Goal: Information Seeking & Learning: Find specific fact

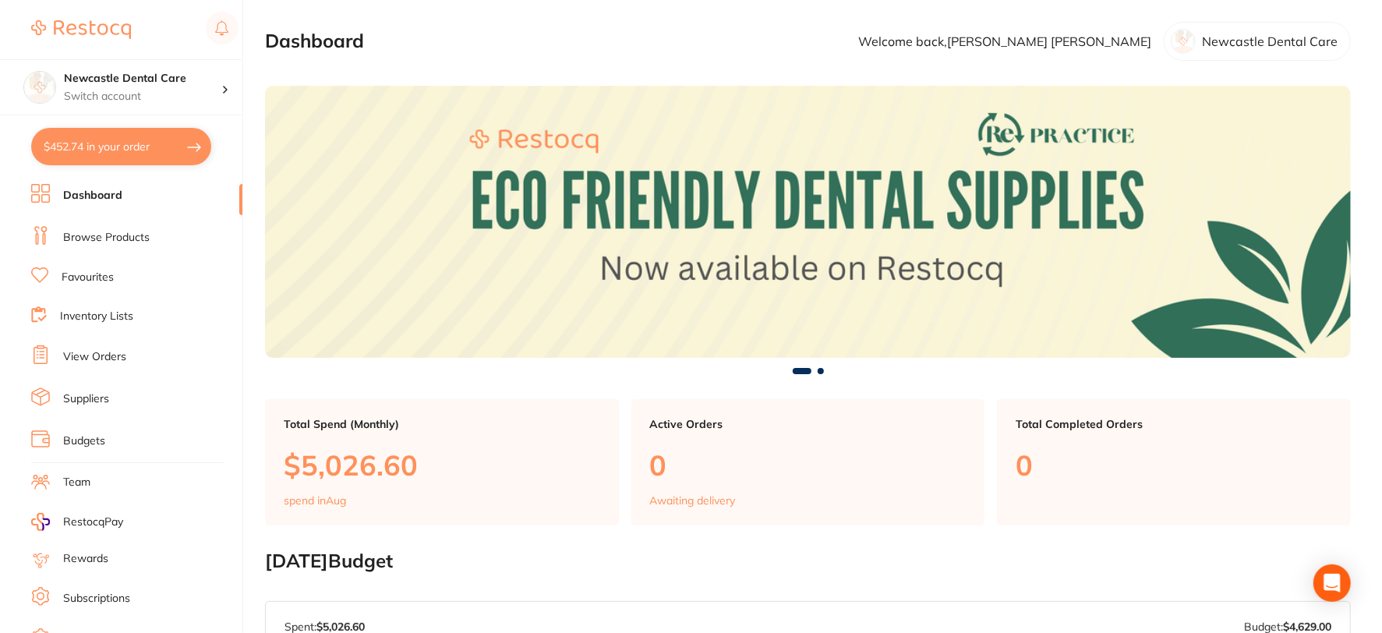
click at [90, 231] on link "Browse Products" at bounding box center [106, 238] width 87 height 16
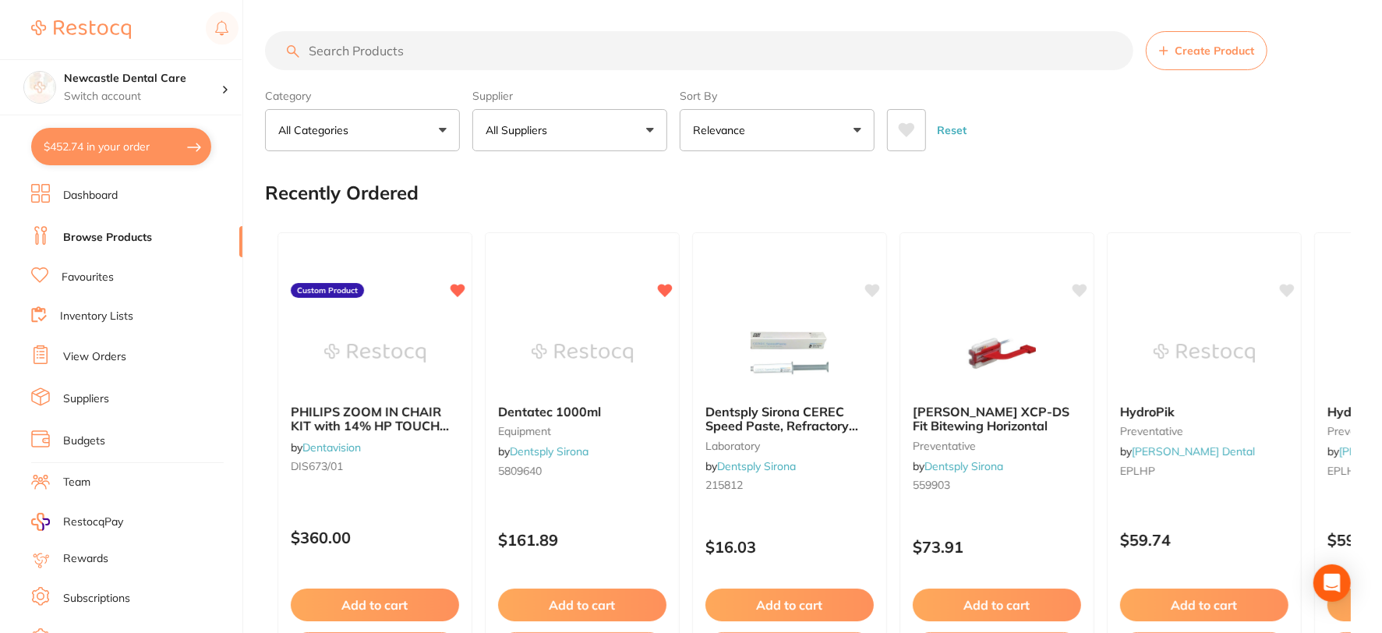
click at [349, 48] on input "search" at bounding box center [699, 50] width 868 height 39
type input "white stone pear"
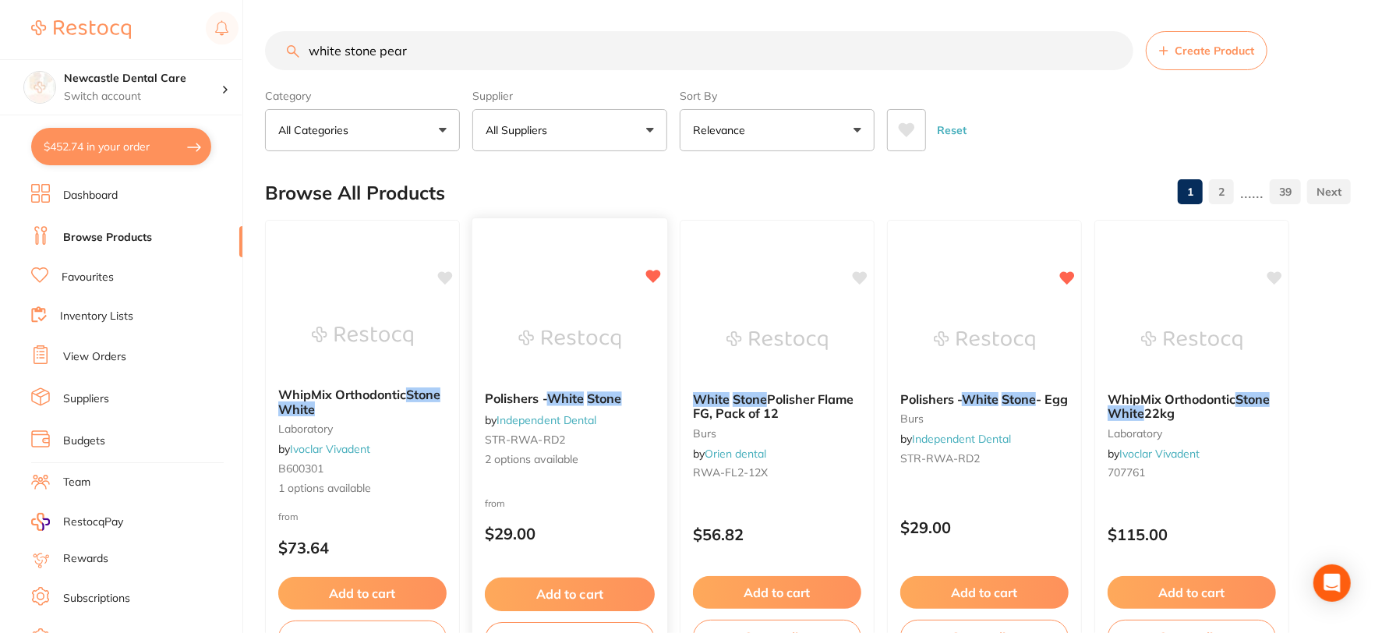
click at [625, 478] on div "Polishers - White Stone by Independent Dental STR-RWA-RD2 2 options available" at bounding box center [569, 429] width 195 height 101
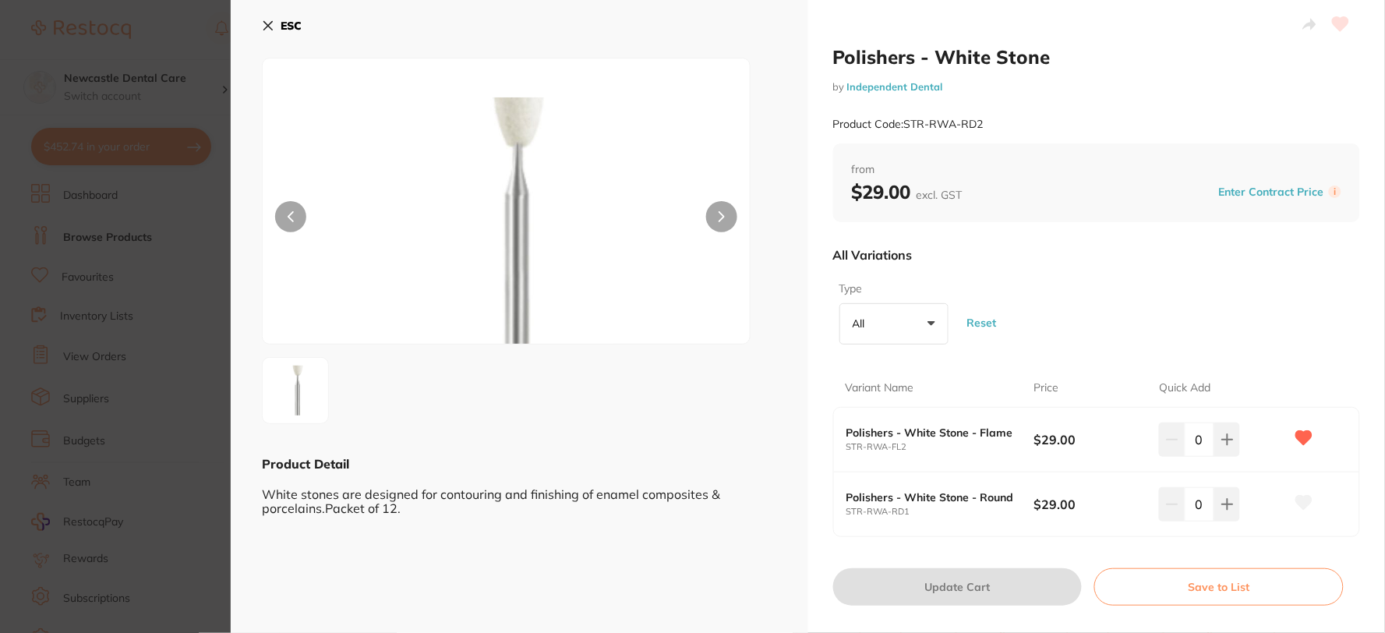
click at [266, 20] on icon at bounding box center [268, 25] width 12 height 12
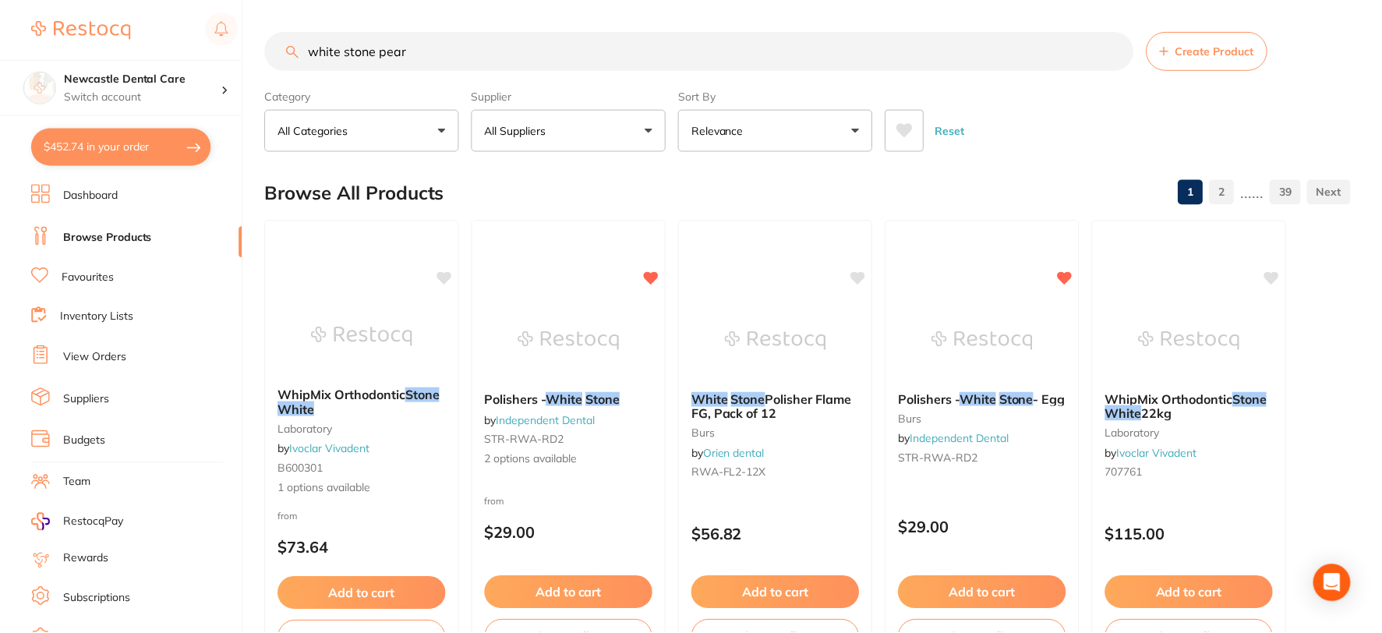
scroll to position [9, 0]
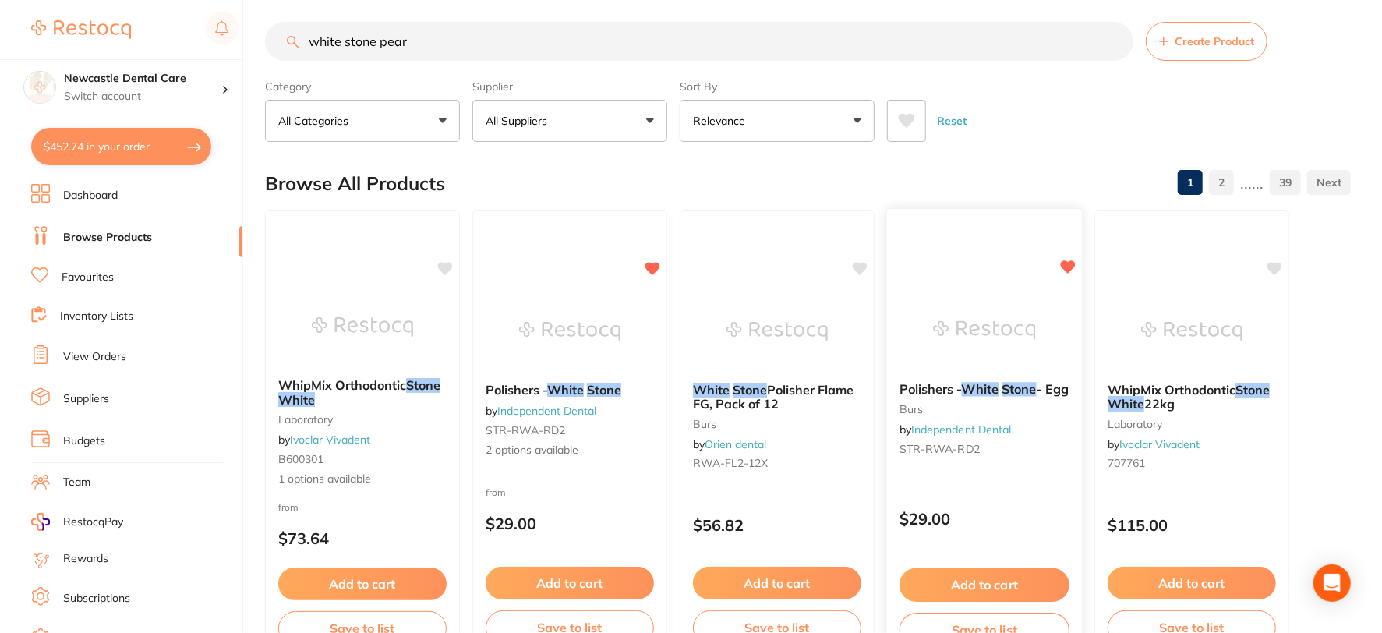
click at [1022, 397] on b "Polishers - White Stone - Egg" at bounding box center [984, 389] width 170 height 15
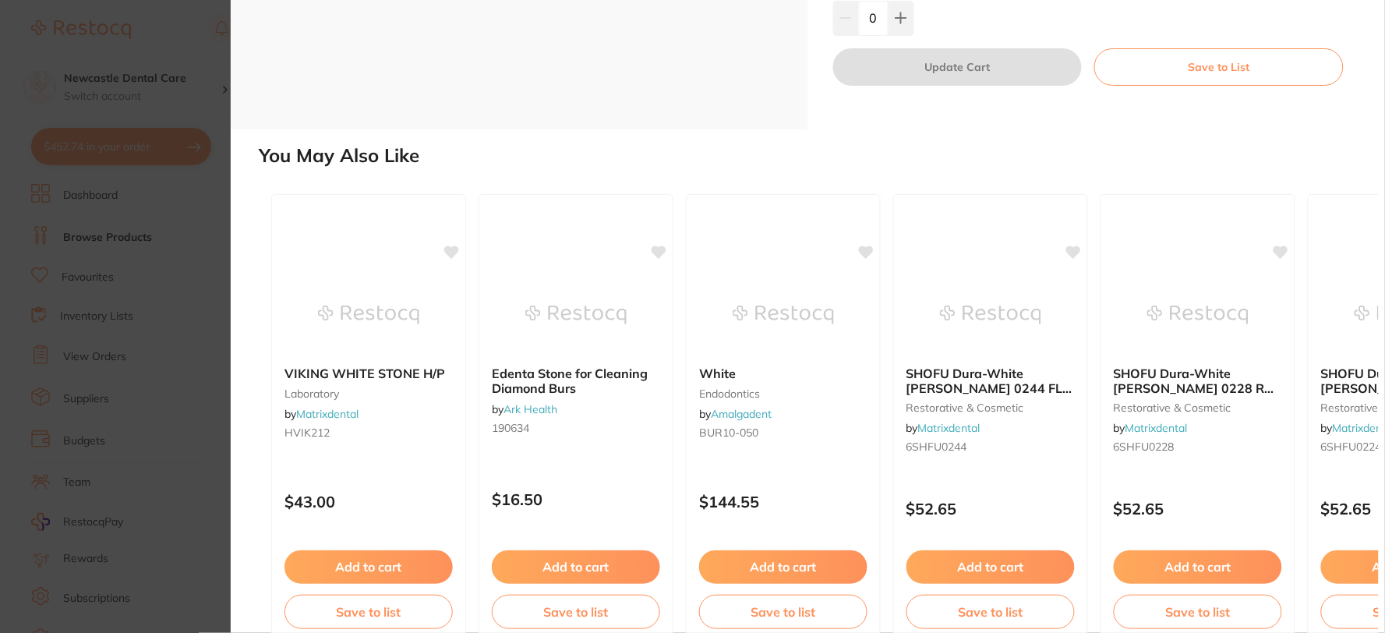
scroll to position [287, 0]
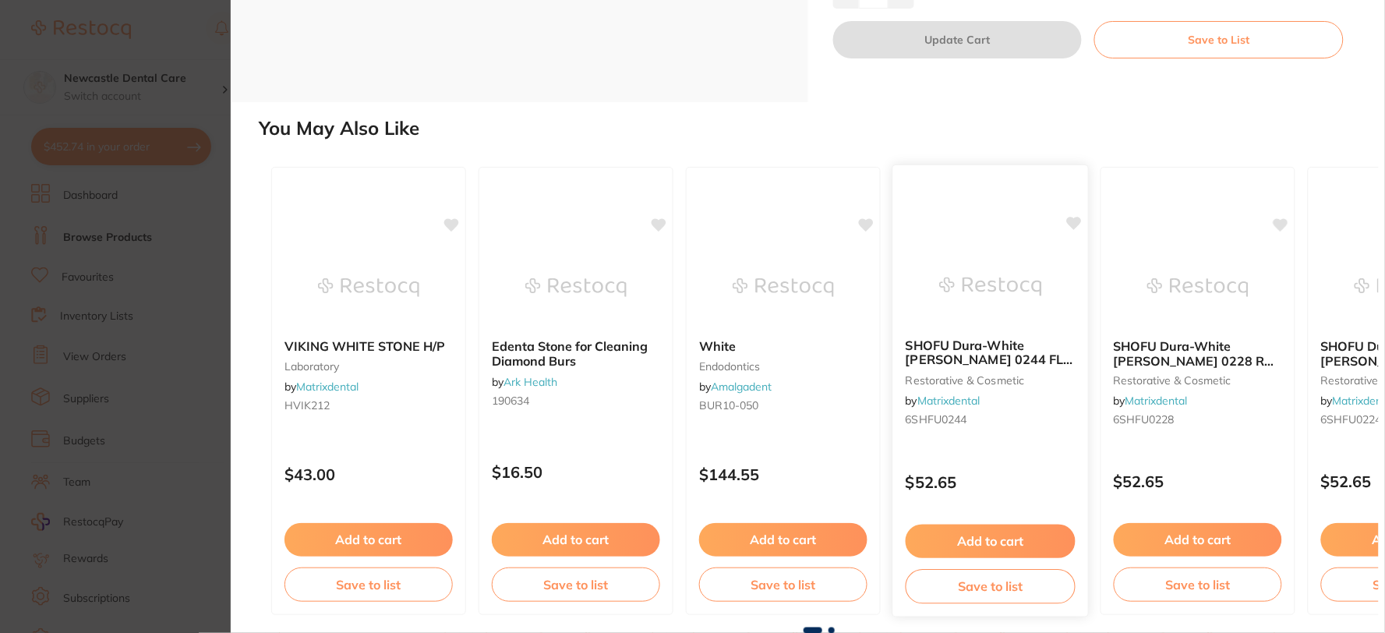
click at [983, 416] on small "6SHFU0244" at bounding box center [991, 420] width 170 height 12
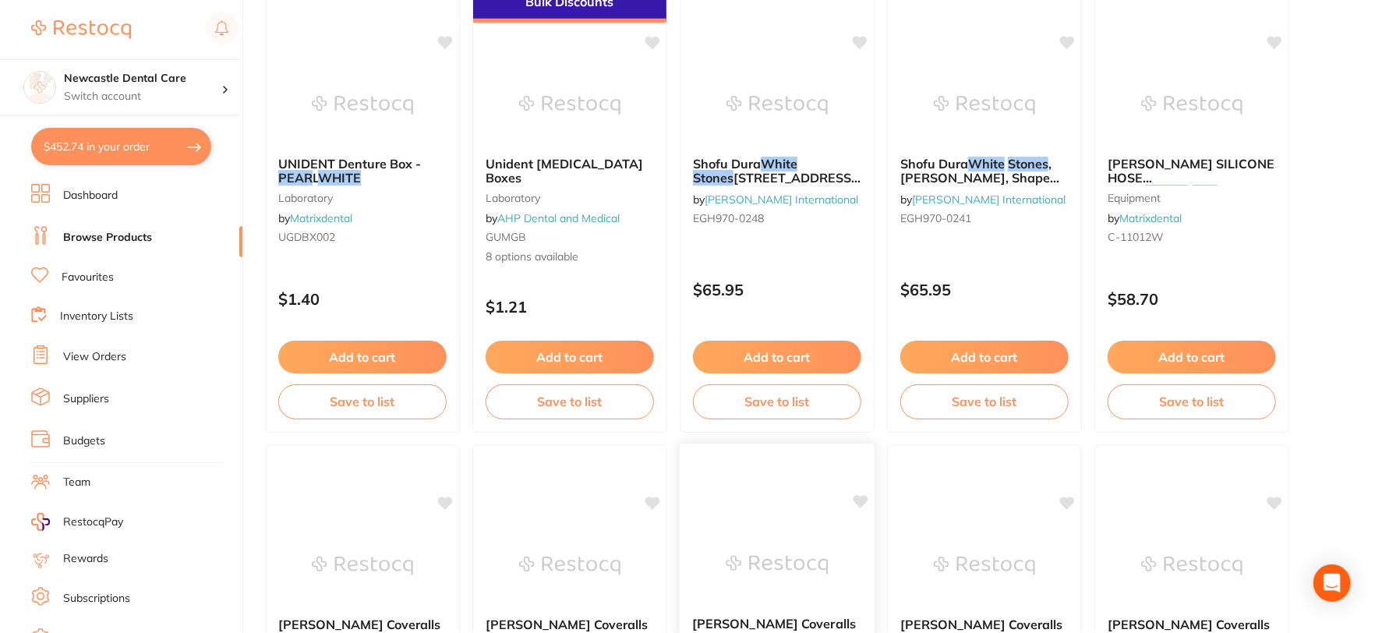
scroll to position [2520, 0]
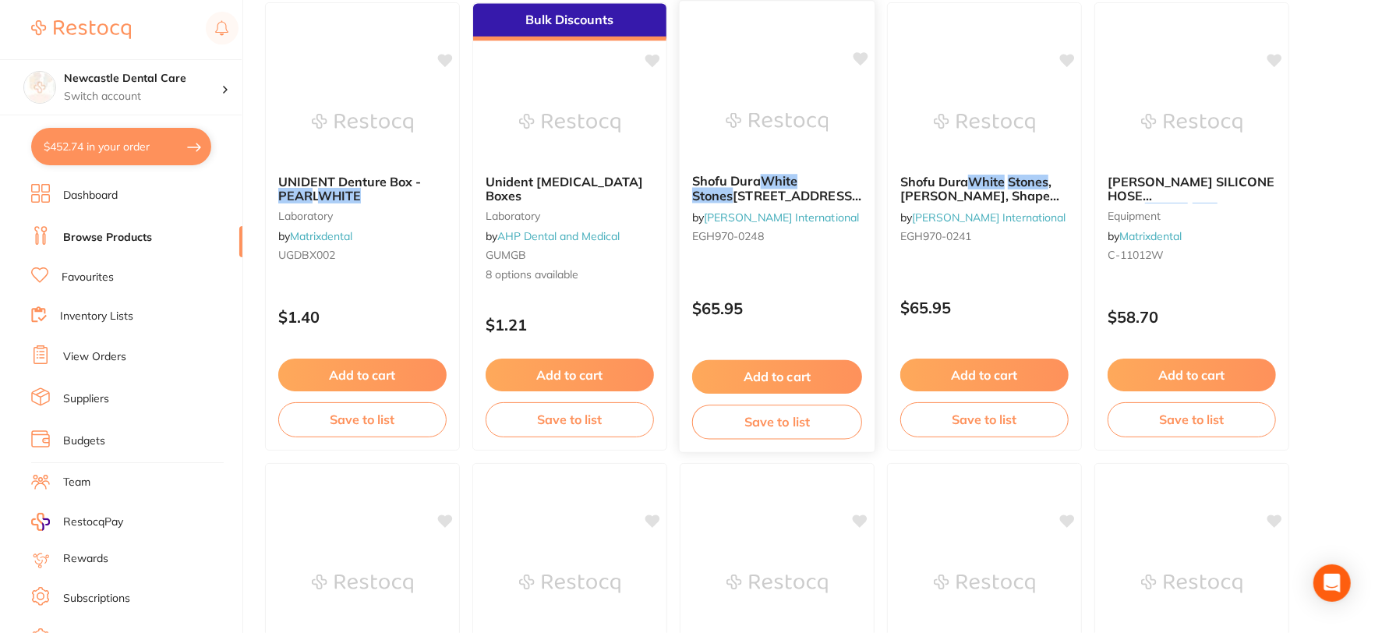
click at [769, 258] on div "Shofu Dura White Stones , Shank FG, Shape RD2, No 0248 by Livingstone Internati…" at bounding box center [777, 211] width 195 height 101
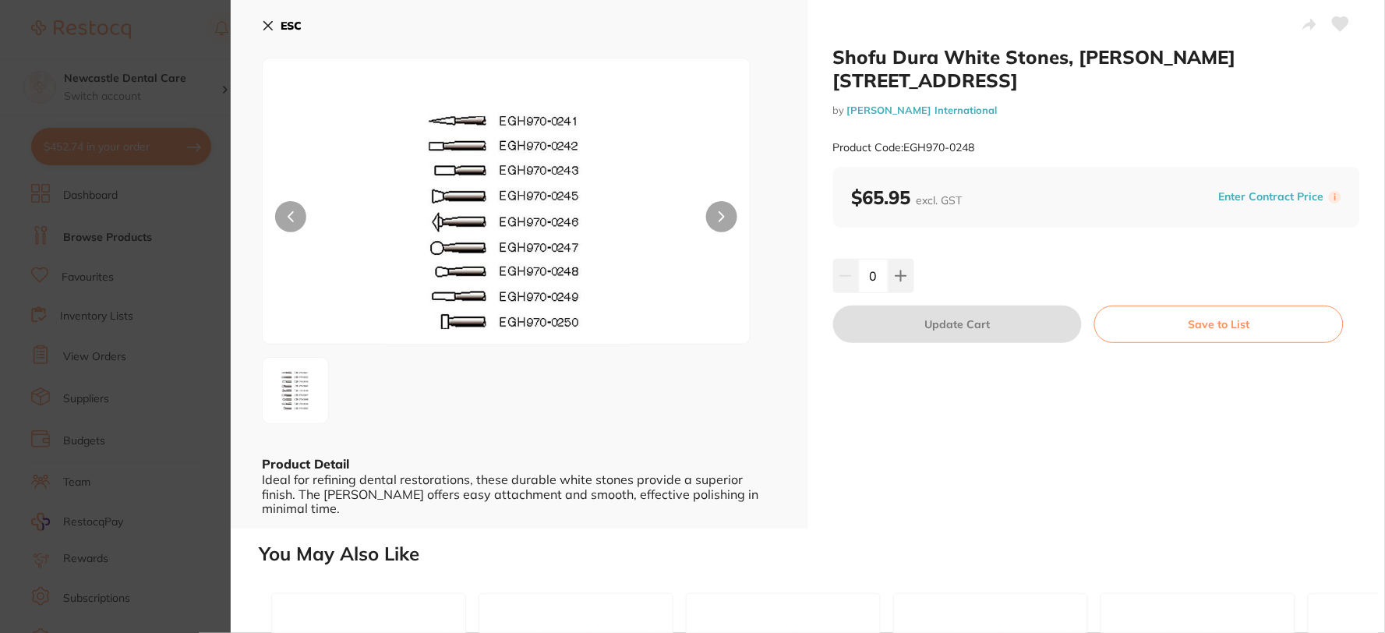
click at [259, 35] on div "ESC Product Detail Ideal for refining dental restorations, these durable white …" at bounding box center [519, 264] width 577 height 528
click at [269, 23] on icon at bounding box center [268, 25] width 12 height 12
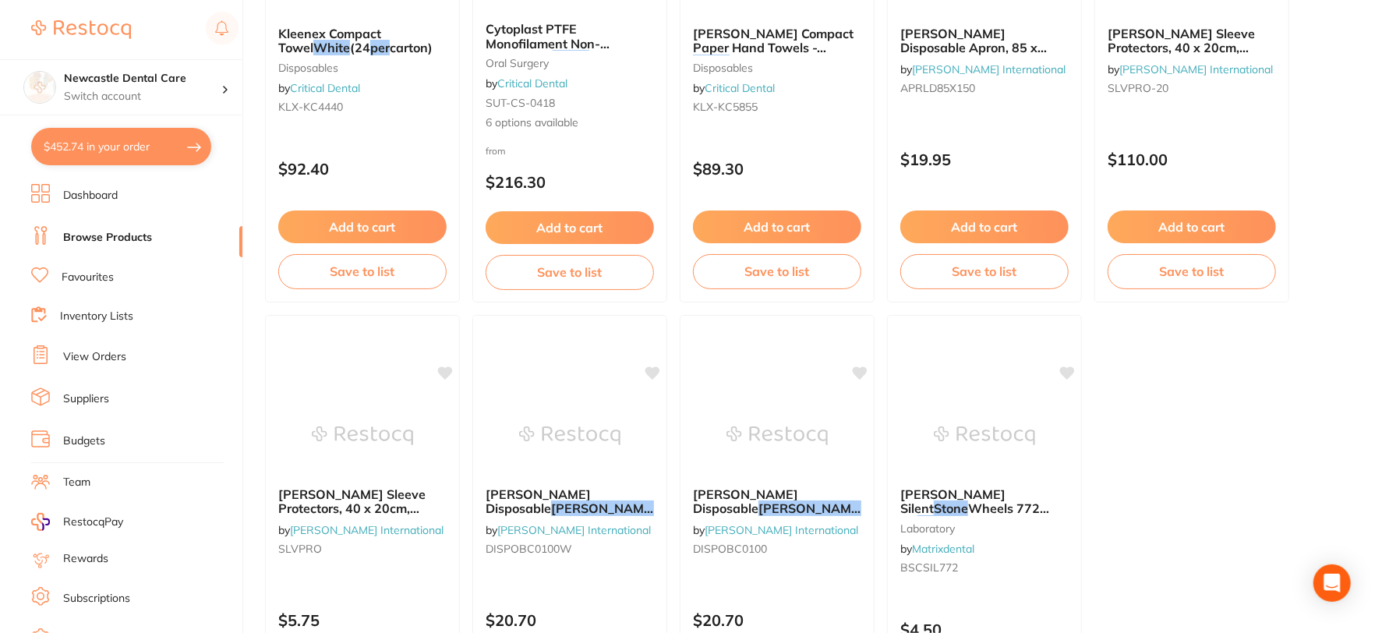
scroll to position [4512, 0]
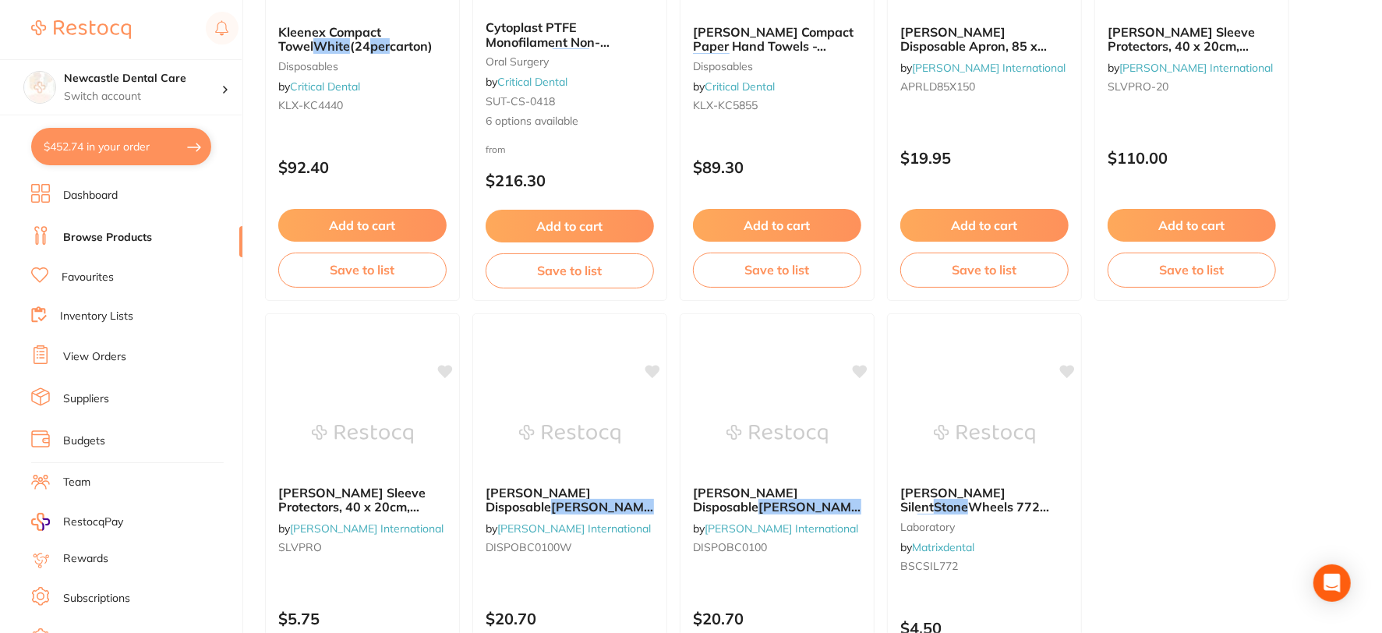
click at [87, 279] on link "Favourites" at bounding box center [88, 278] width 52 height 16
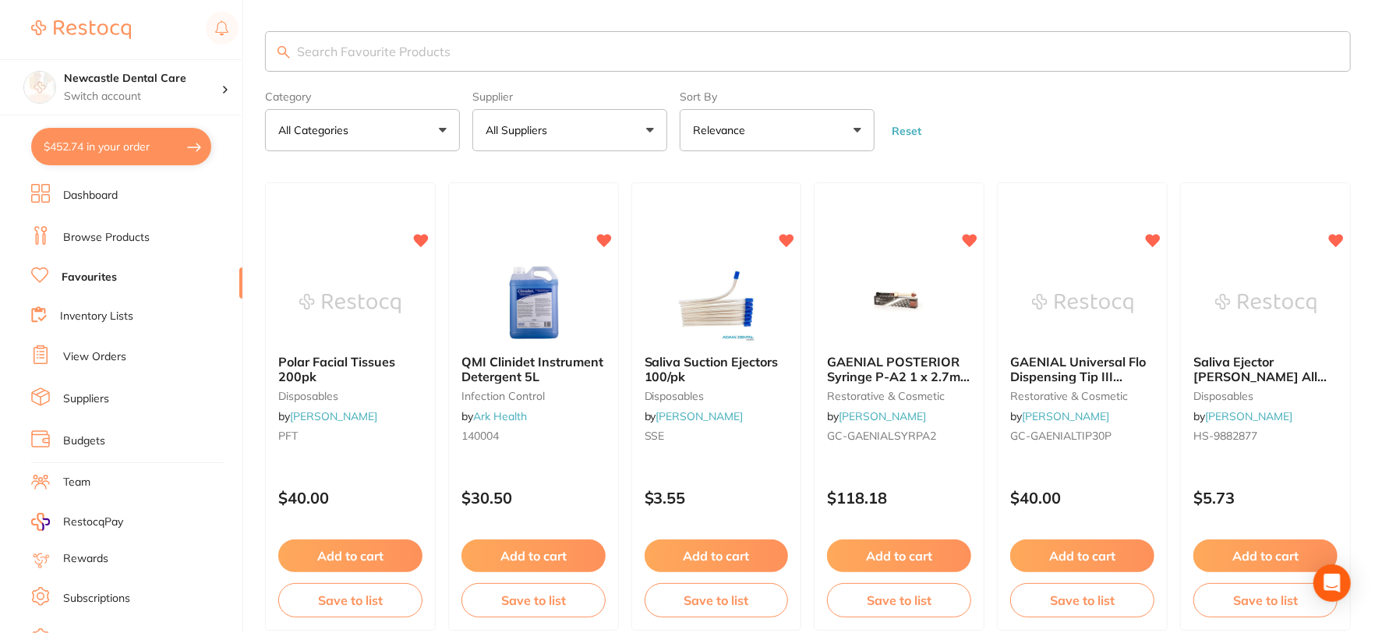
click at [365, 44] on input "search" at bounding box center [808, 51] width 1086 height 41
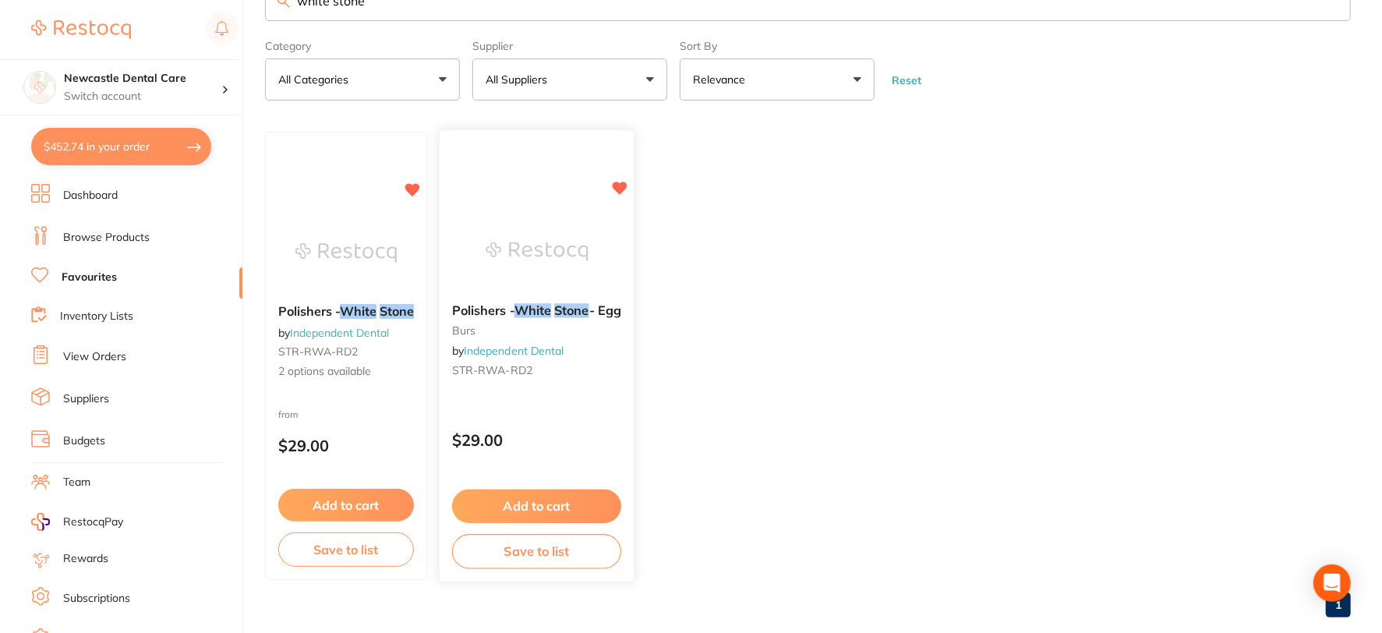
scroll to position [79, 0]
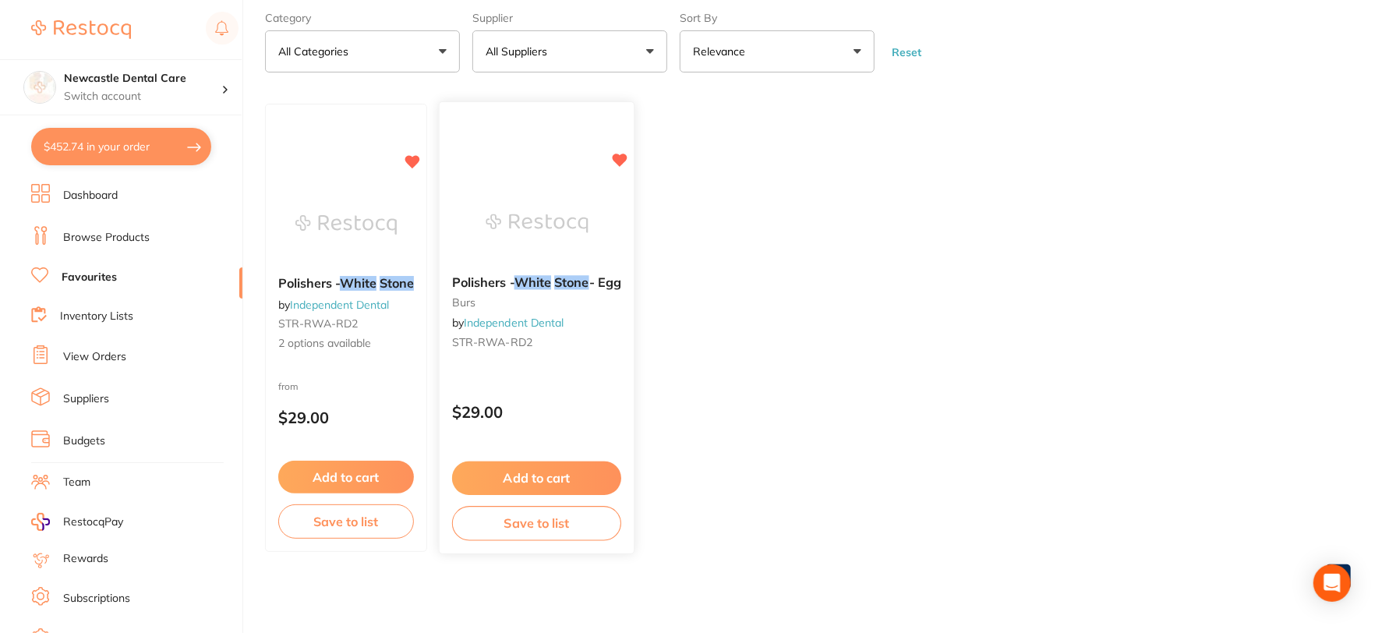
type input "white stone"
click at [550, 409] on p "$29.00" at bounding box center [536, 413] width 169 height 18
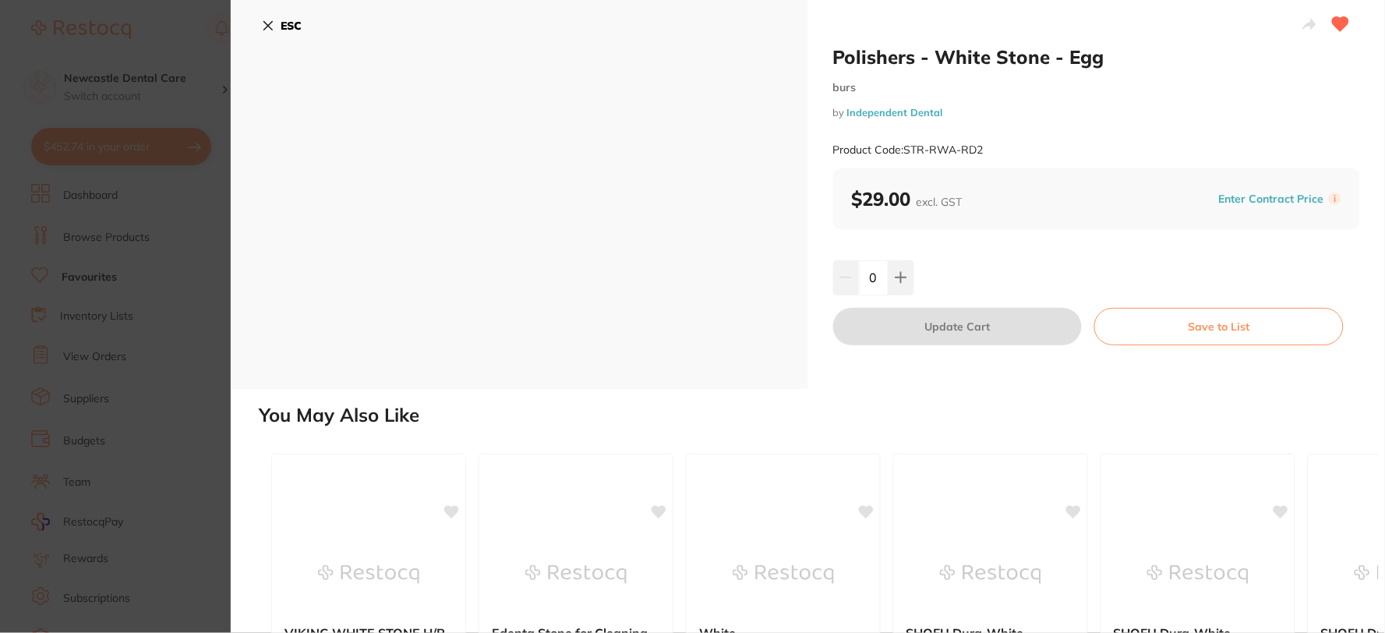
click at [270, 24] on icon at bounding box center [268, 26] width 9 height 9
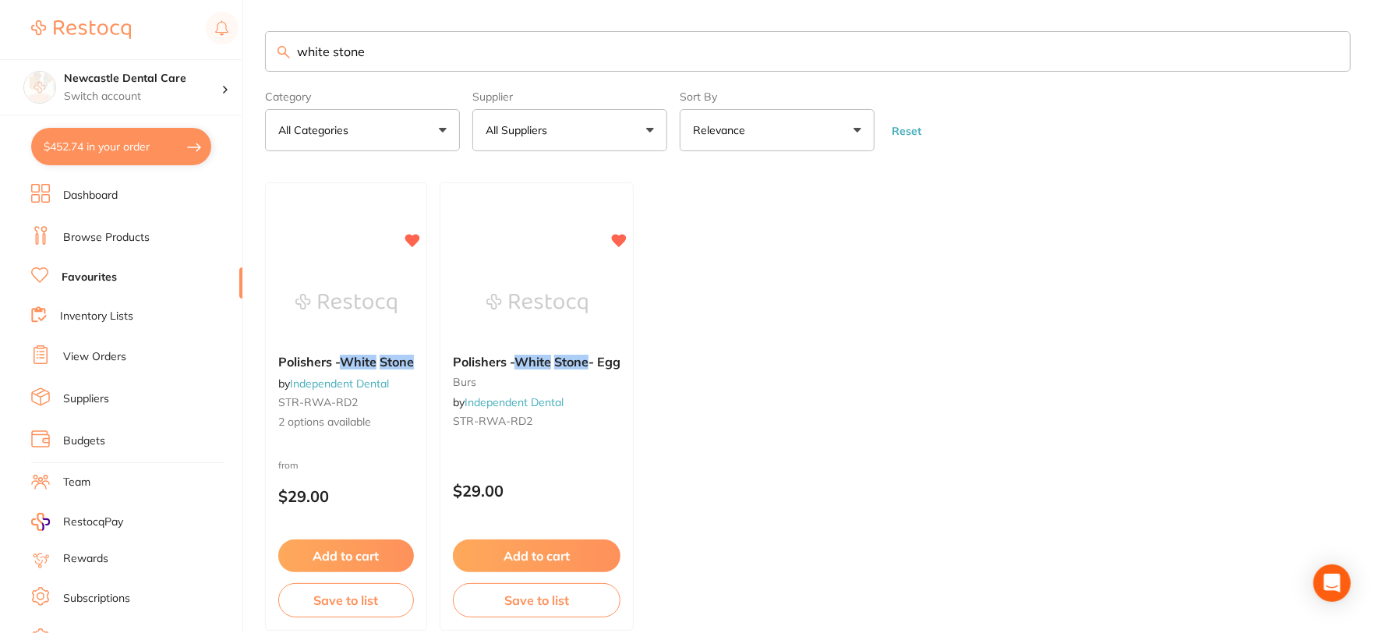
click at [1328, 50] on input "white stone" at bounding box center [808, 51] width 1086 height 41
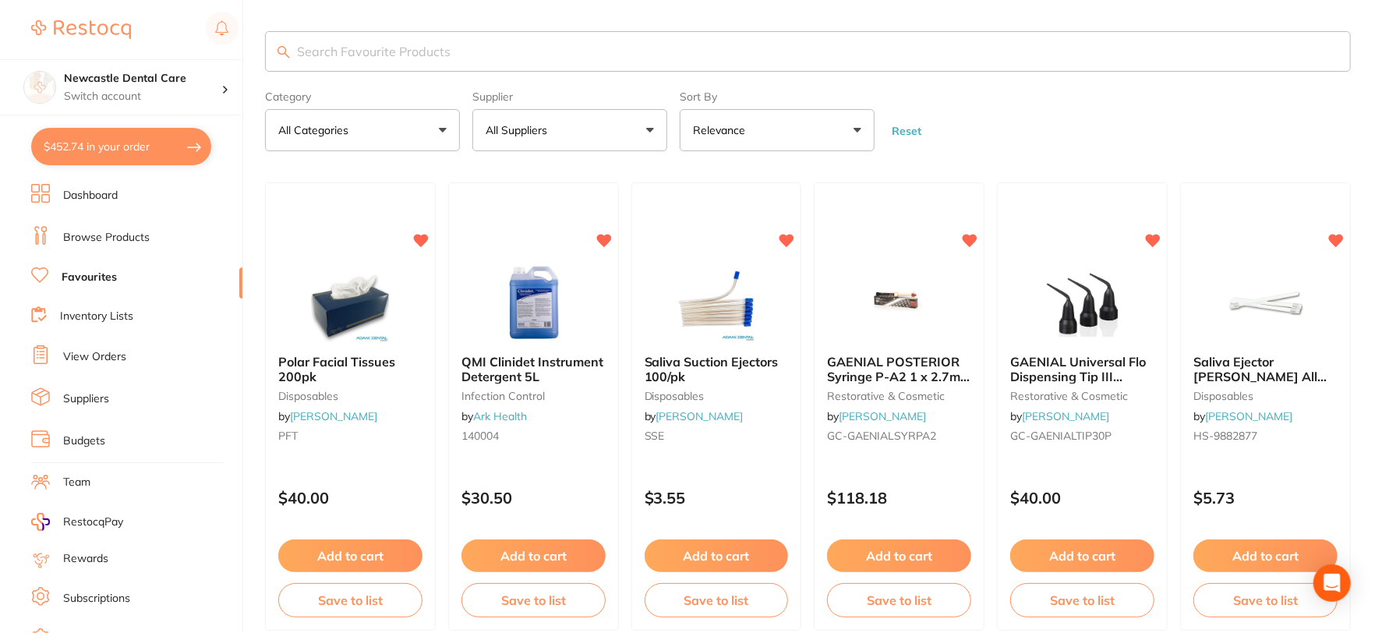
click at [355, 122] on button "All Categories" at bounding box center [362, 130] width 195 height 42
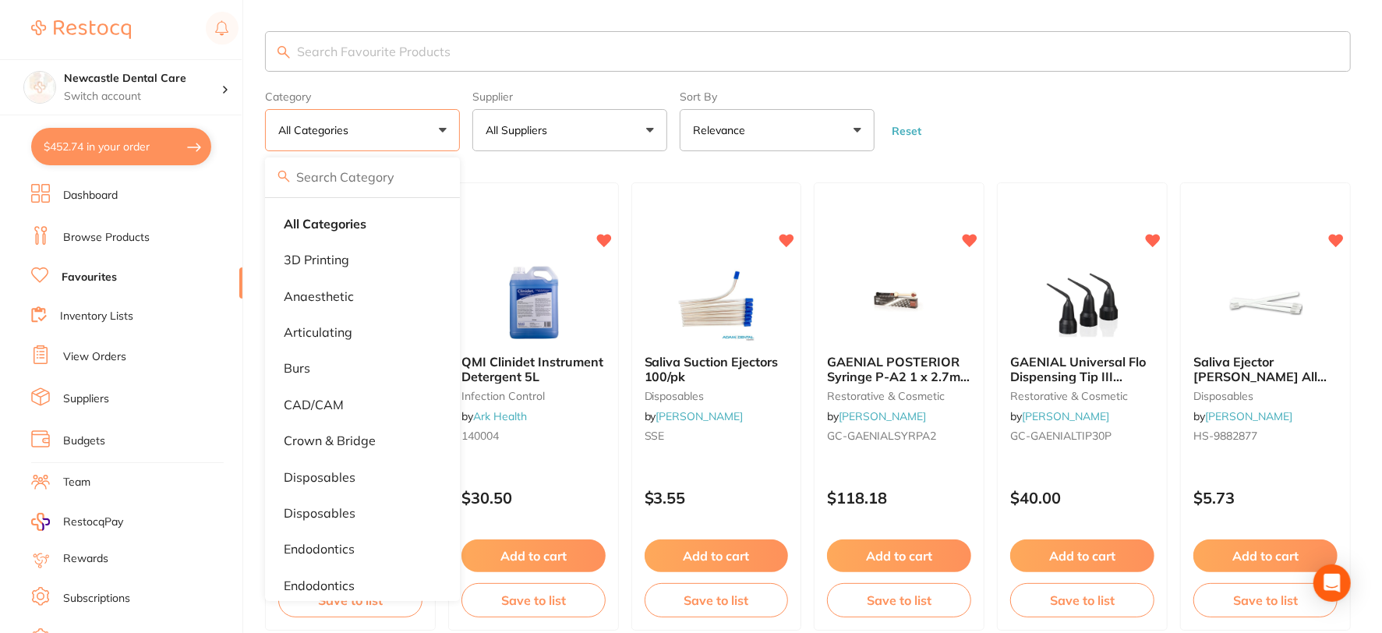
click at [115, 235] on link "Browse Products" at bounding box center [106, 238] width 87 height 16
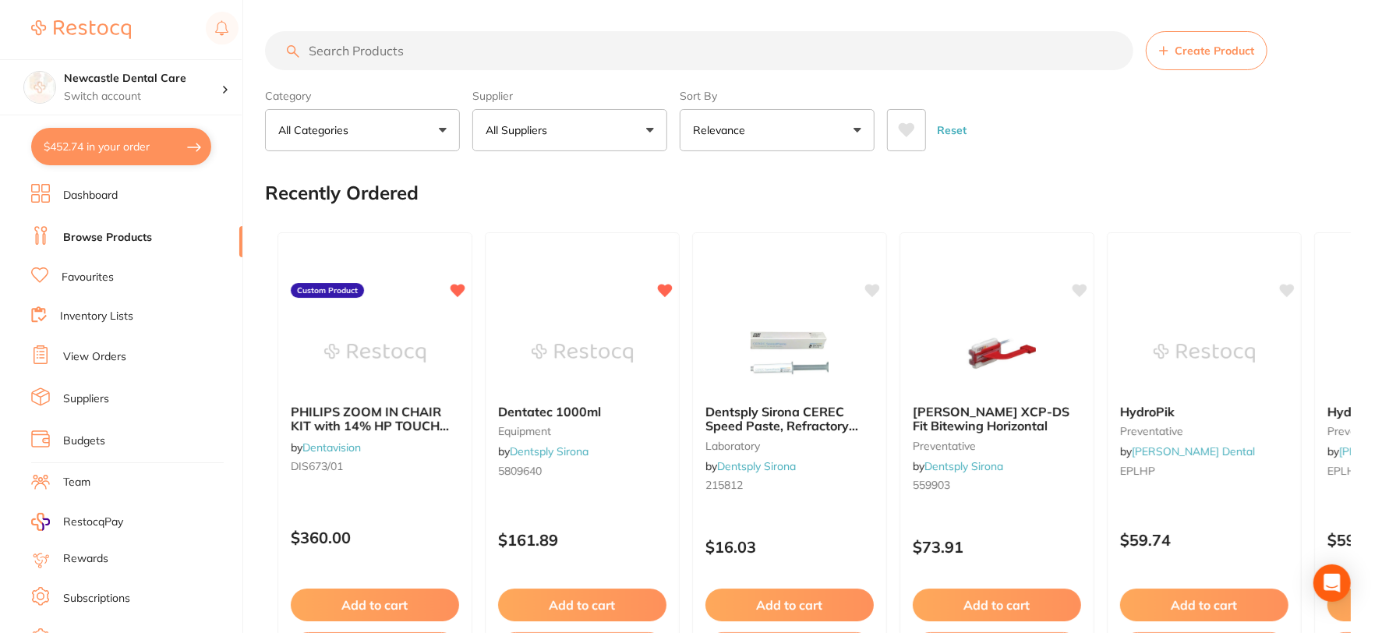
click at [444, 130] on button "All Categories" at bounding box center [362, 130] width 195 height 42
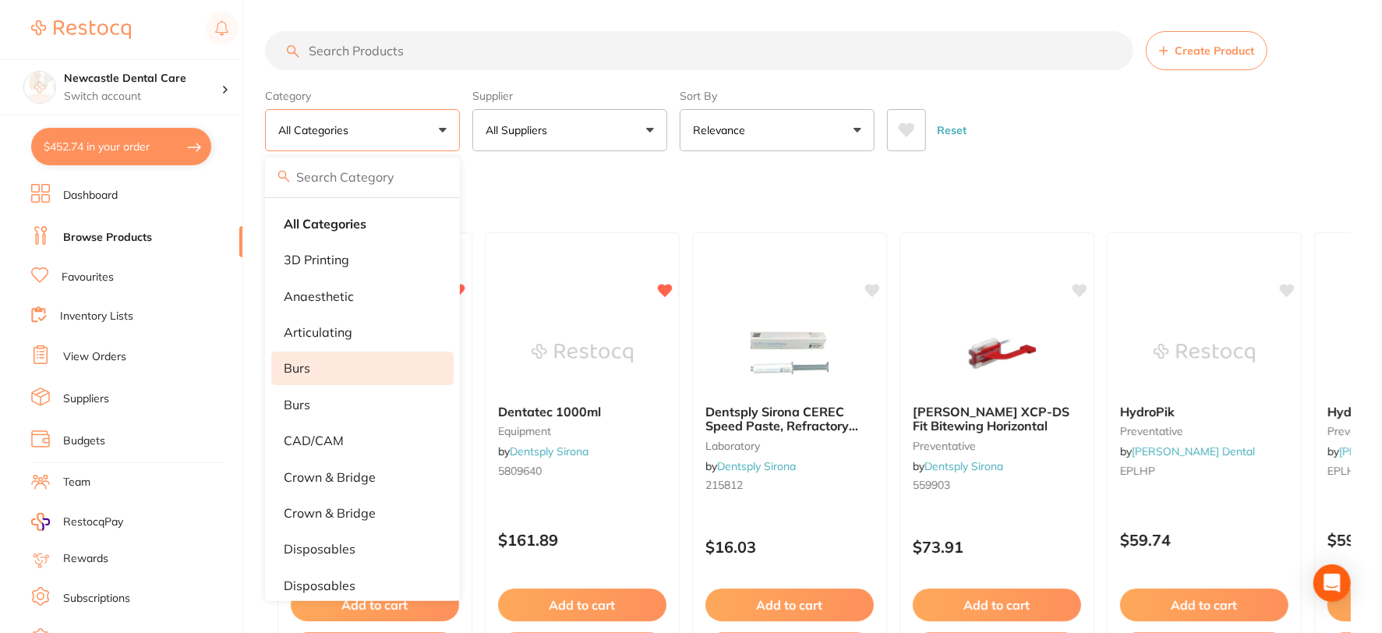
click at [305, 366] on p "burs" at bounding box center [297, 368] width 26 height 14
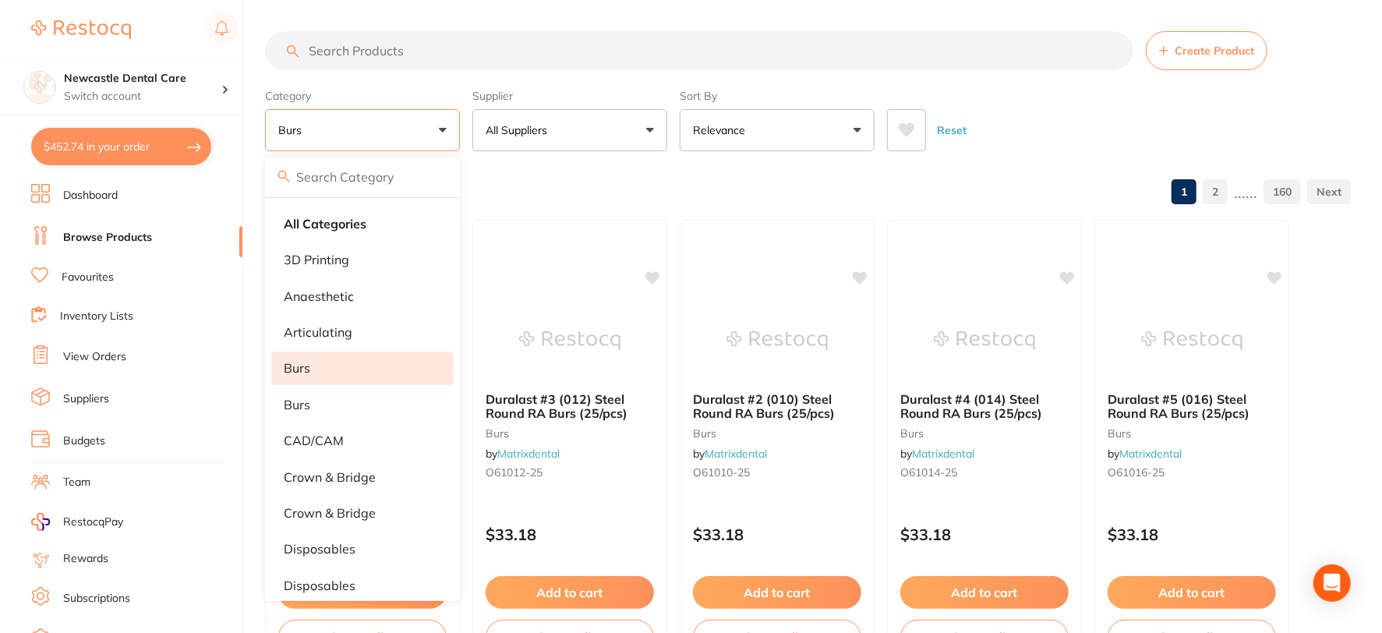
click at [639, 119] on button "All Suppliers" at bounding box center [569, 130] width 195 height 42
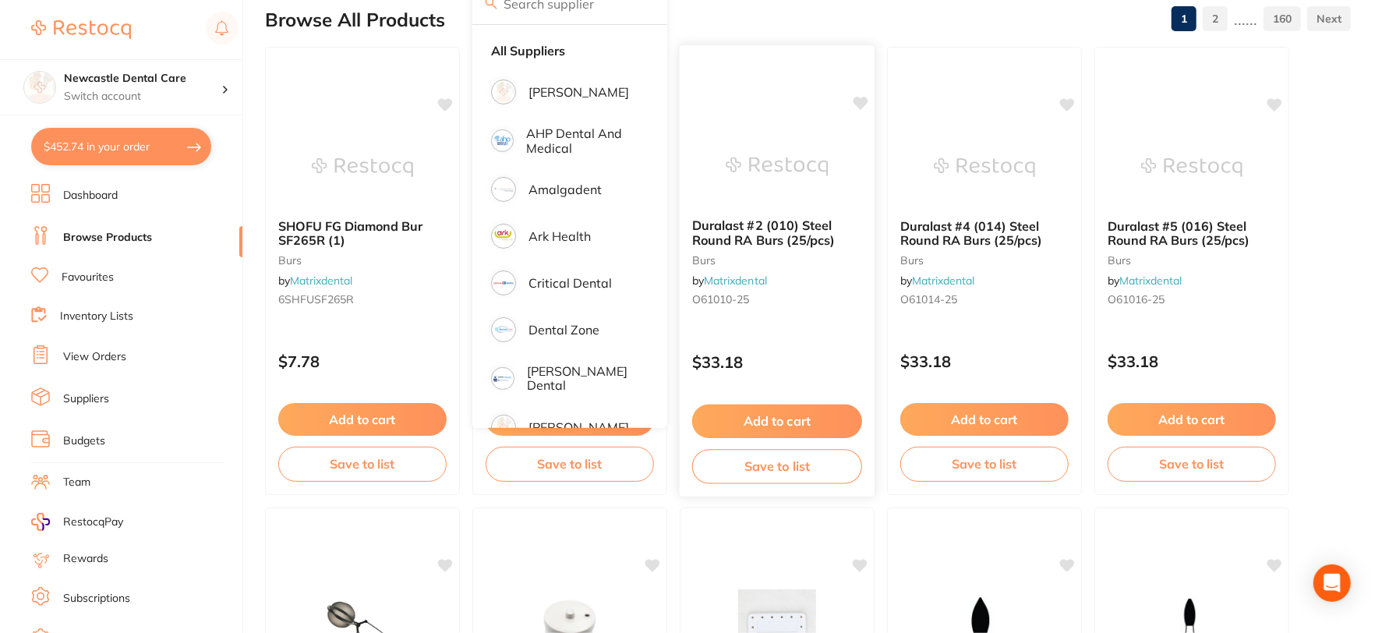
click at [866, 62] on div at bounding box center [777, 64] width 195 height 39
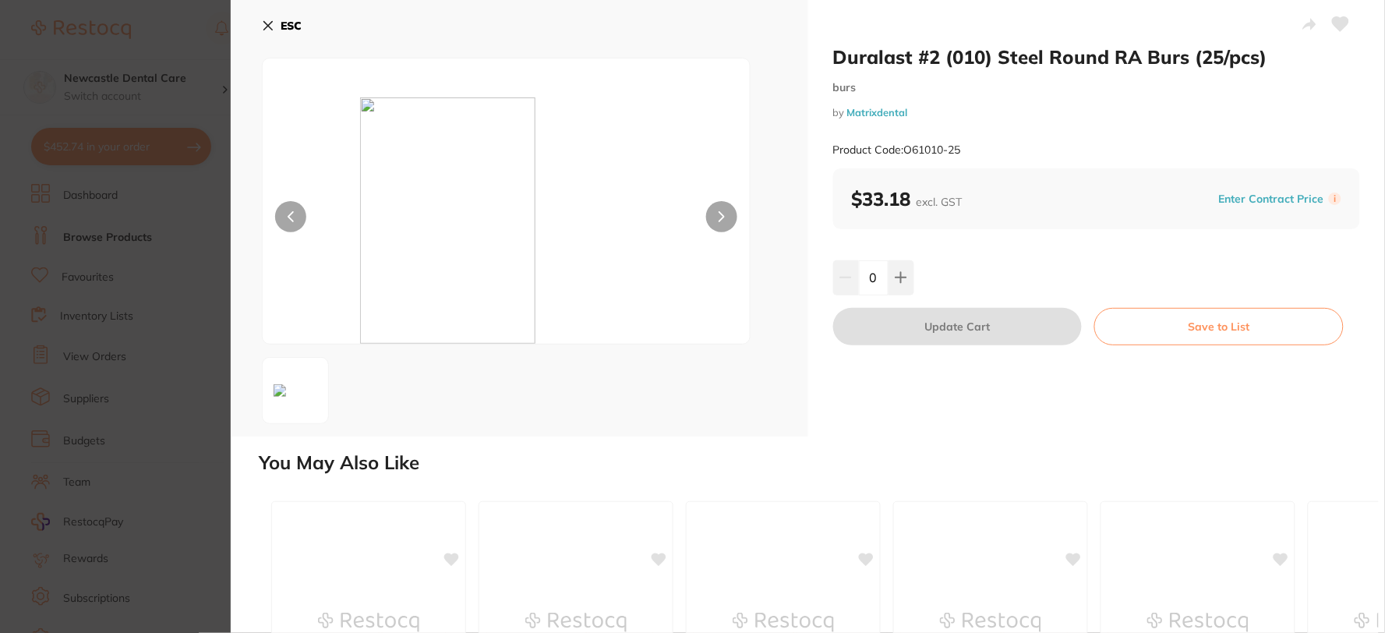
click at [274, 22] on icon at bounding box center [268, 25] width 12 height 12
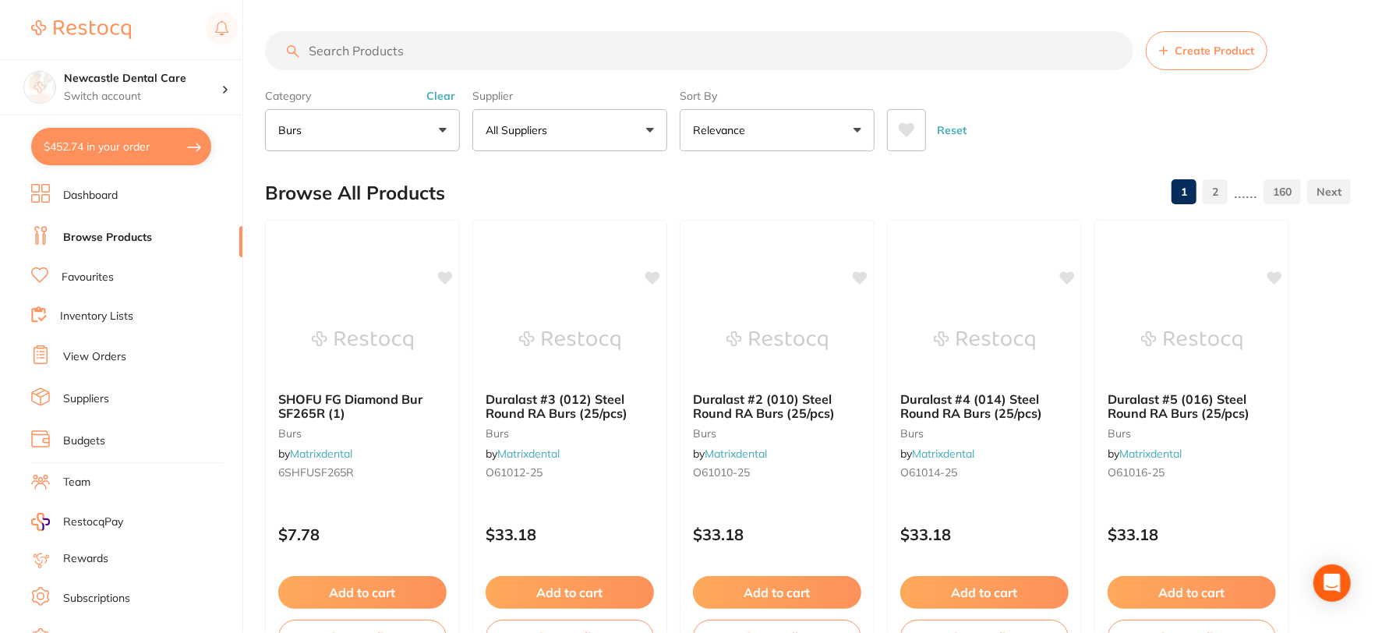
click at [438, 92] on button "Clear" at bounding box center [441, 96] width 38 height 14
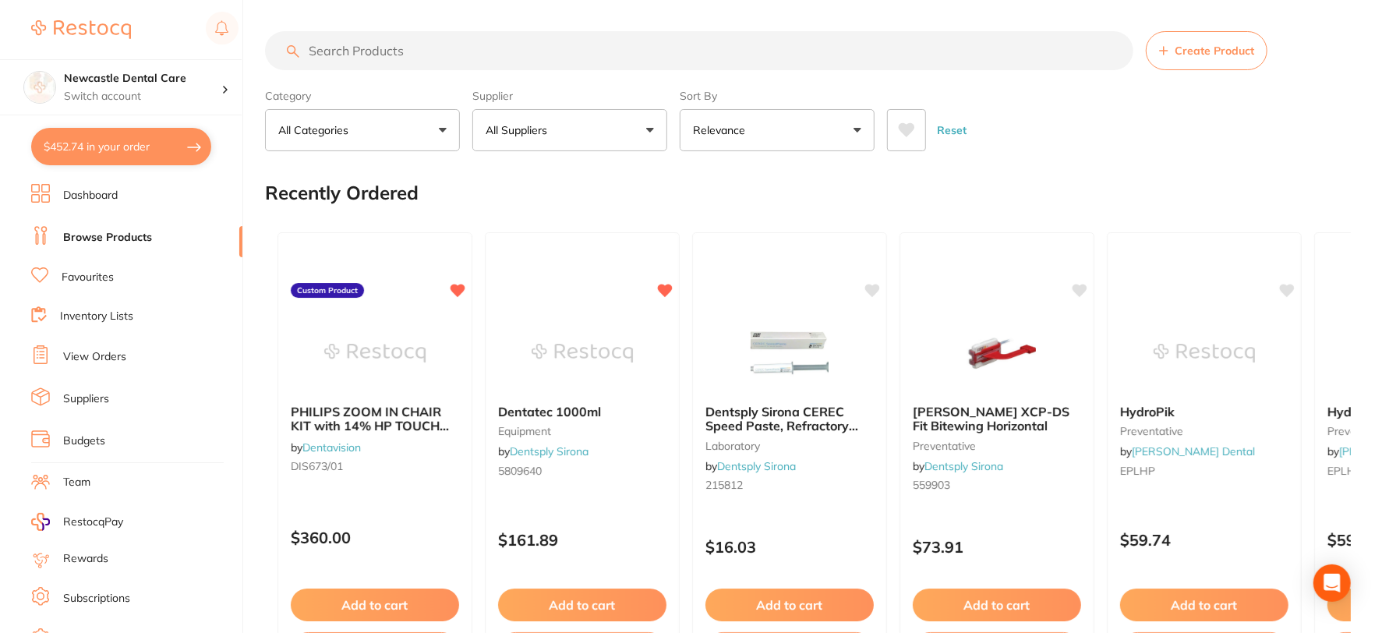
click at [650, 128] on button "All Suppliers" at bounding box center [569, 130] width 195 height 42
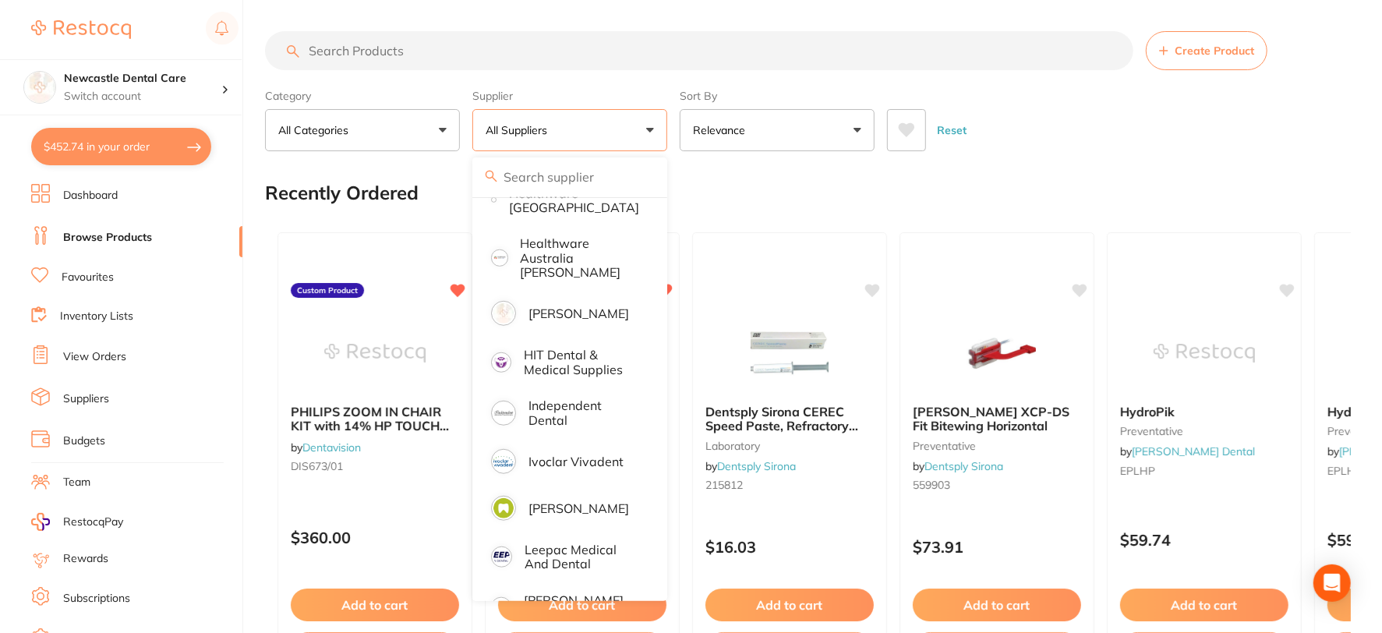
scroll to position [866, 0]
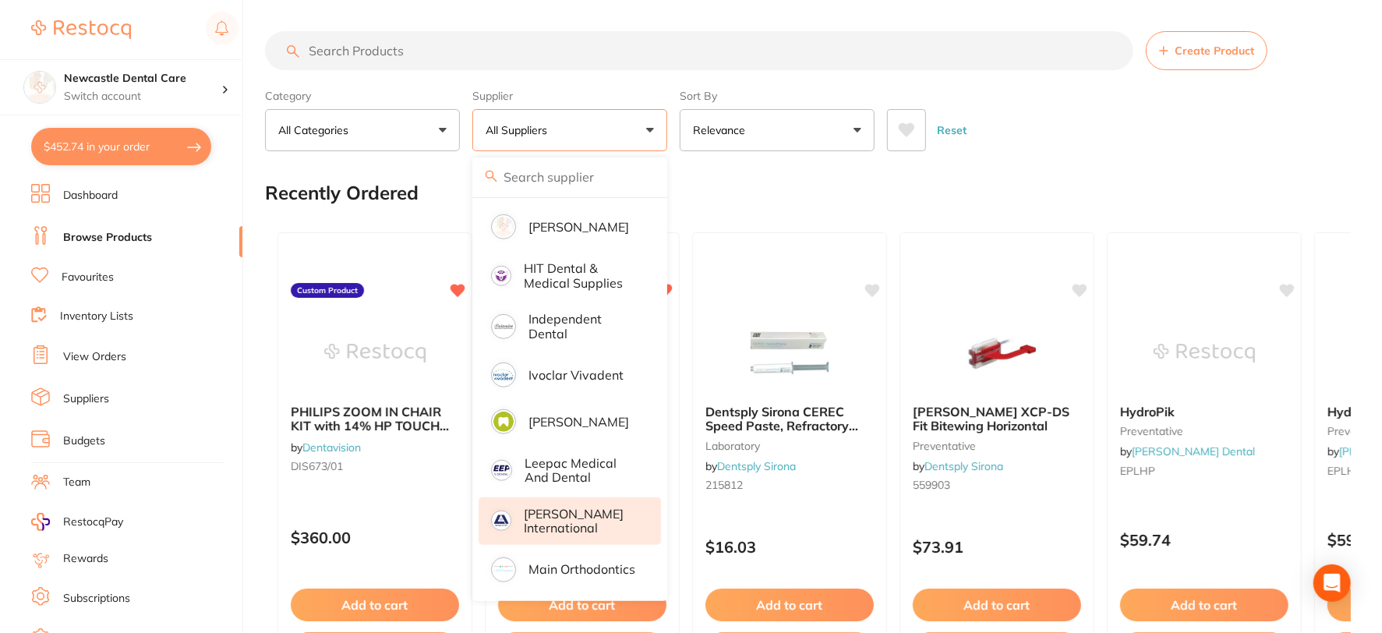
click at [556, 507] on p "[PERSON_NAME] International" at bounding box center [581, 521] width 115 height 29
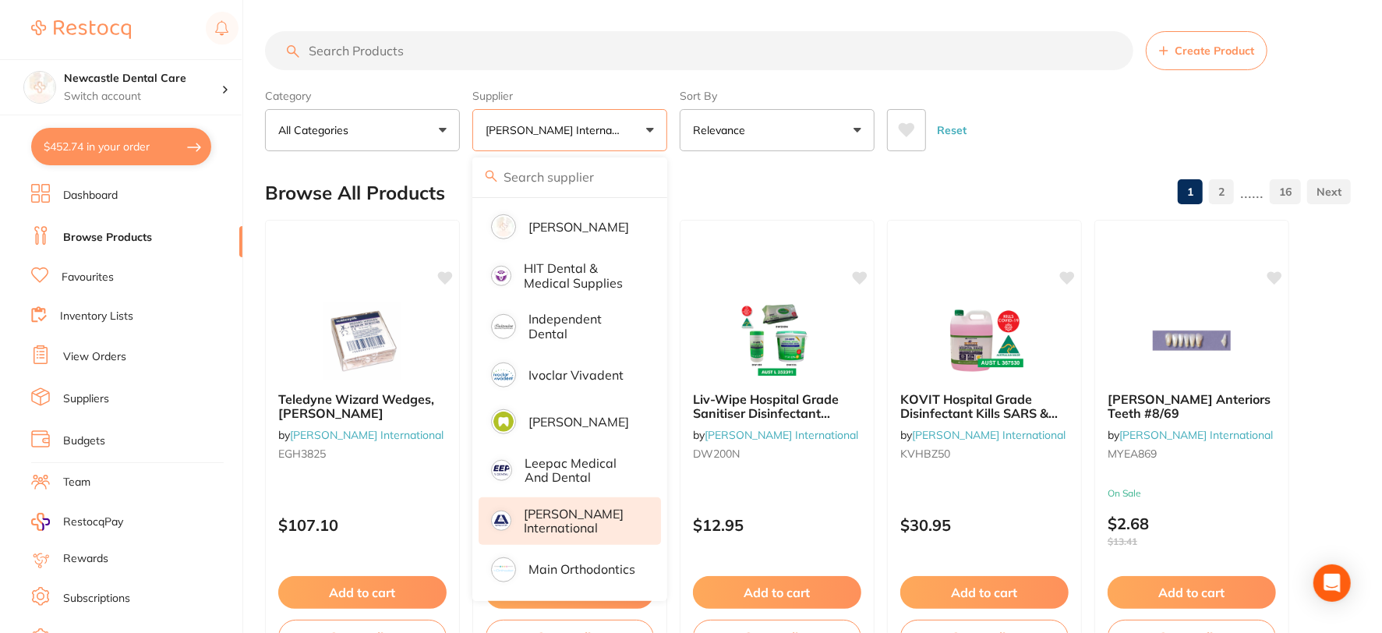
click at [704, 176] on div "Browse All Products 1 2 ...... 16" at bounding box center [808, 193] width 1086 height 52
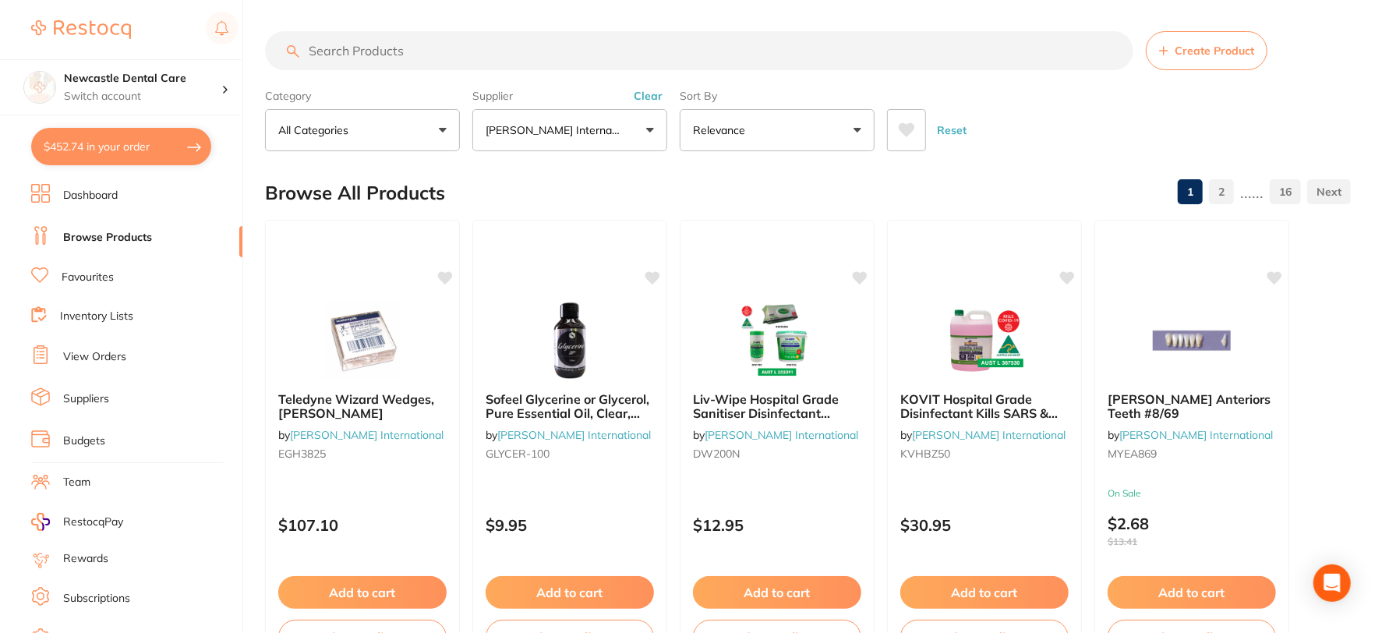
click at [440, 130] on button "All Categories" at bounding box center [362, 130] width 195 height 42
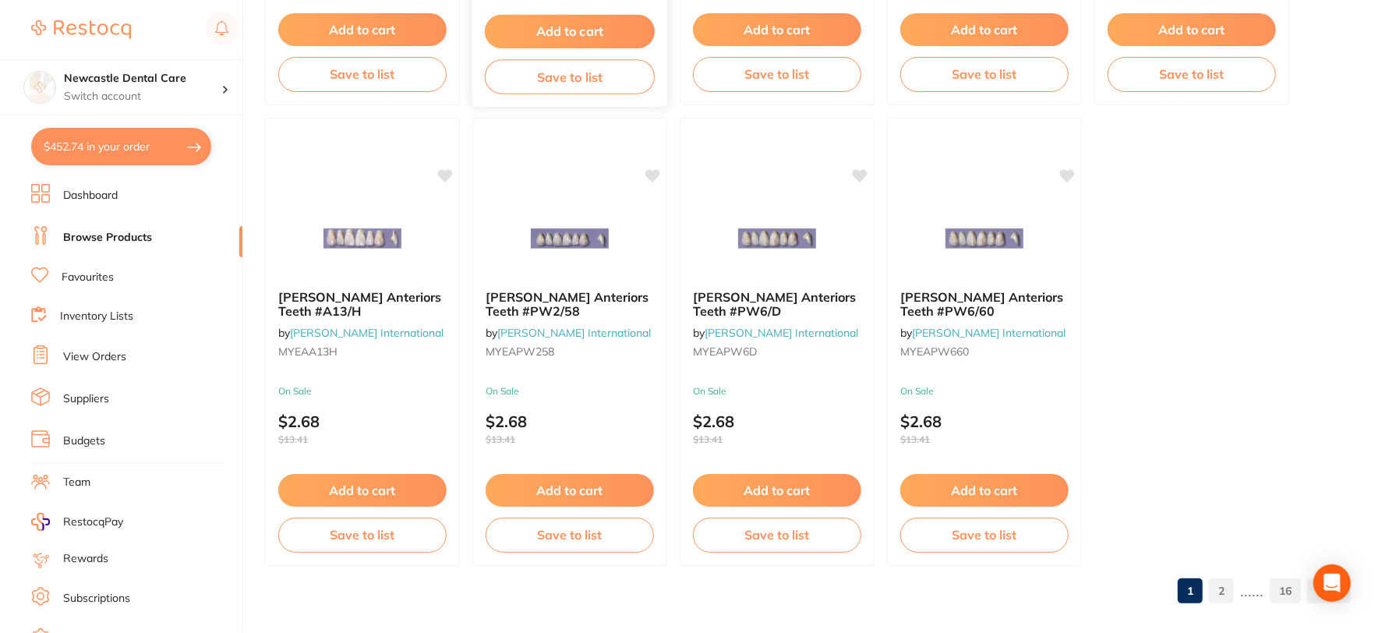
scroll to position [4721, 0]
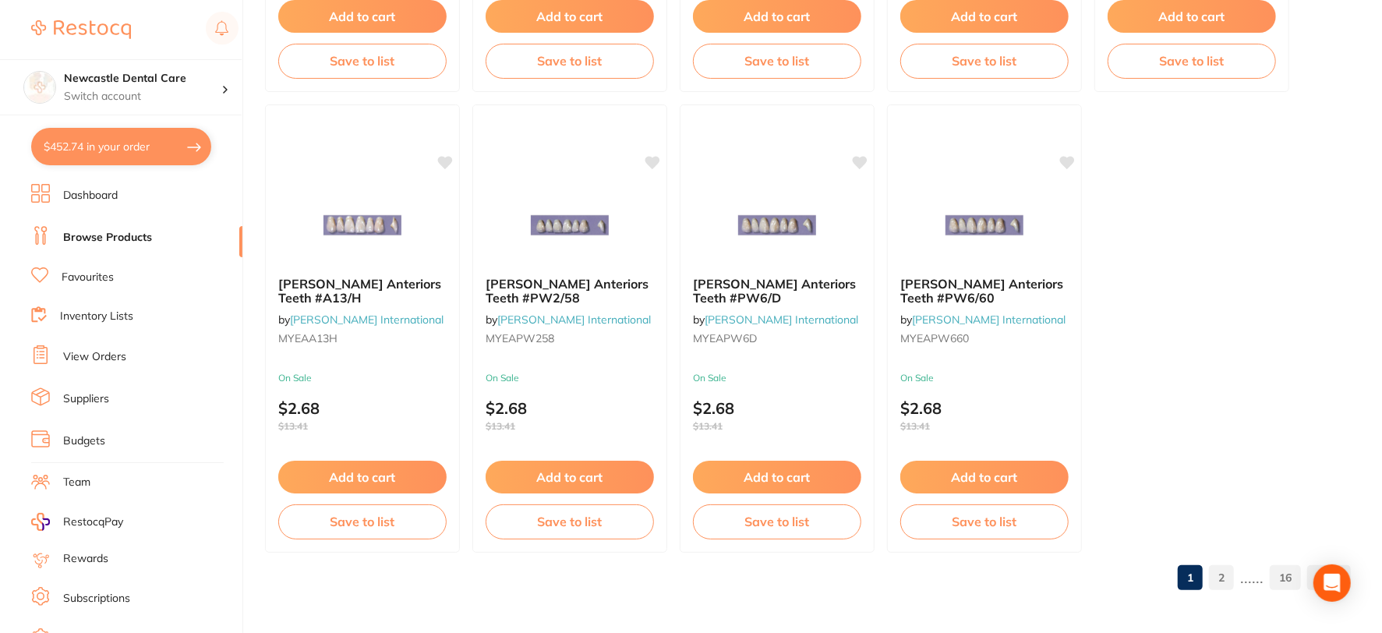
click at [1275, 572] on link "16" at bounding box center [1284, 577] width 31 height 31
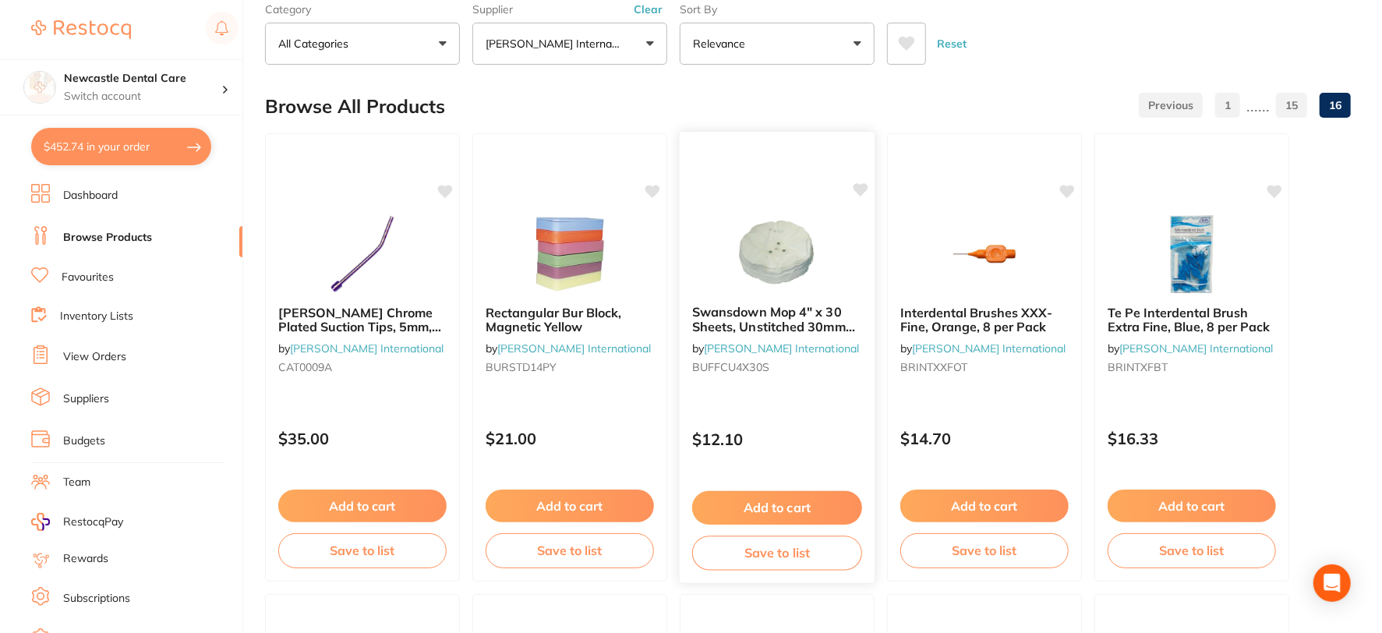
scroll to position [0, 0]
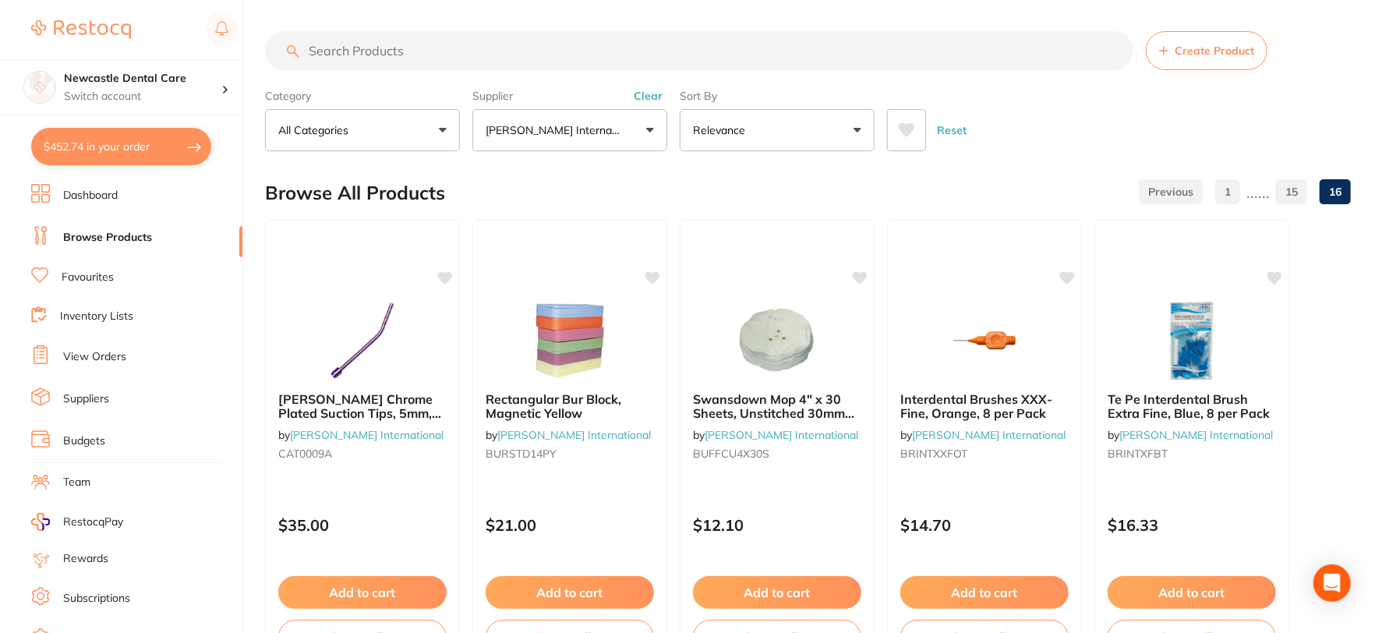
click at [391, 55] on input "search" at bounding box center [699, 50] width 868 height 39
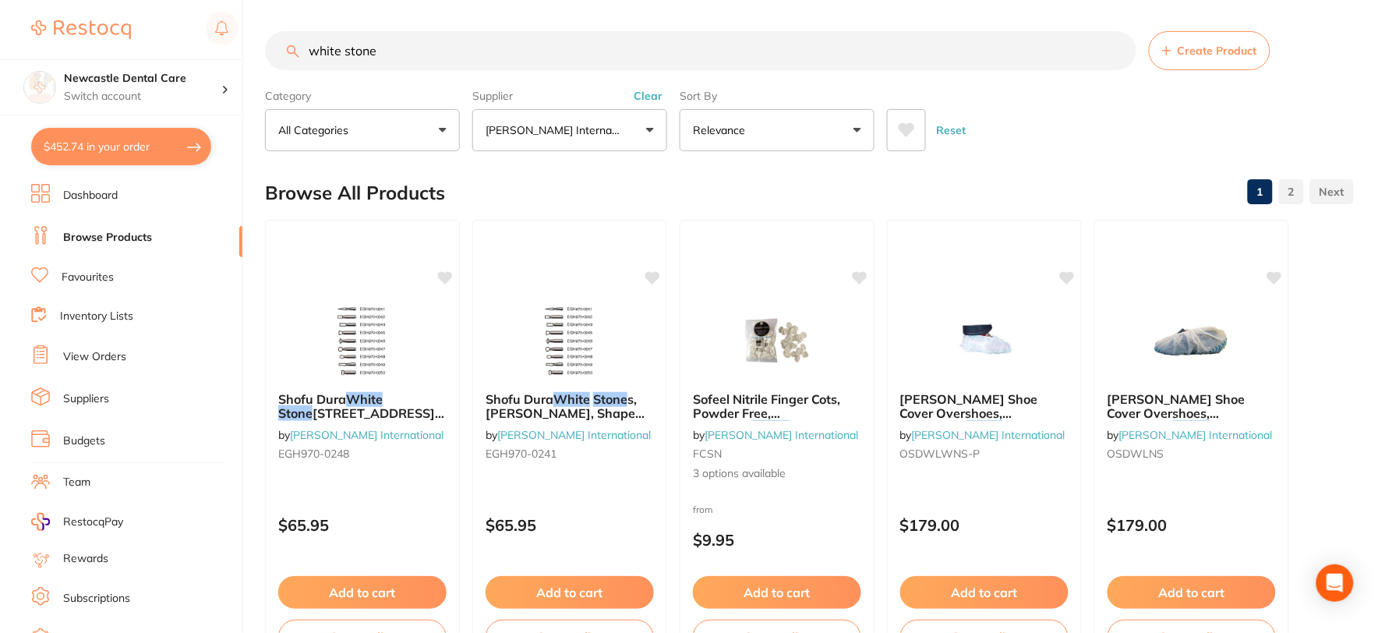
scroll to position [768, 0]
click at [341, 359] on img at bounding box center [362, 339] width 102 height 79
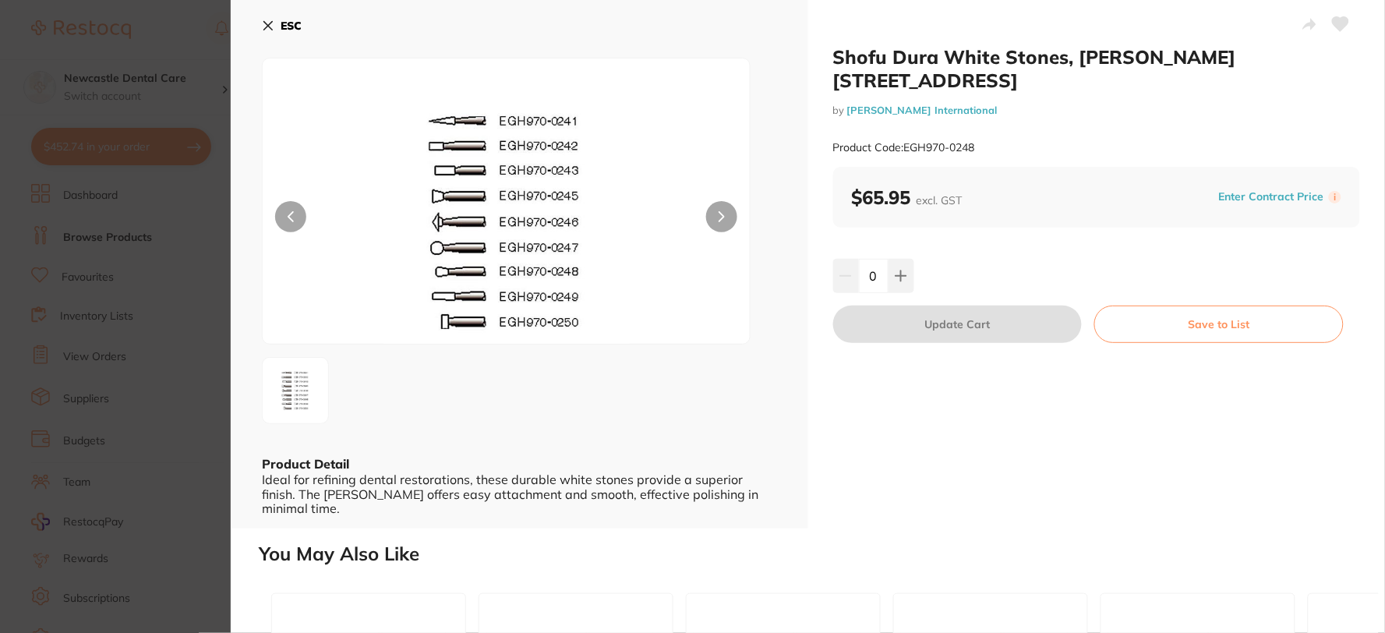
click at [270, 20] on icon at bounding box center [268, 25] width 12 height 12
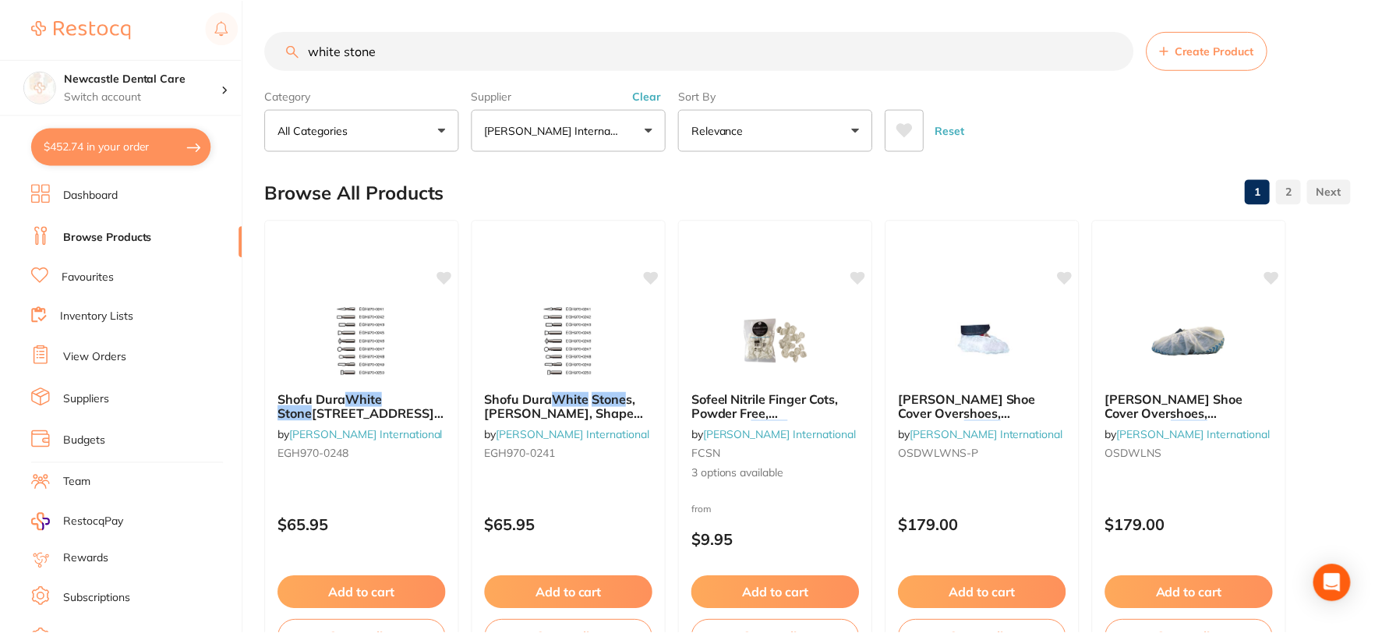
scroll to position [1, 0]
click at [644, 98] on button "Clear" at bounding box center [648, 95] width 38 height 14
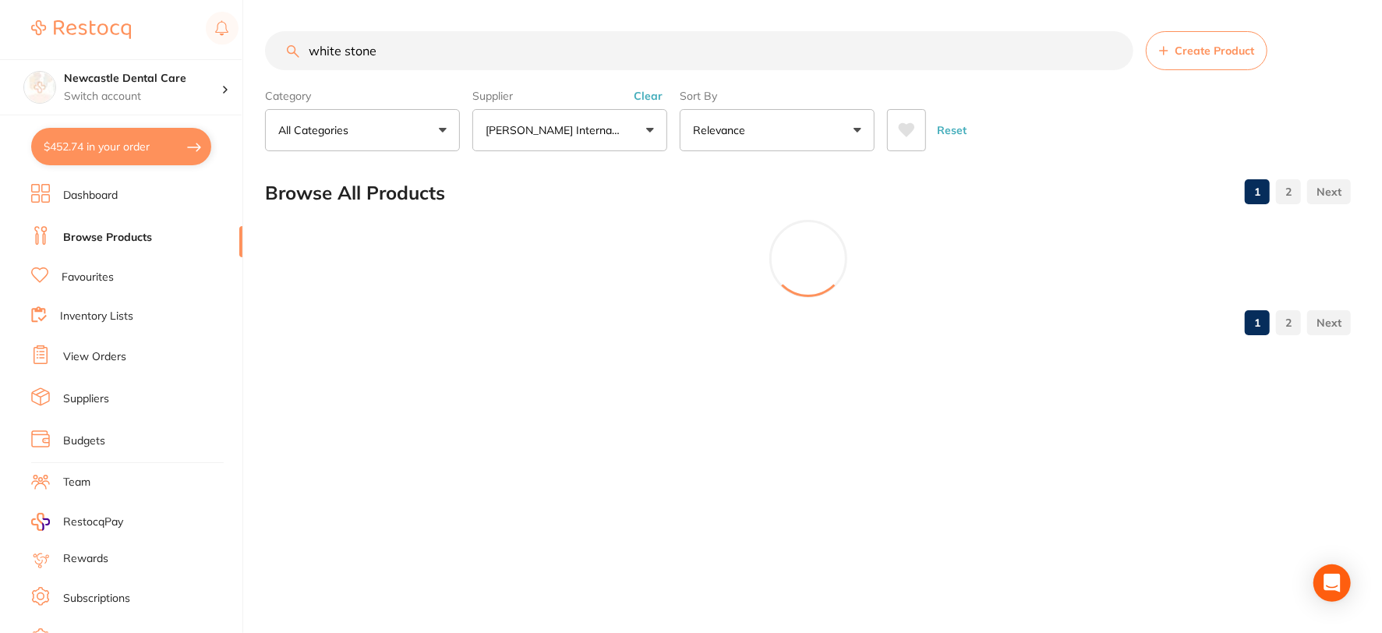
scroll to position [0, 0]
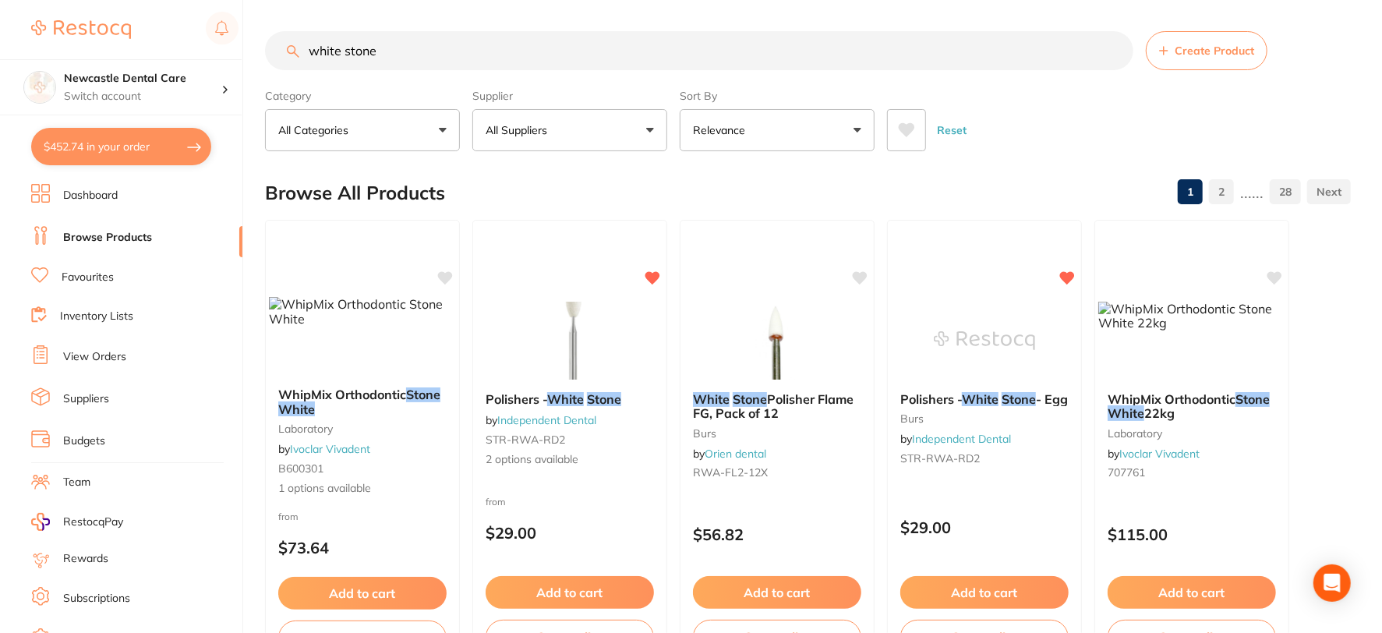
click at [418, 47] on input "white stone" at bounding box center [699, 50] width 868 height 39
drag, startPoint x: 415, startPoint y: 47, endPoint x: 231, endPoint y: 47, distance: 183.1
click at [231, 47] on div "$452.74 Newcastle Dental Care Switch account Newcastle Dental Care $452.74 in y…" at bounding box center [691, 316] width 1382 height 633
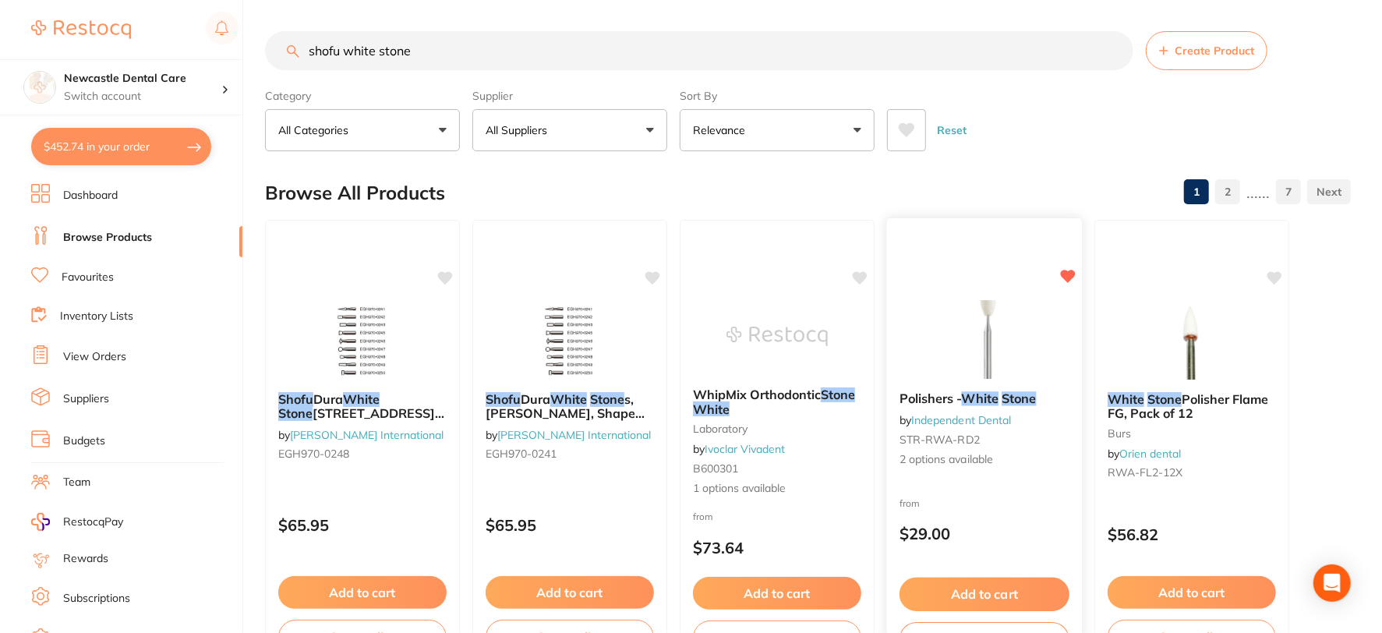
click at [966, 477] on div "Polishers - White Stone by Independent Dental STR-RWA-RD2 2 options available" at bounding box center [984, 429] width 195 height 101
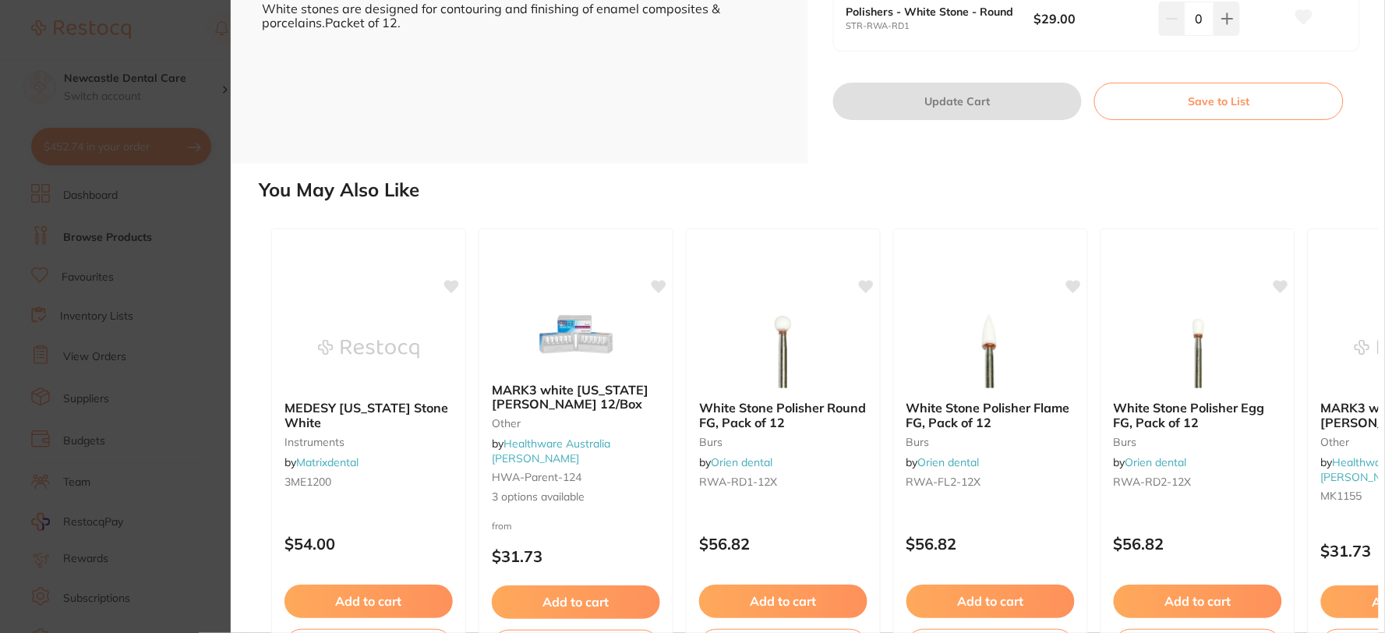
scroll to position [519, 0]
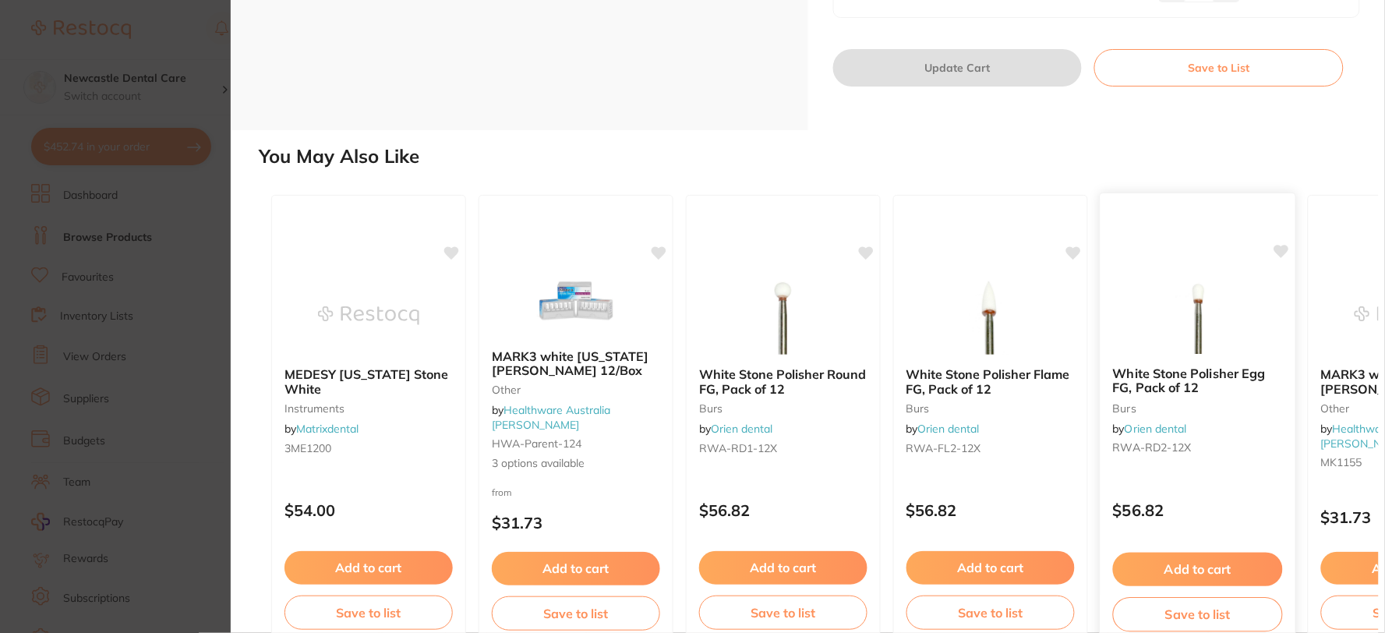
click at [1167, 384] on b "White Stone Polisher Egg FG, Pack of 12" at bounding box center [1198, 381] width 170 height 29
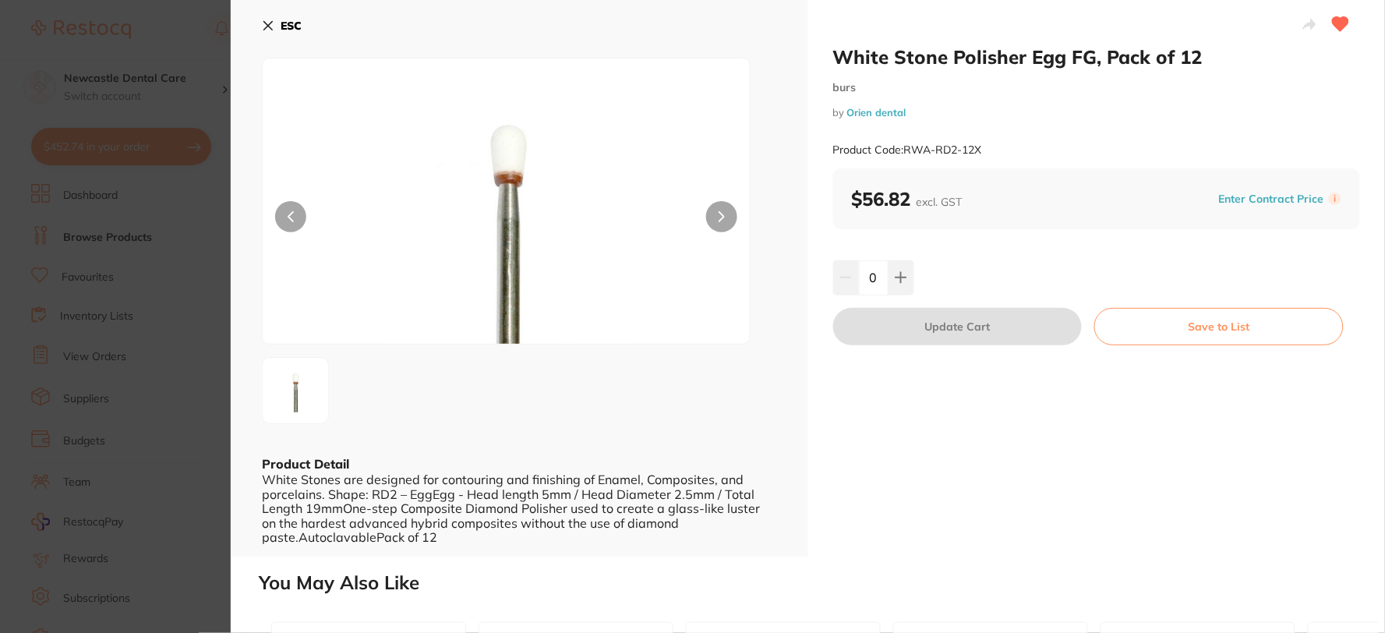
click at [267, 22] on icon at bounding box center [268, 25] width 12 height 12
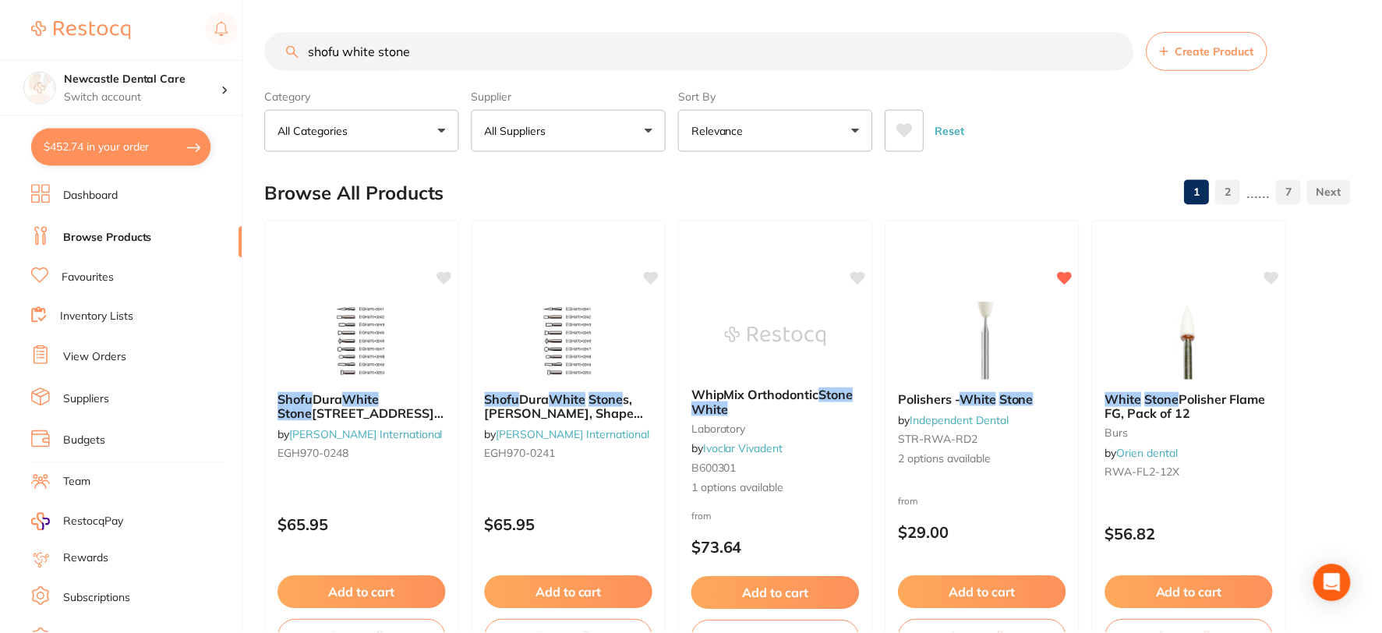
scroll to position [1, 0]
click at [461, 52] on input "shofu white stone" at bounding box center [699, 49] width 868 height 39
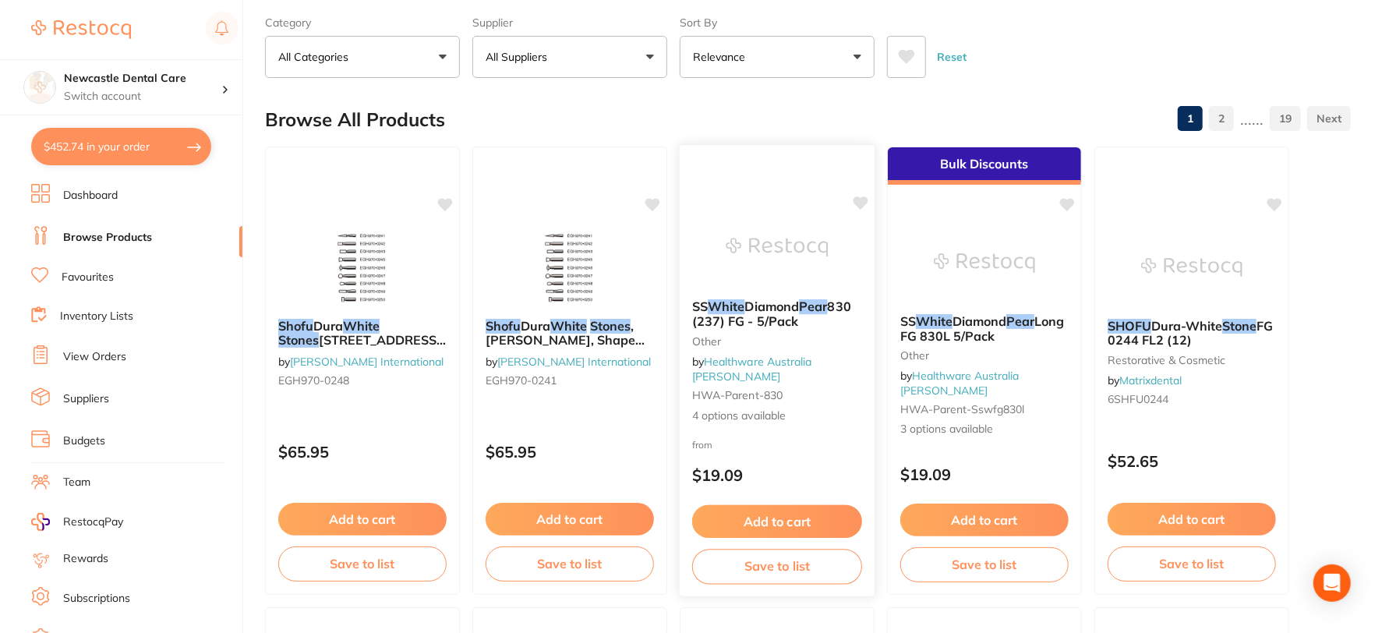
scroll to position [0, 0]
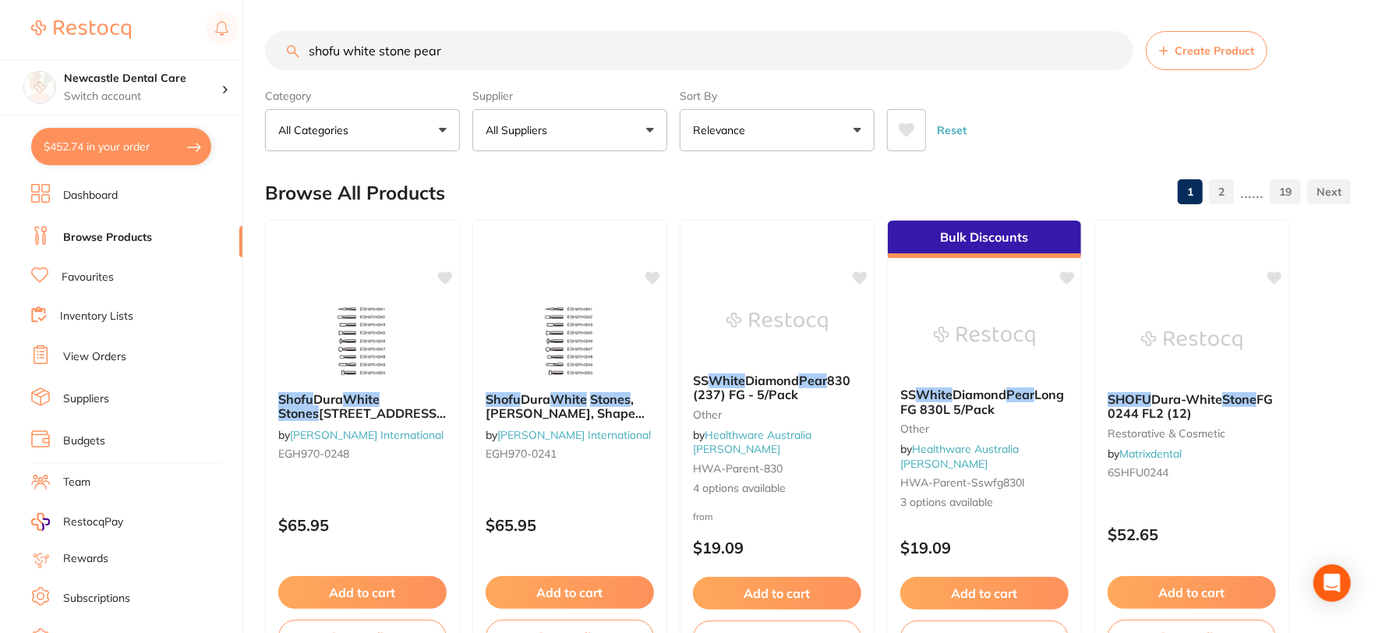
type input "shofu white stone pear"
click at [1112, 47] on input "shofu white stone pear" at bounding box center [699, 50] width 868 height 39
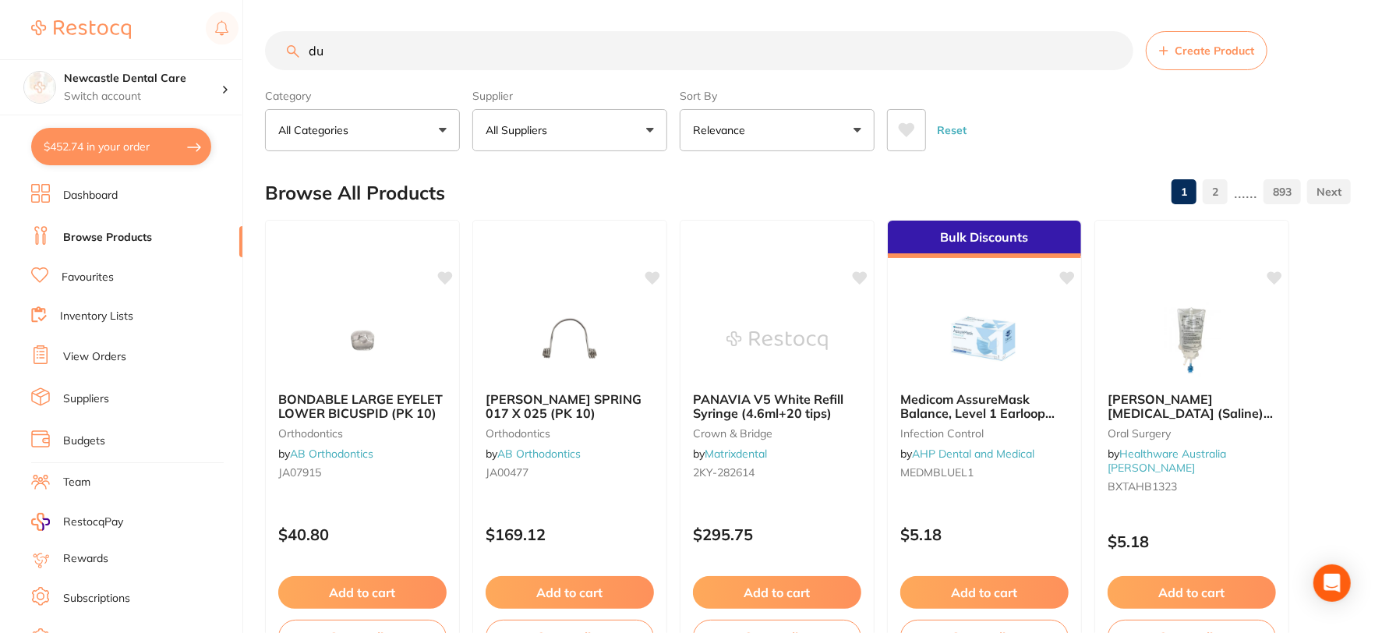
type input "dur"
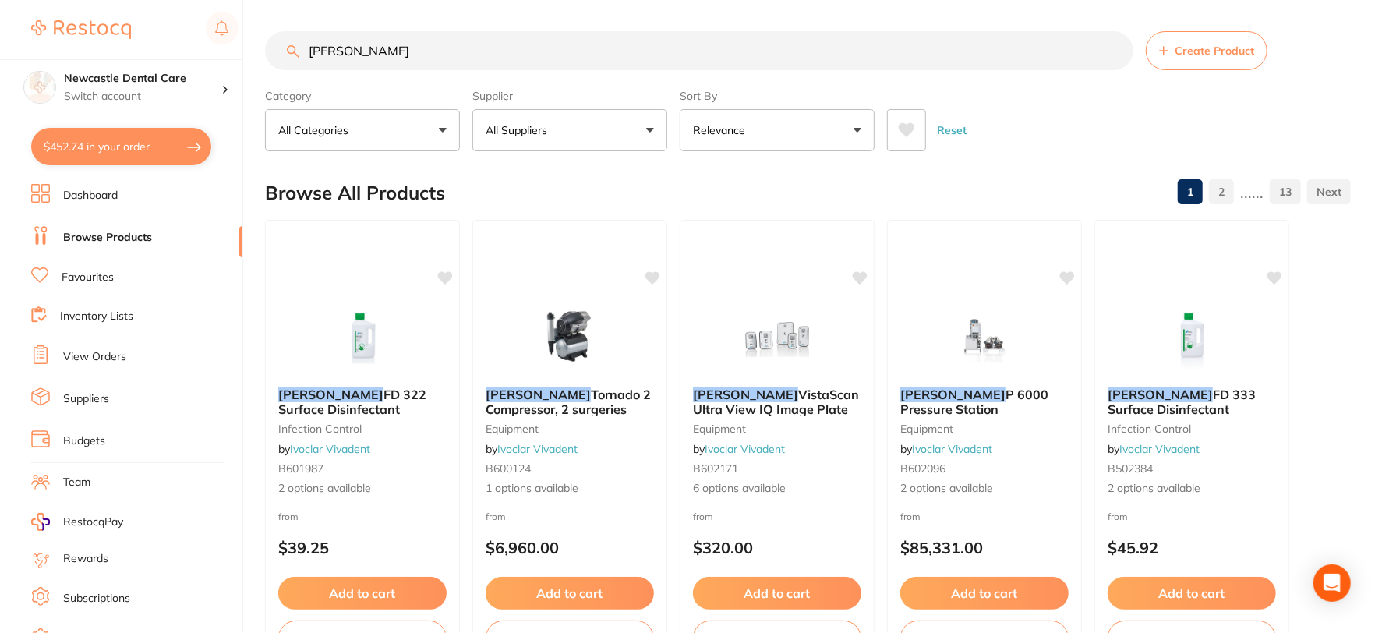
type input "[PERSON_NAME]"
click at [536, 129] on p "All Suppliers" at bounding box center [520, 130] width 68 height 16
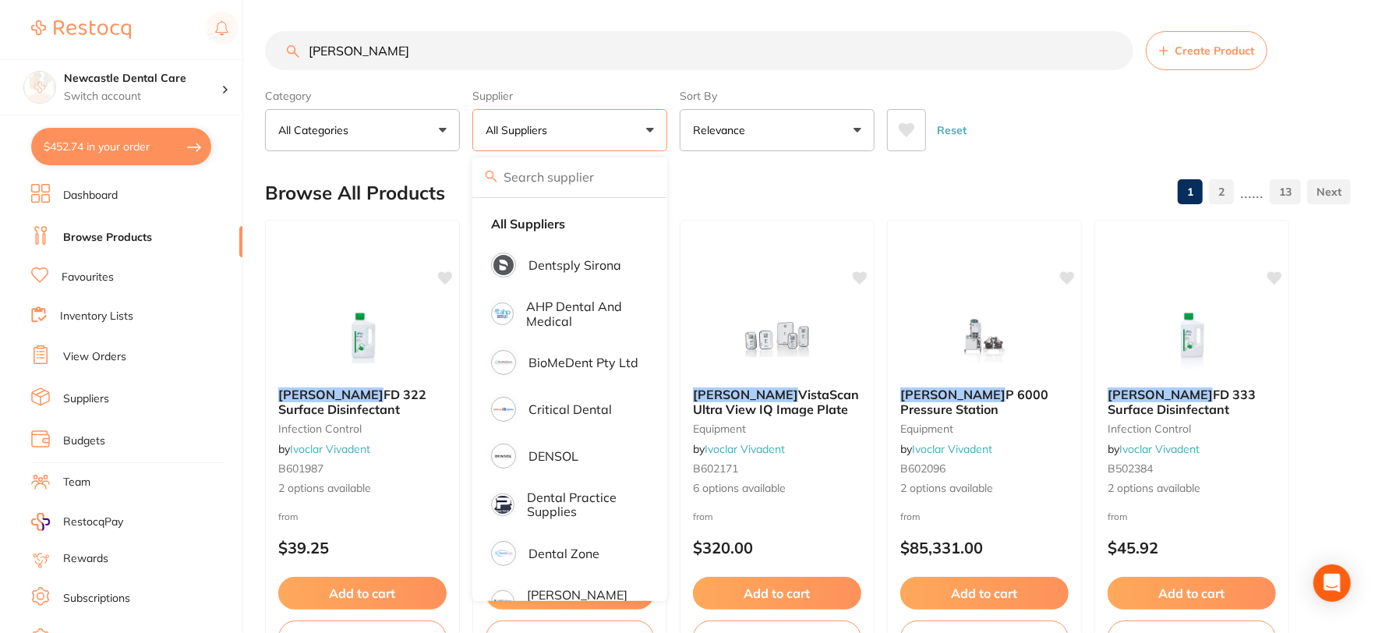
click at [388, 57] on input "[PERSON_NAME]" at bounding box center [699, 50] width 868 height 39
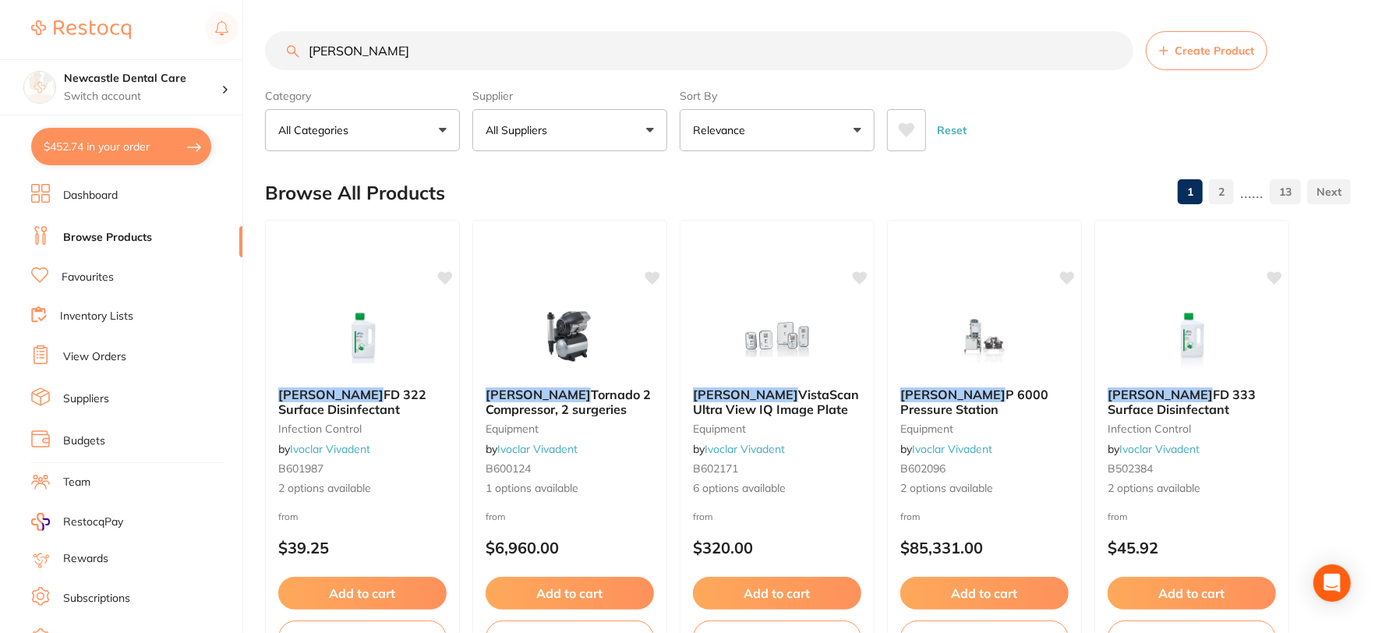
click at [1113, 51] on input "[PERSON_NAME]" at bounding box center [699, 50] width 868 height 39
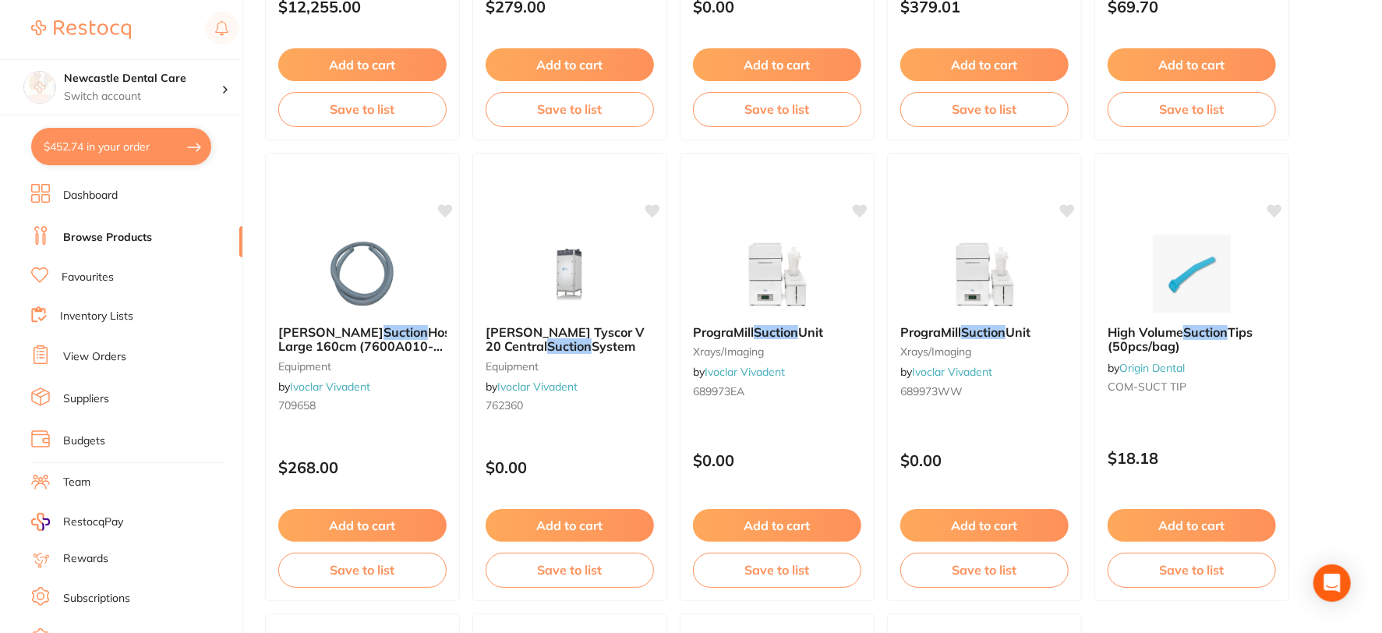
scroll to position [4243, 0]
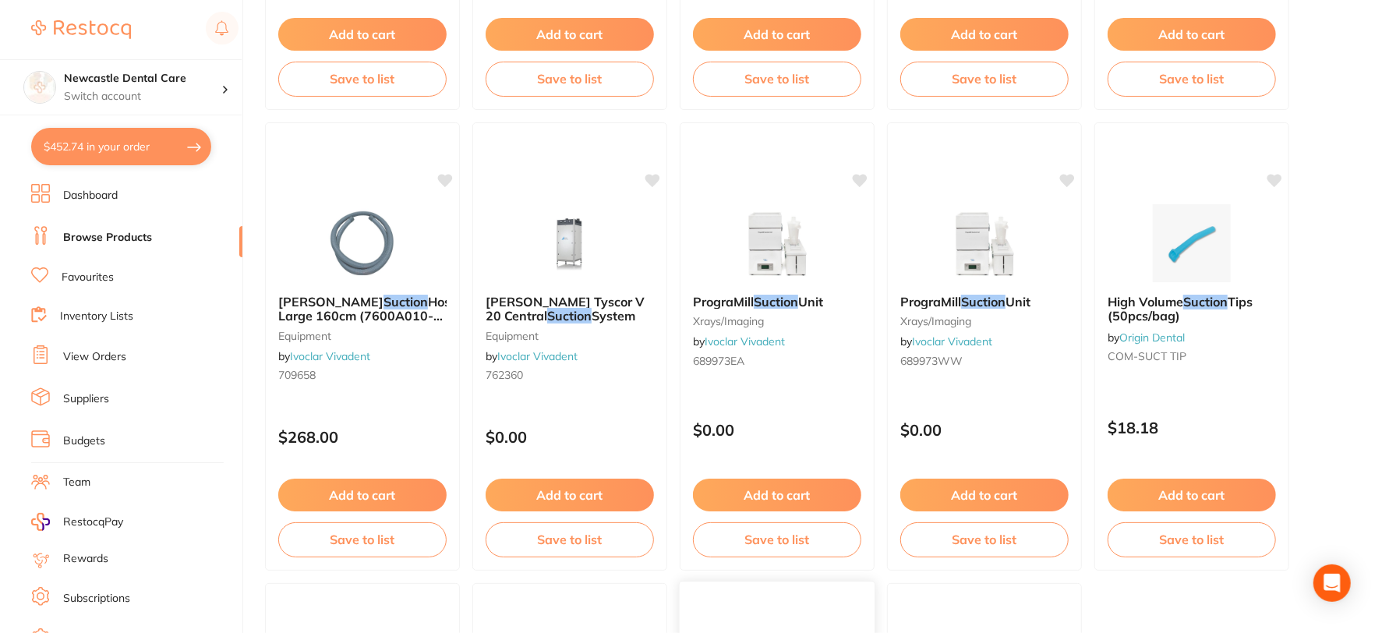
type input "suction adaptors"
click at [91, 357] on link "View Orders" at bounding box center [94, 357] width 63 height 16
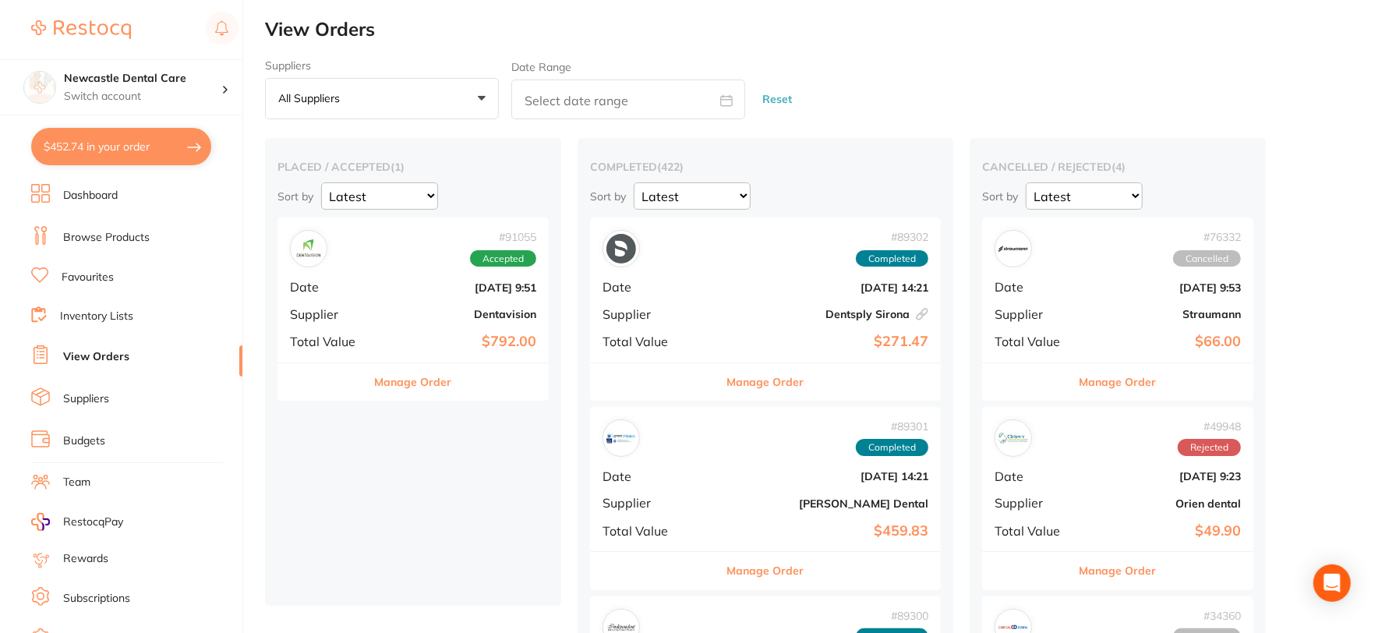
click at [736, 188] on select "Latest Notification" at bounding box center [692, 195] width 117 height 27
click at [471, 94] on button "All suppliers +0" at bounding box center [382, 99] width 234 height 42
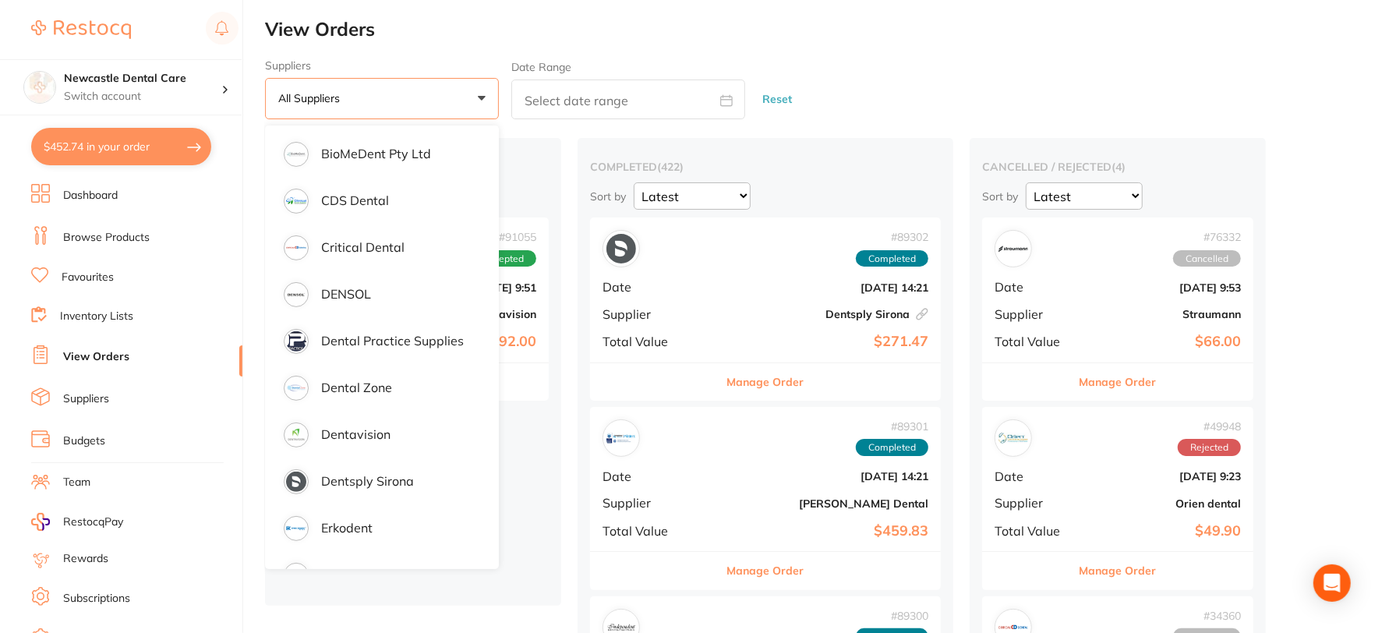
scroll to position [346, 0]
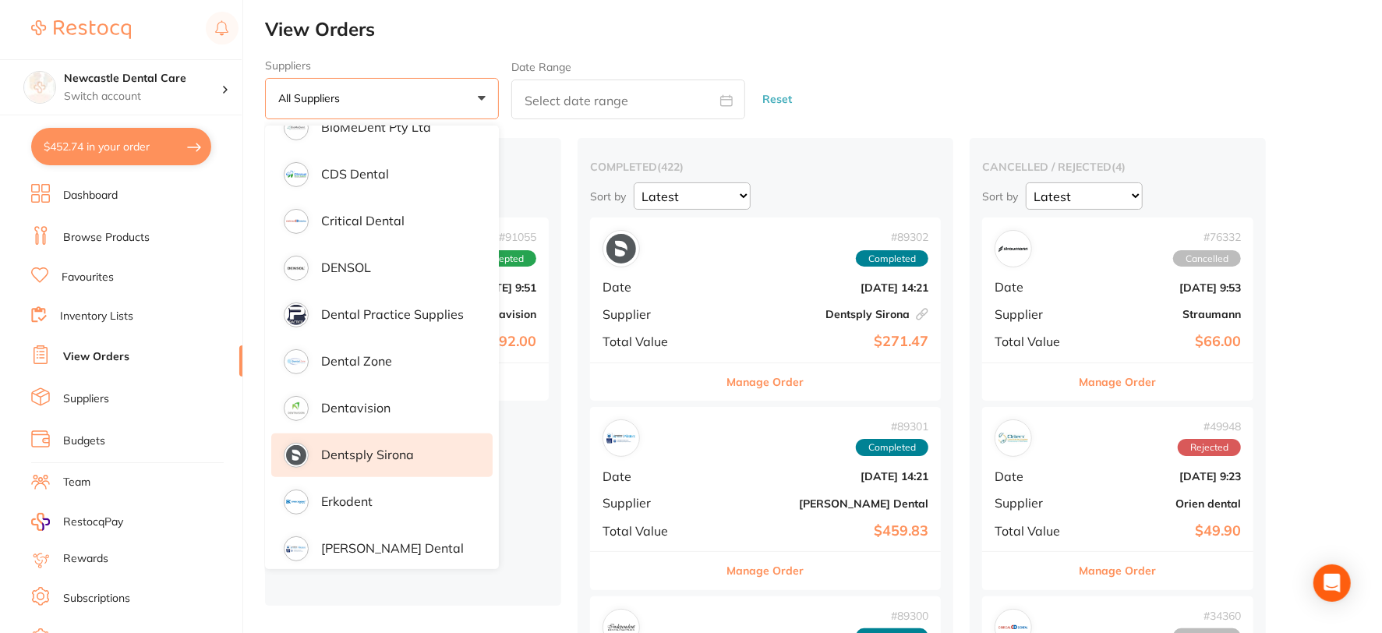
click at [383, 452] on p "Dentsply Sirona" at bounding box center [367, 454] width 93 height 14
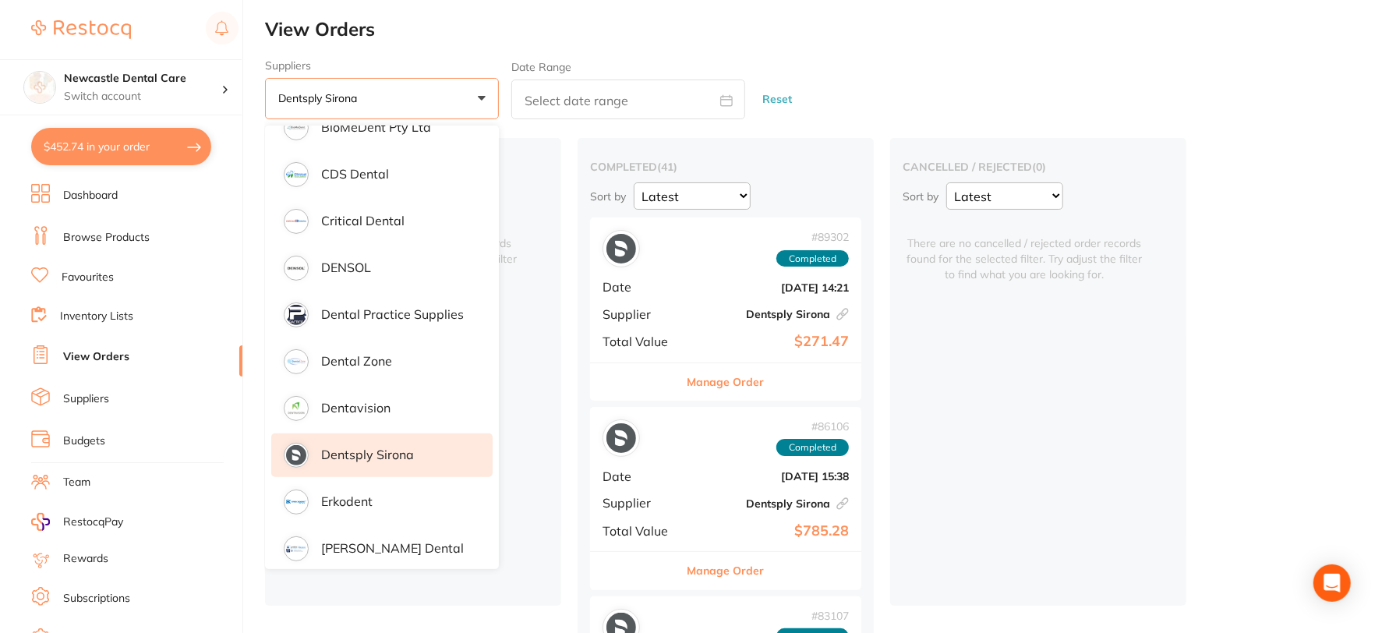
click at [902, 87] on div "Suppliers Dentsply Sirona +0 All suppliers AB Orthodontics [PERSON_NAME] Dental…" at bounding box center [823, 89] width 1117 height 61
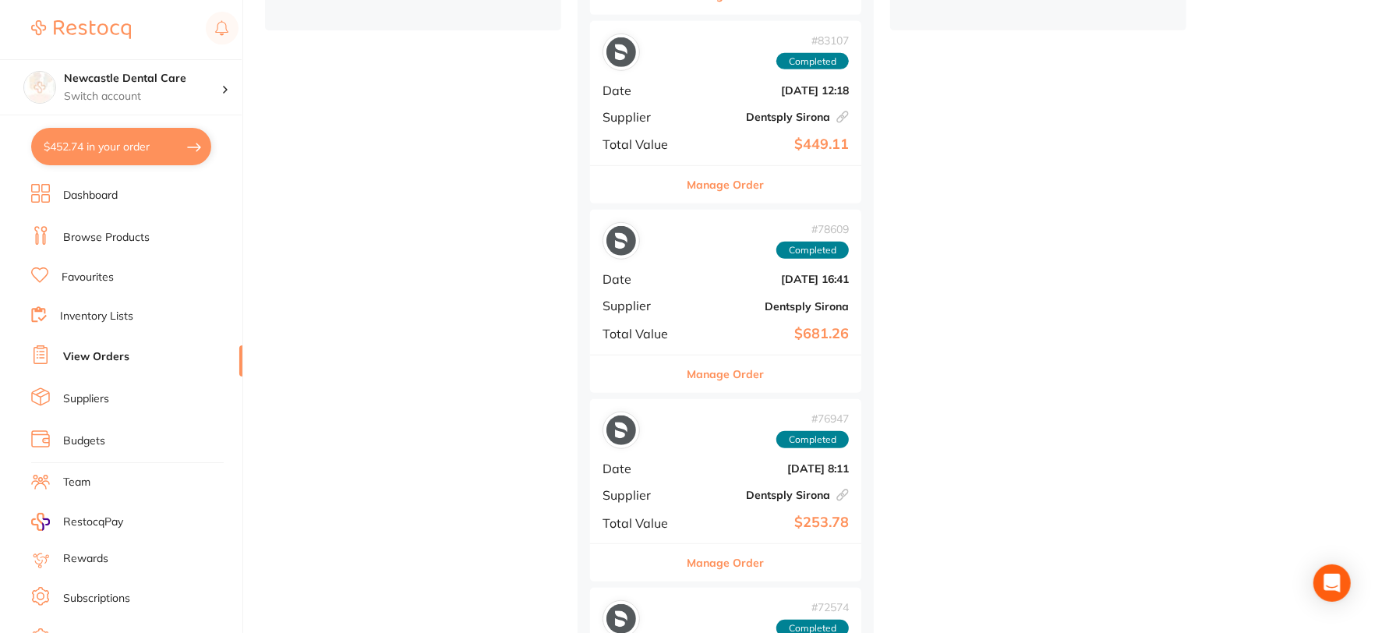
scroll to position [606, 0]
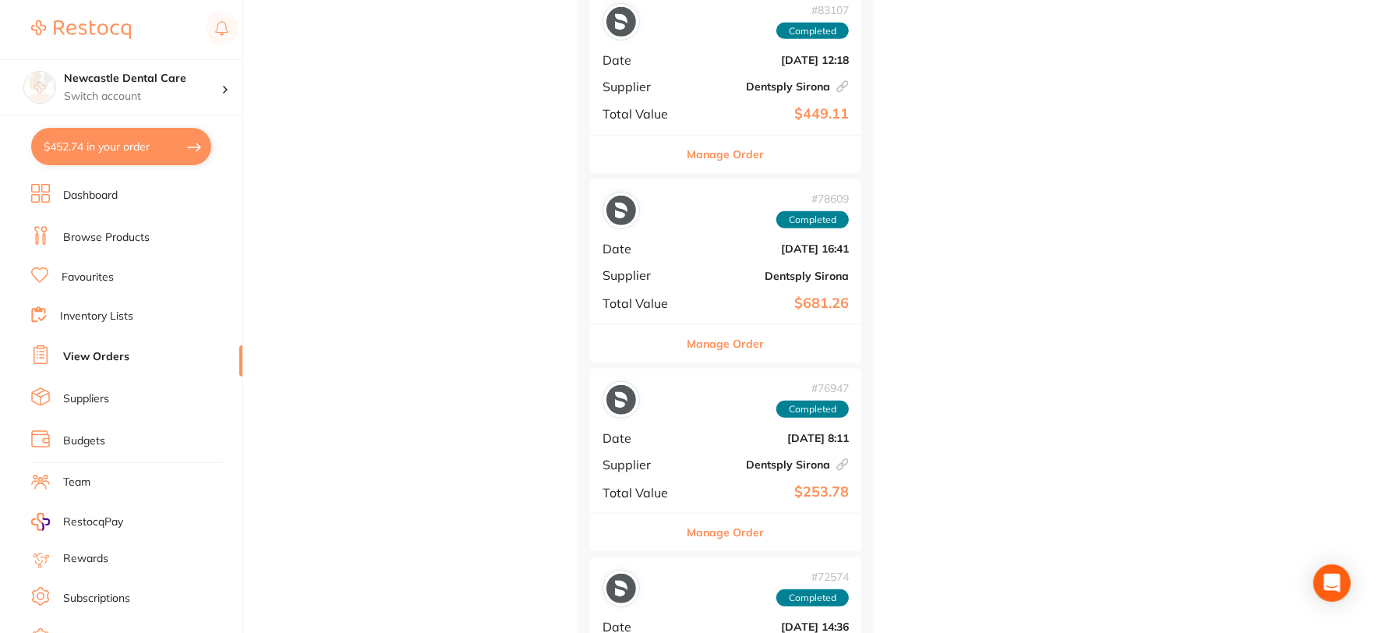
click at [740, 337] on button "Manage Order" at bounding box center [725, 343] width 77 height 37
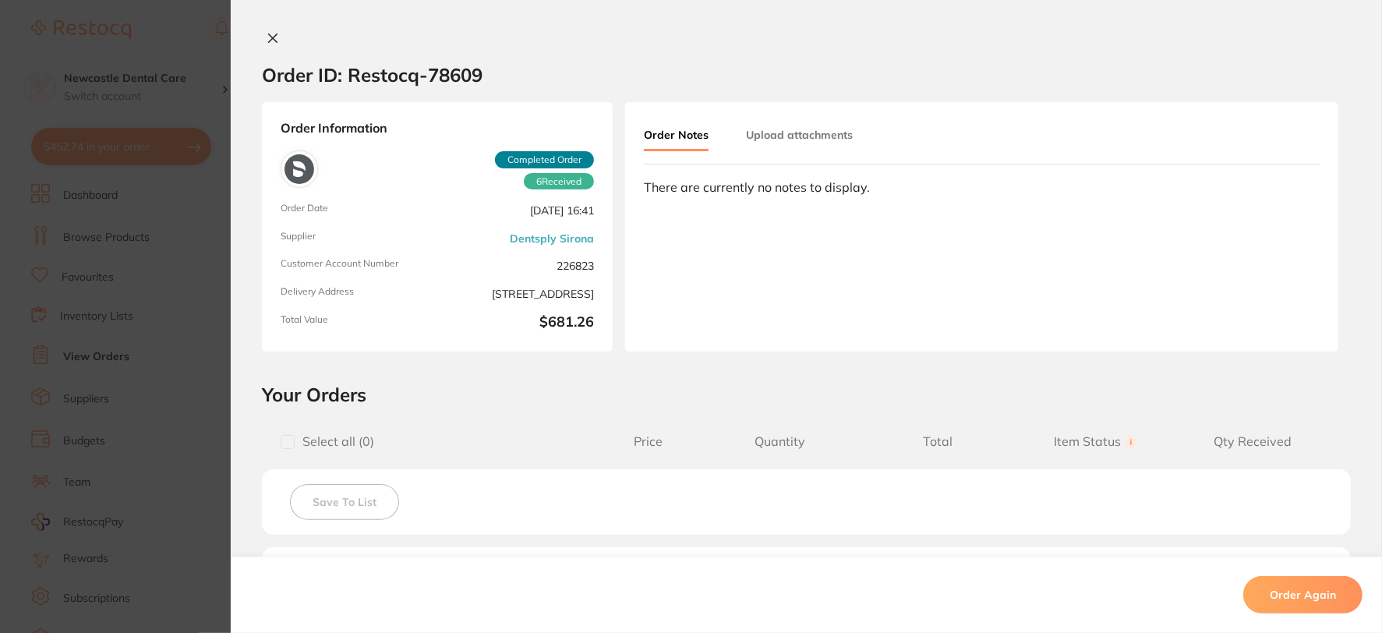
scroll to position [346, 0]
click at [262, 34] on button at bounding box center [273, 39] width 22 height 16
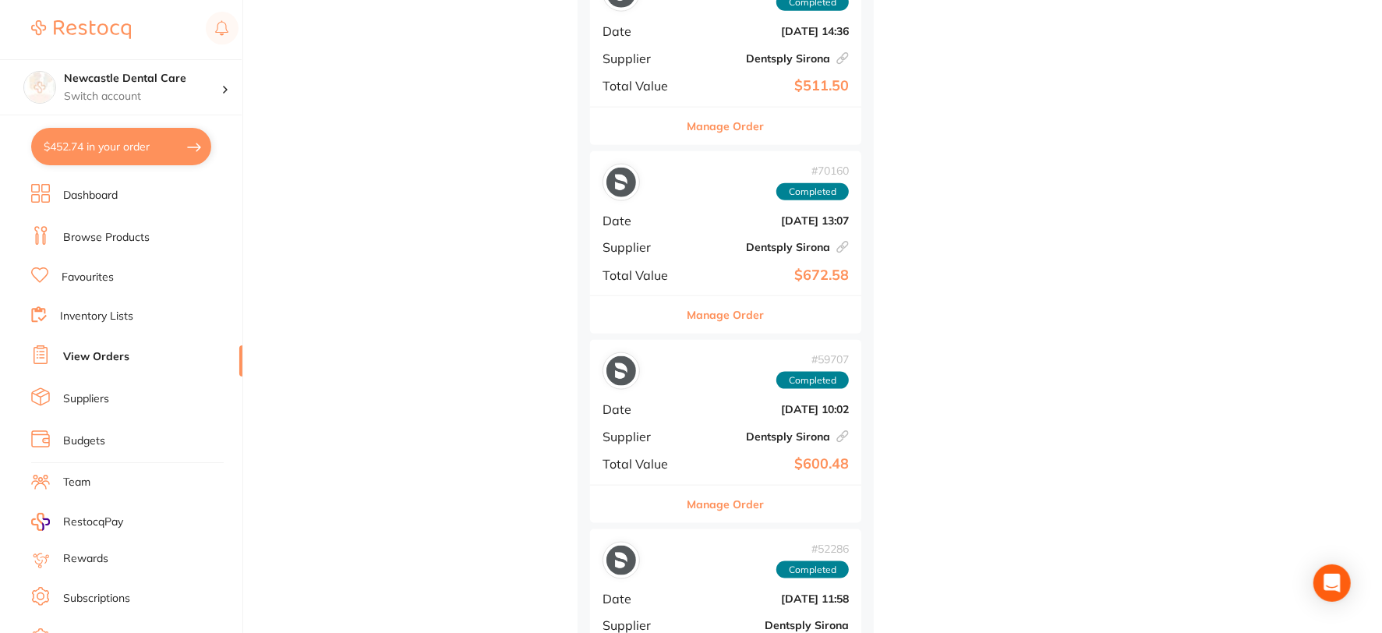
scroll to position [1298, 0]
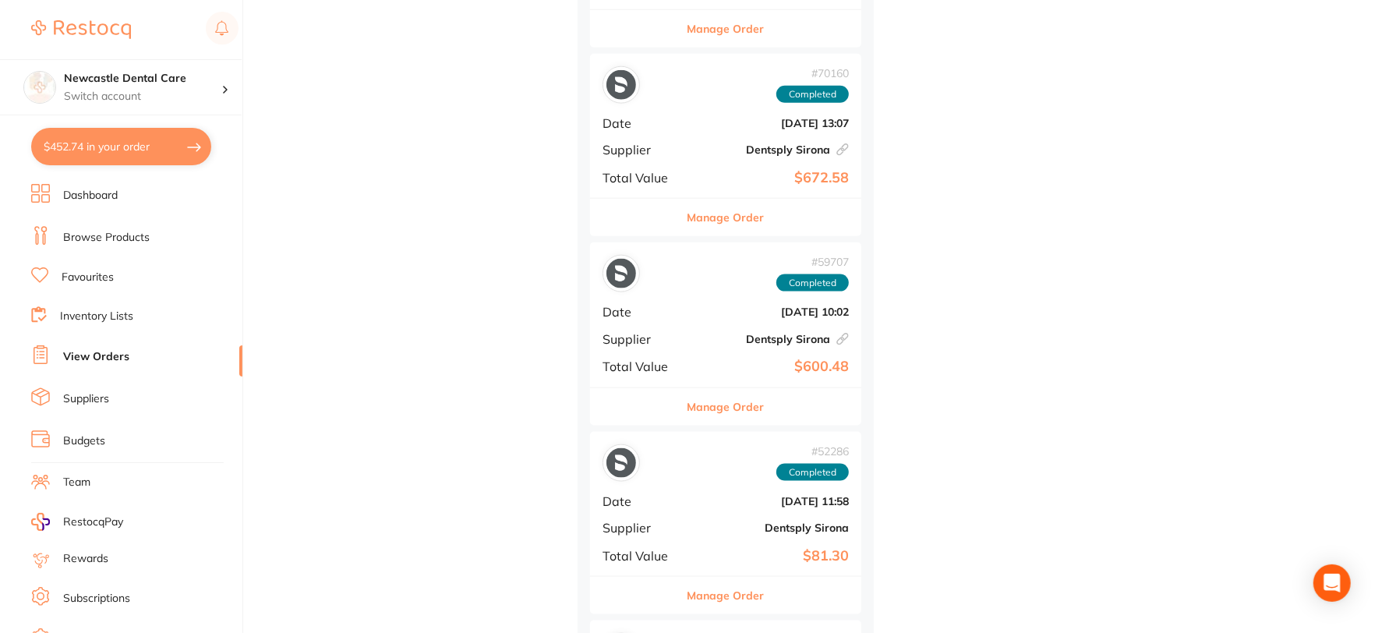
click at [726, 400] on button "Manage Order" at bounding box center [725, 406] width 77 height 37
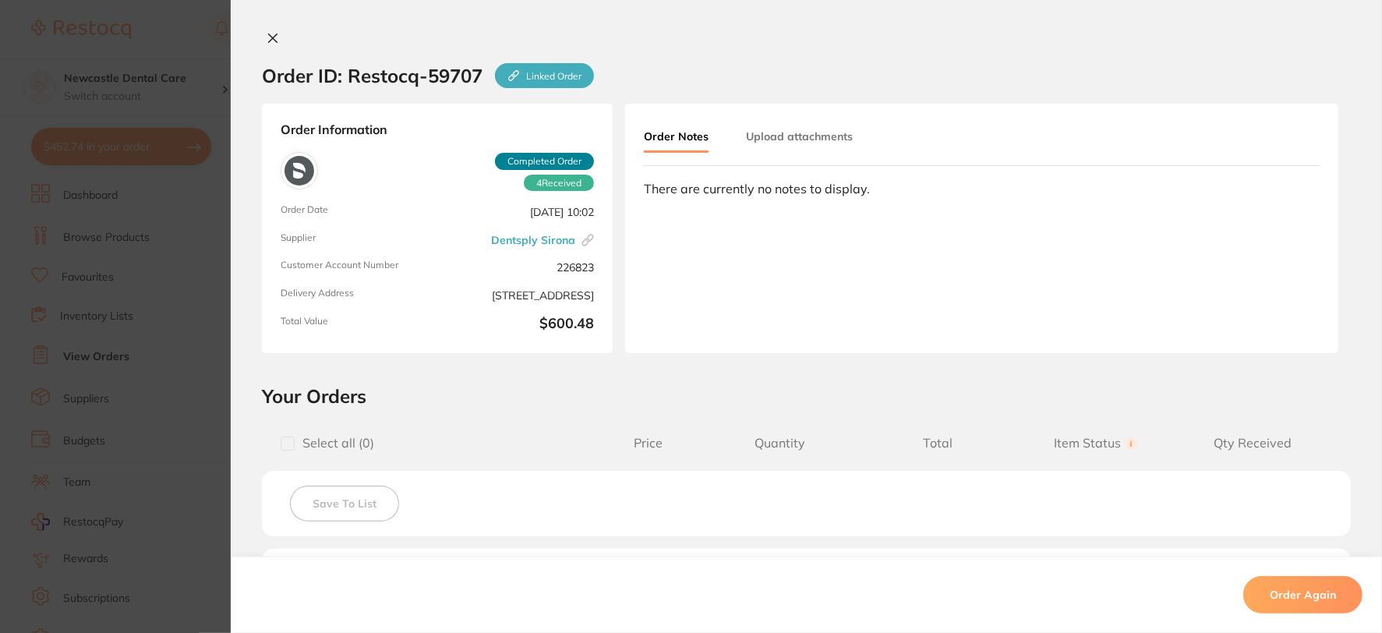
click at [257, 34] on div at bounding box center [806, 39] width 1151 height 16
click at [267, 35] on icon at bounding box center [273, 38] width 12 height 12
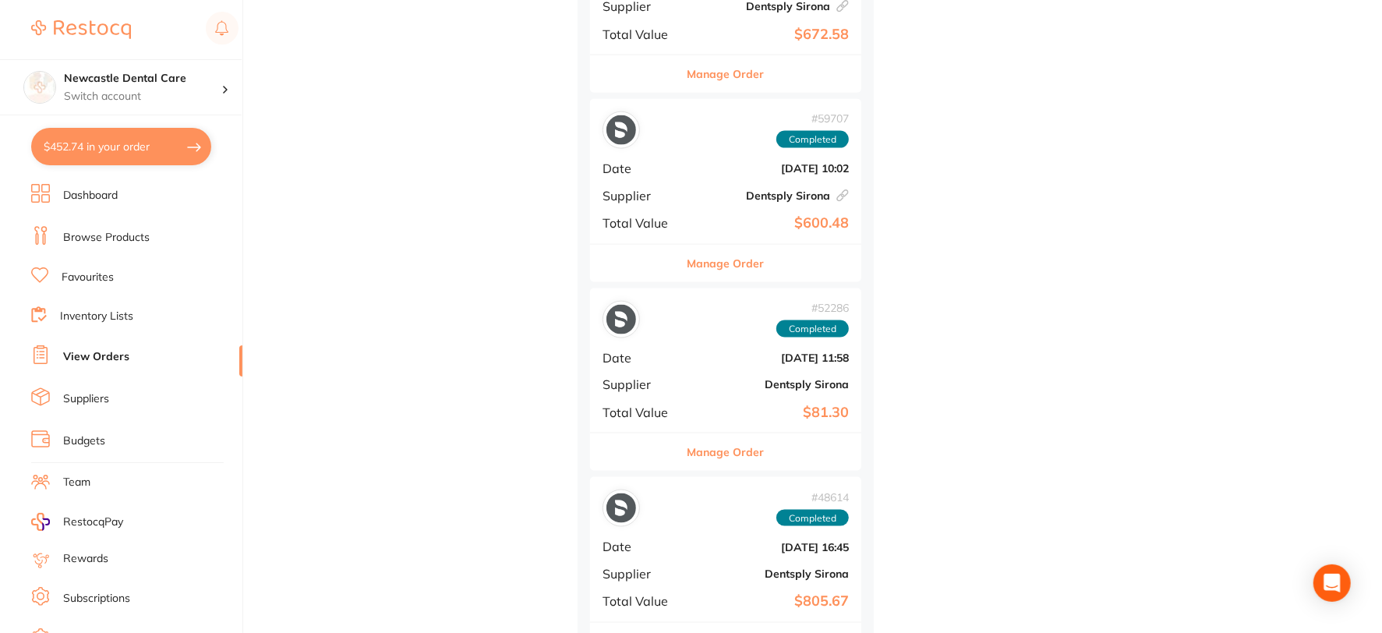
scroll to position [1471, 0]
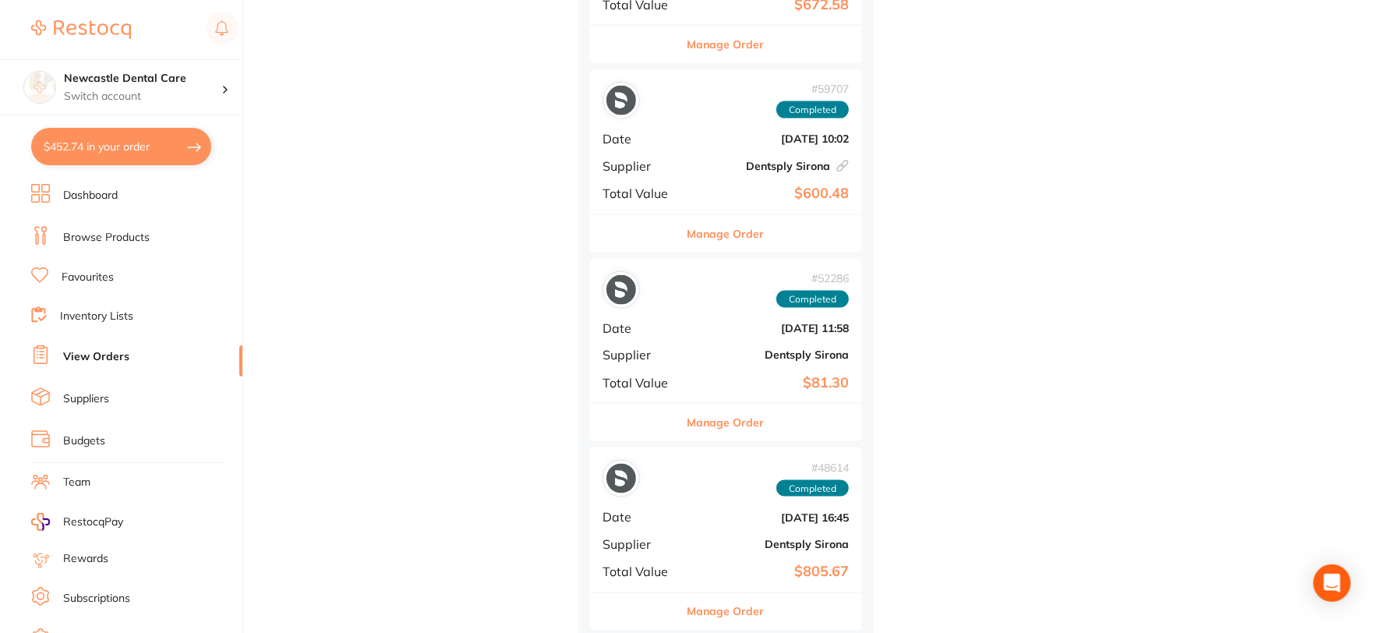
click at [722, 418] on button "Manage Order" at bounding box center [725, 422] width 77 height 37
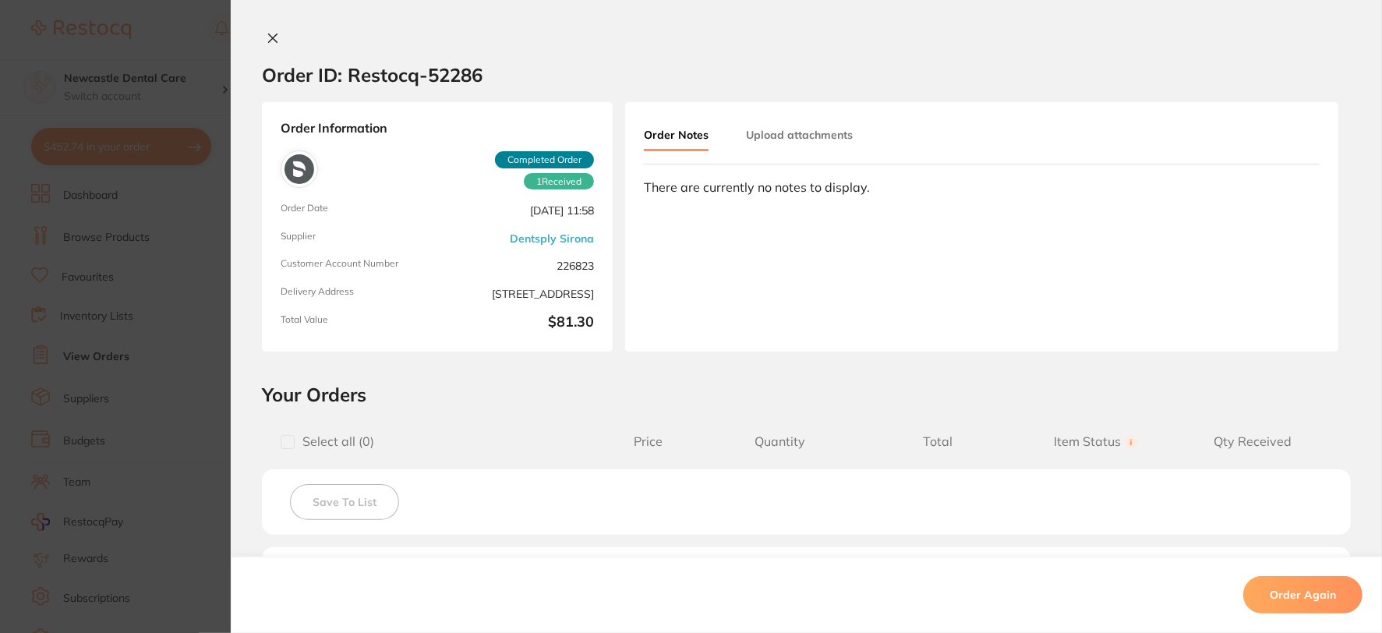
click at [274, 36] on icon at bounding box center [273, 38] width 12 height 12
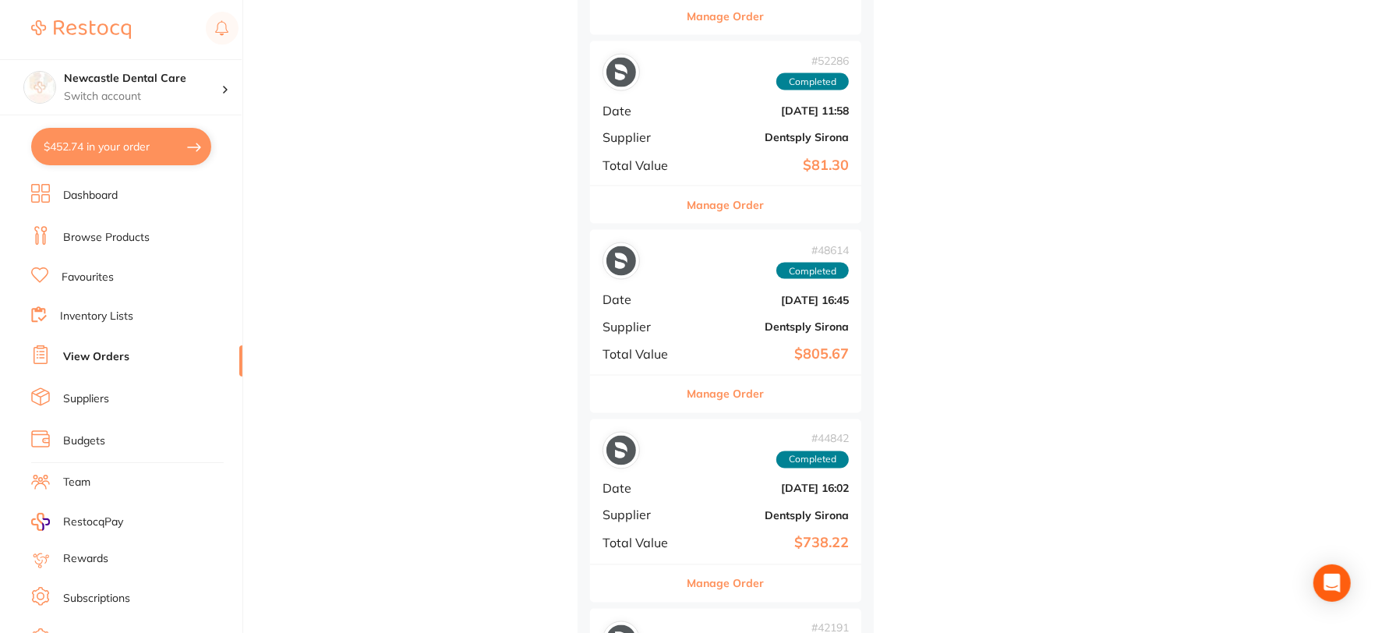
scroll to position [1732, 0]
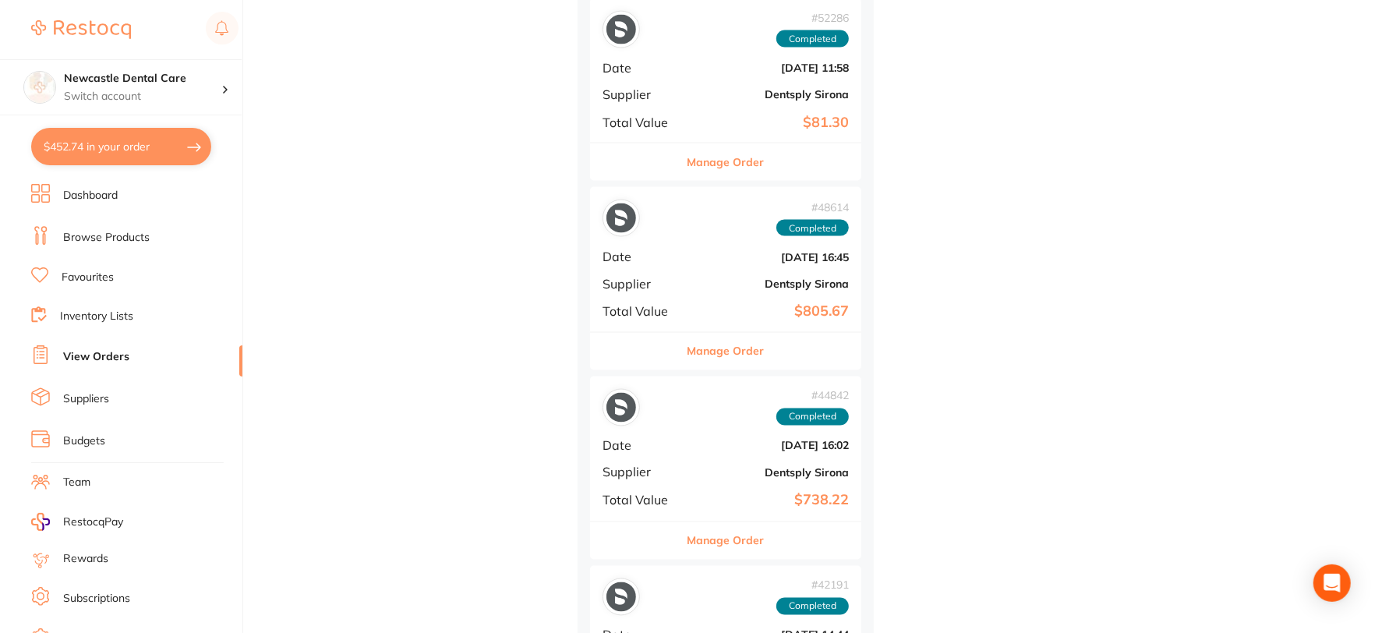
click at [722, 357] on button "Manage Order" at bounding box center [725, 351] width 77 height 37
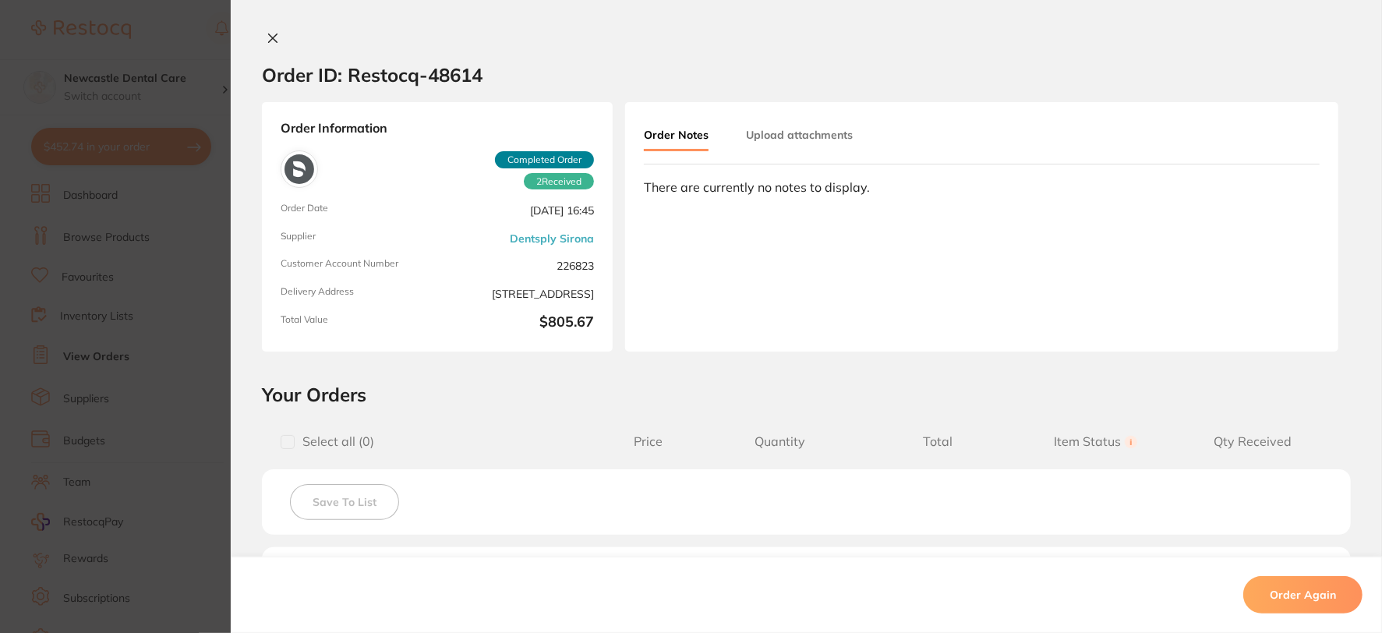
click at [267, 30] on div "Order ID: Restocq- 48614 Order Information 2 Received Completed Order Order Dat…" at bounding box center [806, 316] width 1151 height 633
click at [269, 36] on icon at bounding box center [273, 38] width 12 height 12
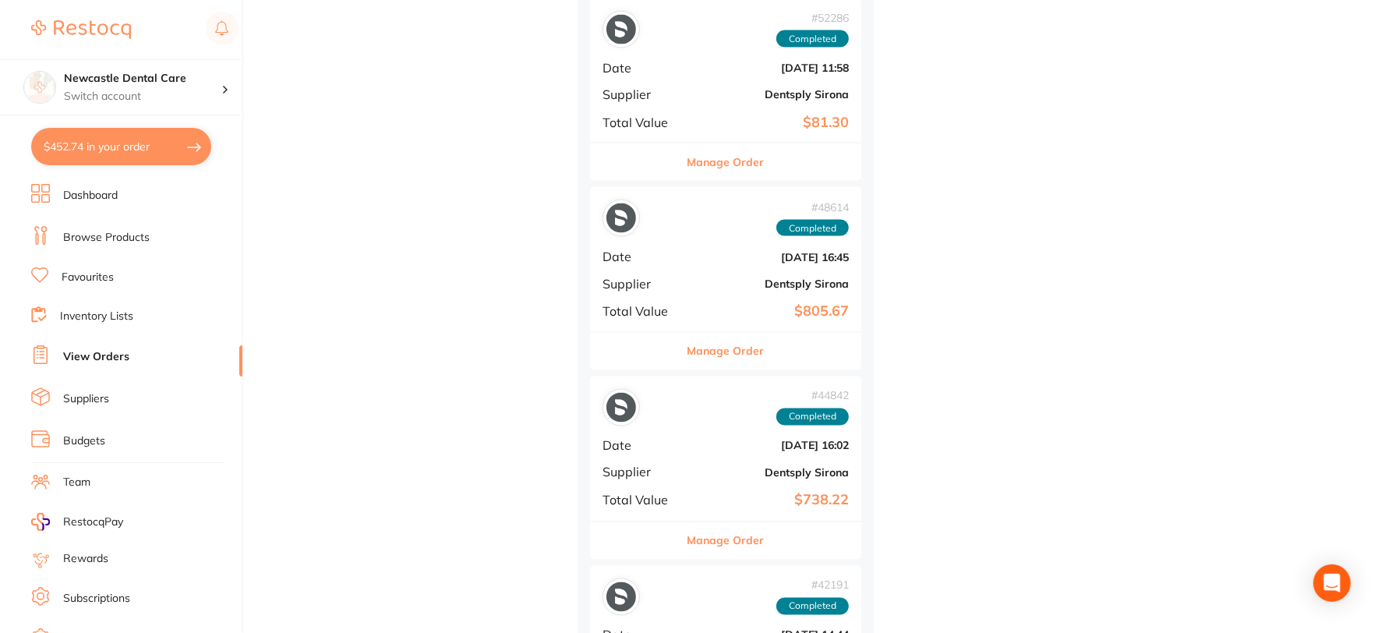
click at [727, 536] on button "Manage Order" at bounding box center [725, 540] width 77 height 37
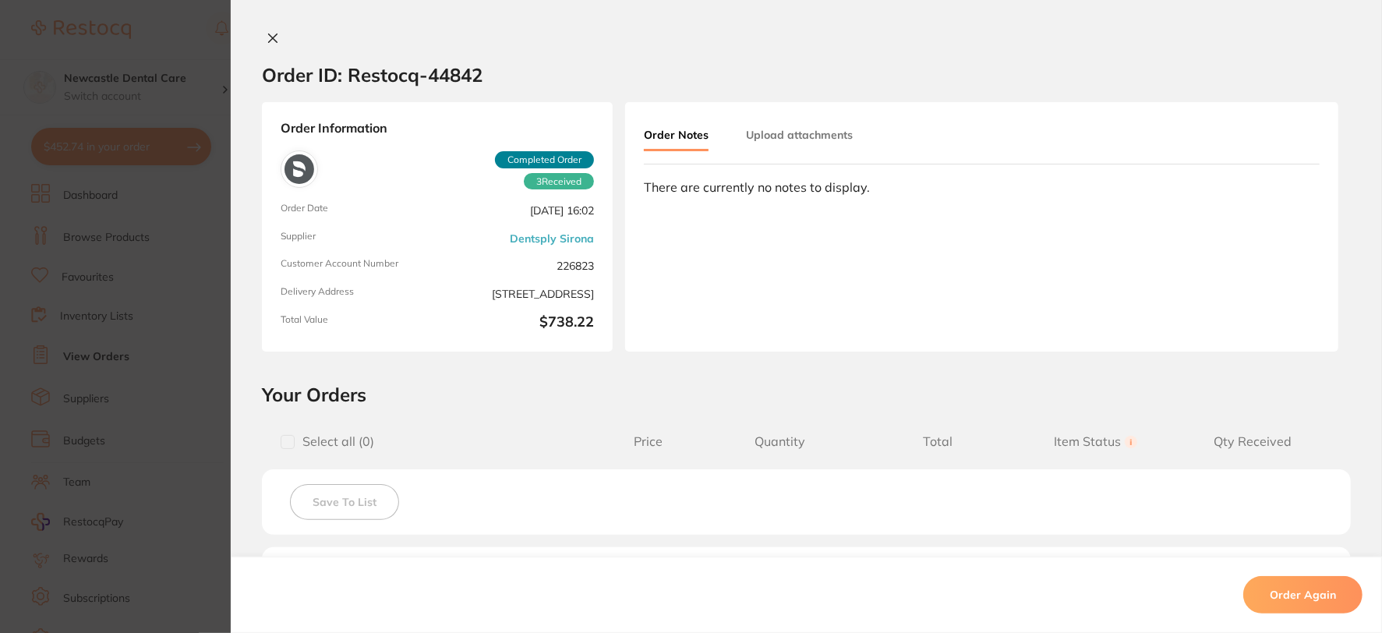
click at [273, 41] on icon at bounding box center [273, 38] width 9 height 9
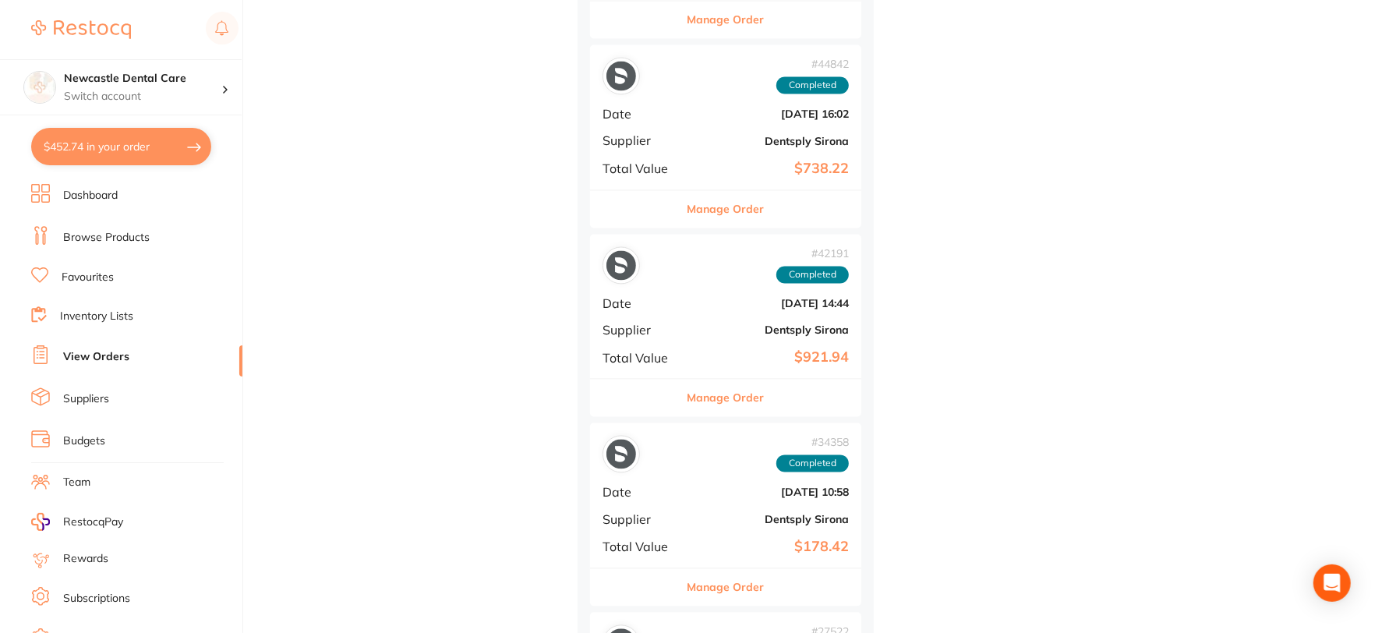
scroll to position [2078, 0]
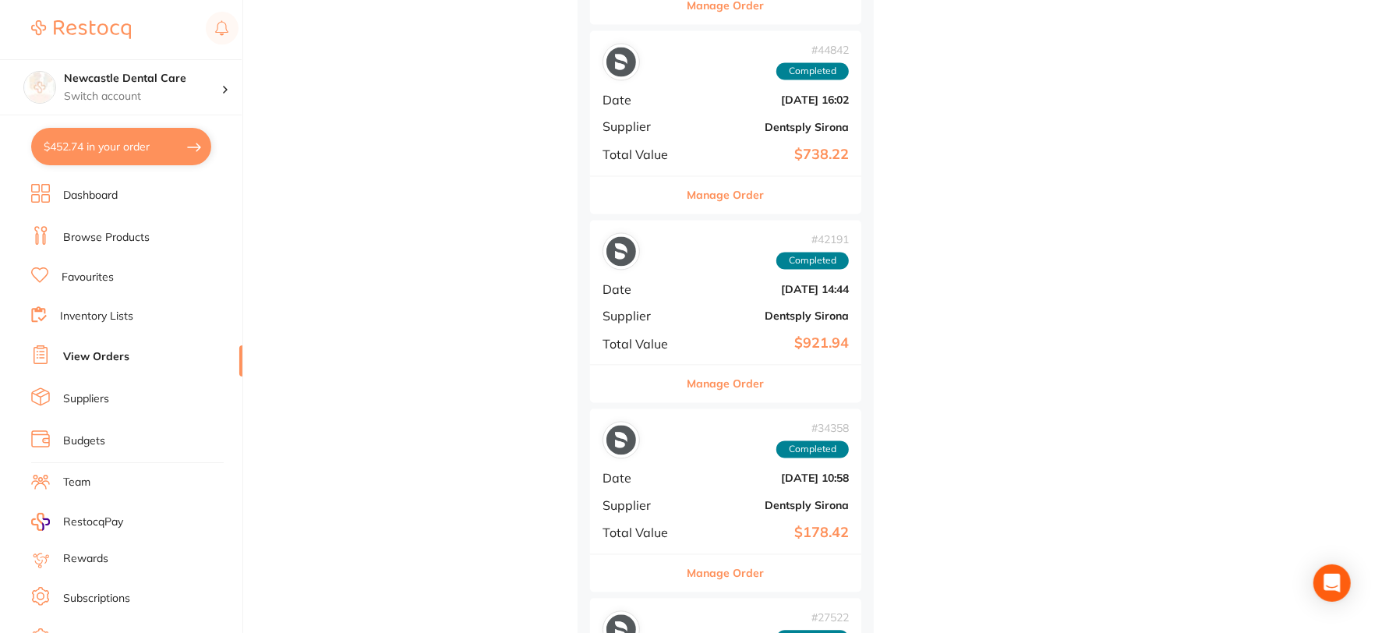
click at [725, 382] on button "Manage Order" at bounding box center [725, 383] width 77 height 37
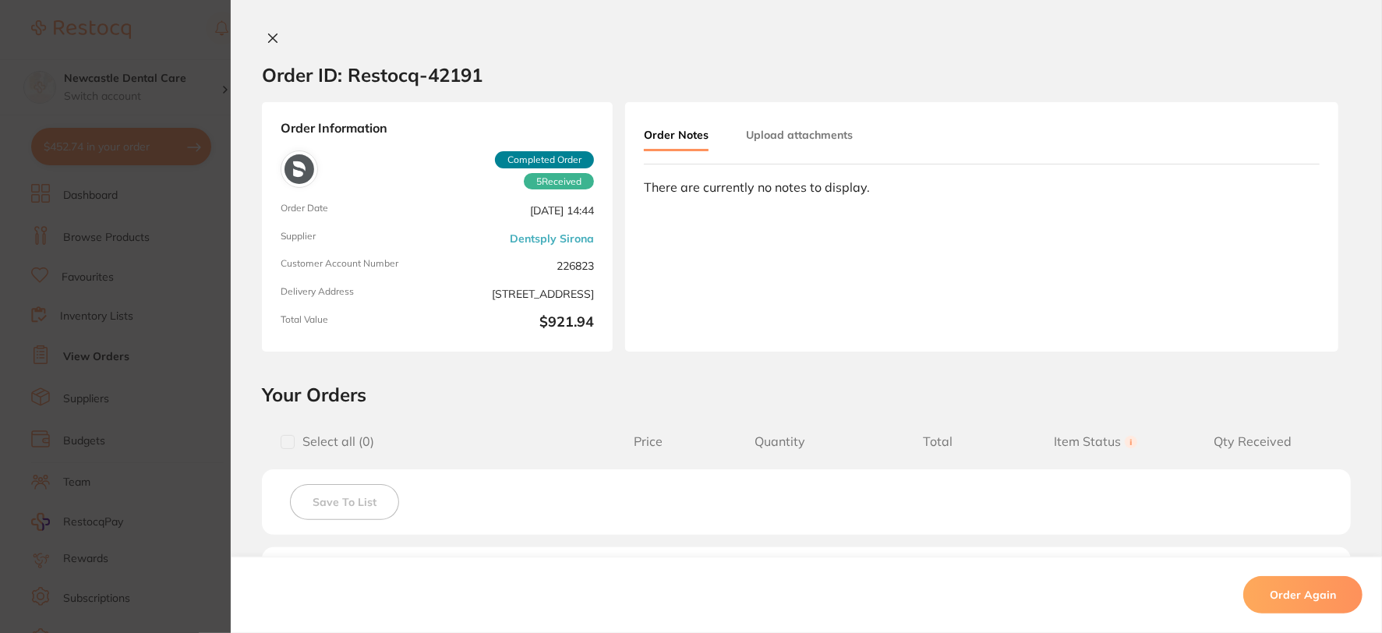
click at [269, 37] on icon at bounding box center [273, 38] width 12 height 12
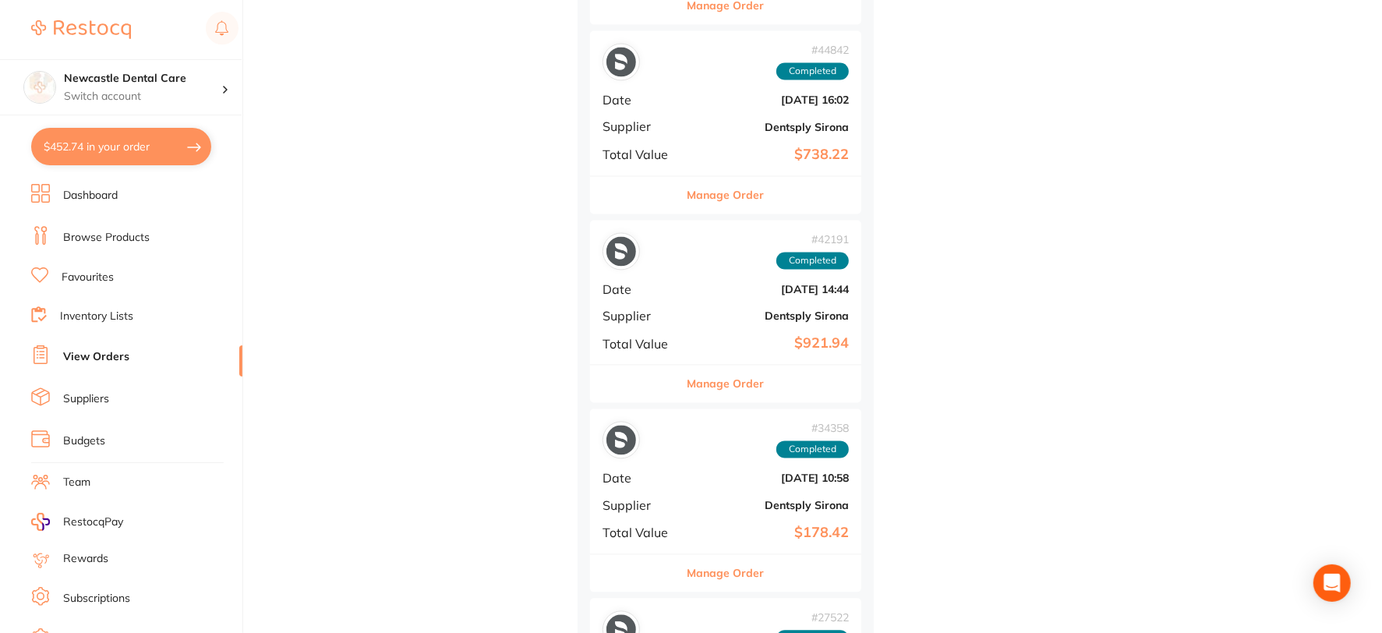
click at [719, 566] on button "Manage Order" at bounding box center [725, 572] width 77 height 37
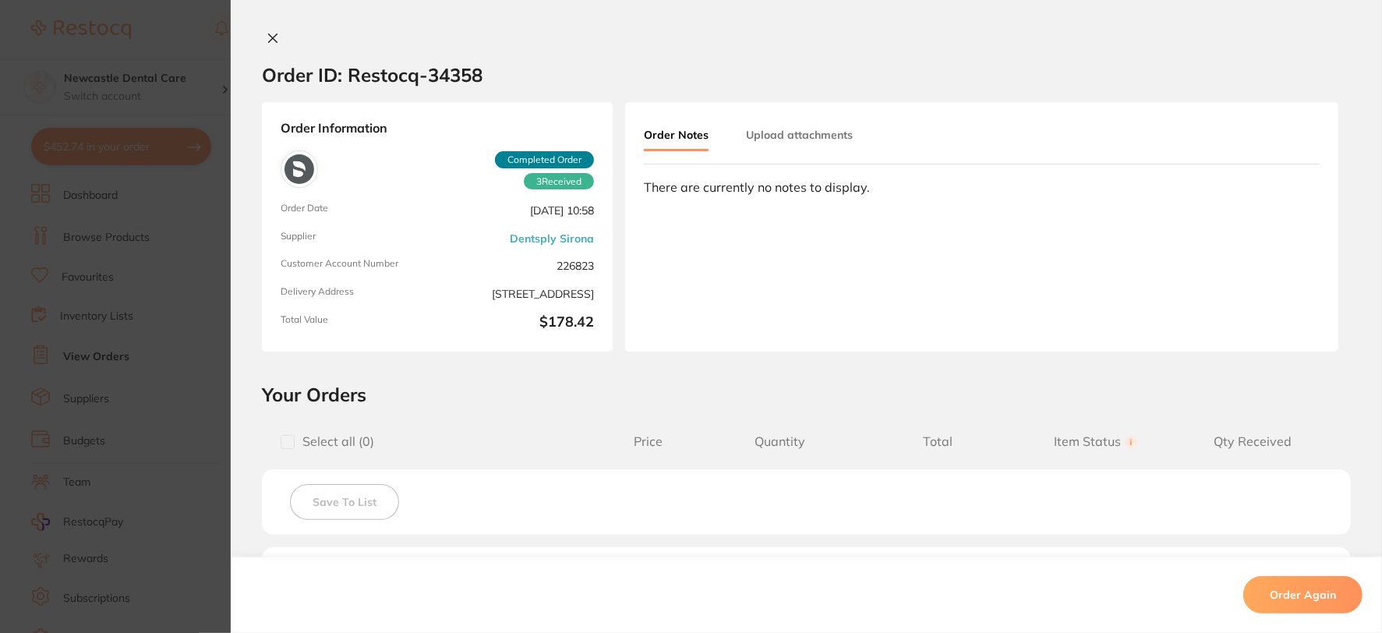
click at [267, 37] on icon at bounding box center [273, 38] width 12 height 12
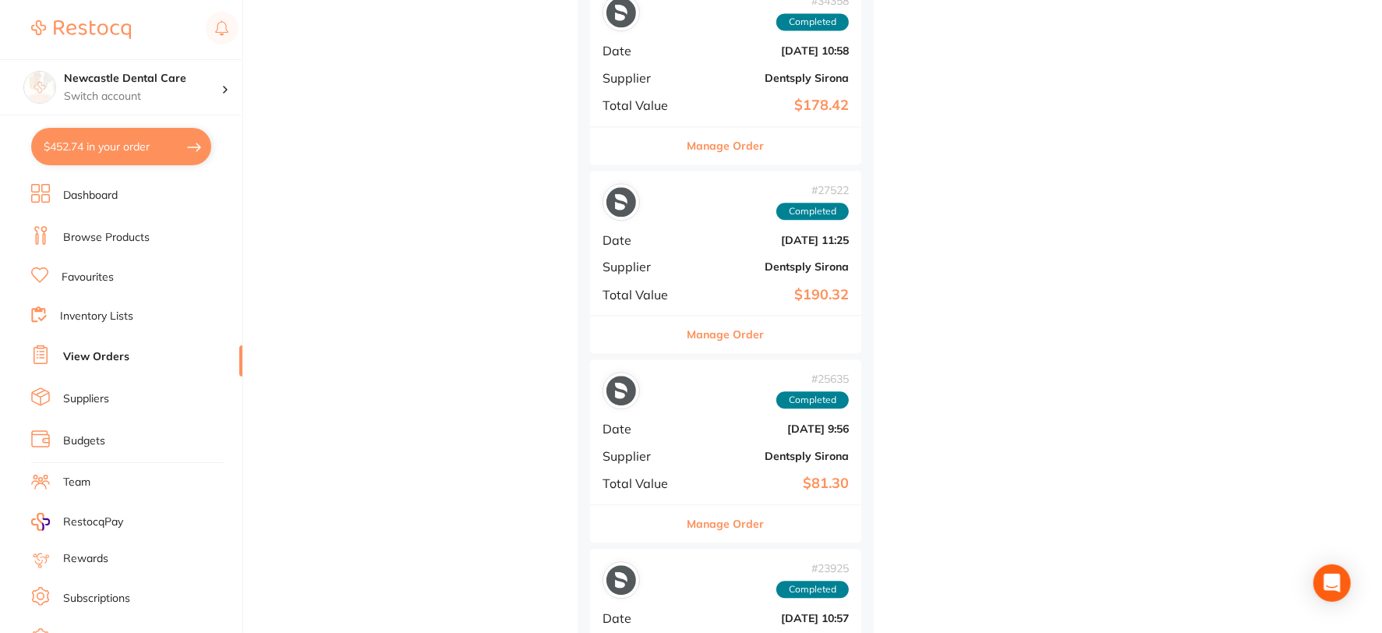
scroll to position [2511, 0]
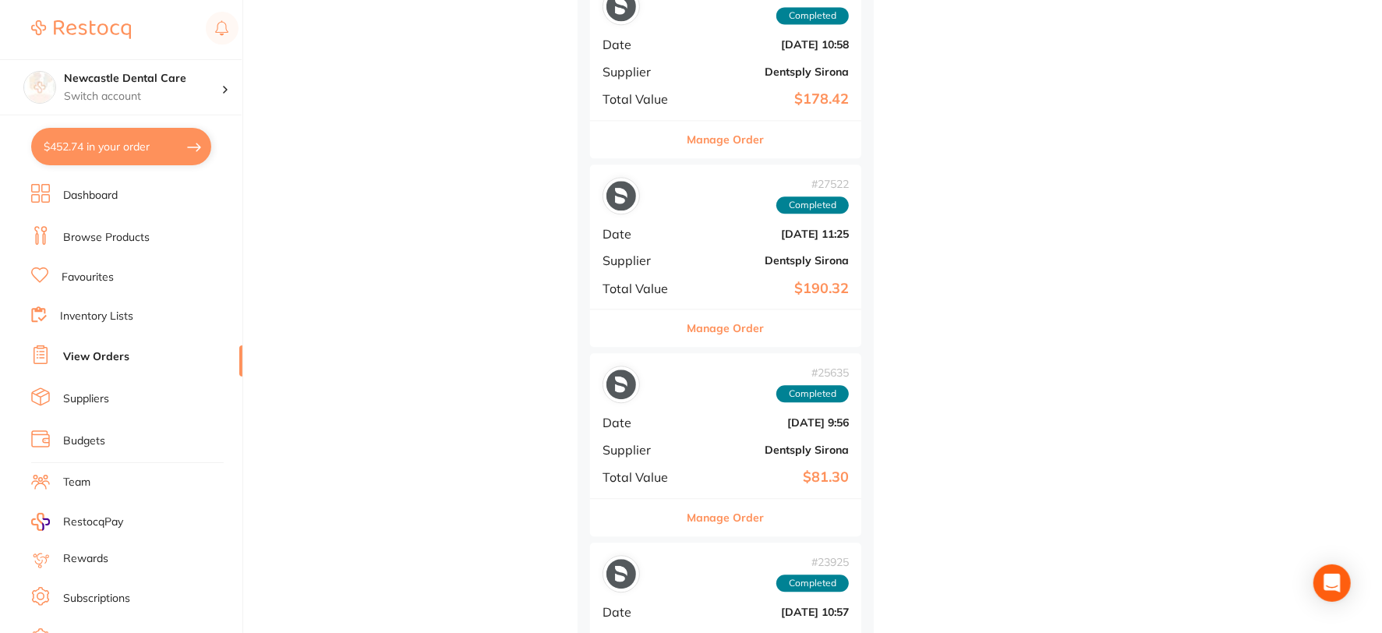
click at [740, 324] on button "Manage Order" at bounding box center [725, 327] width 77 height 37
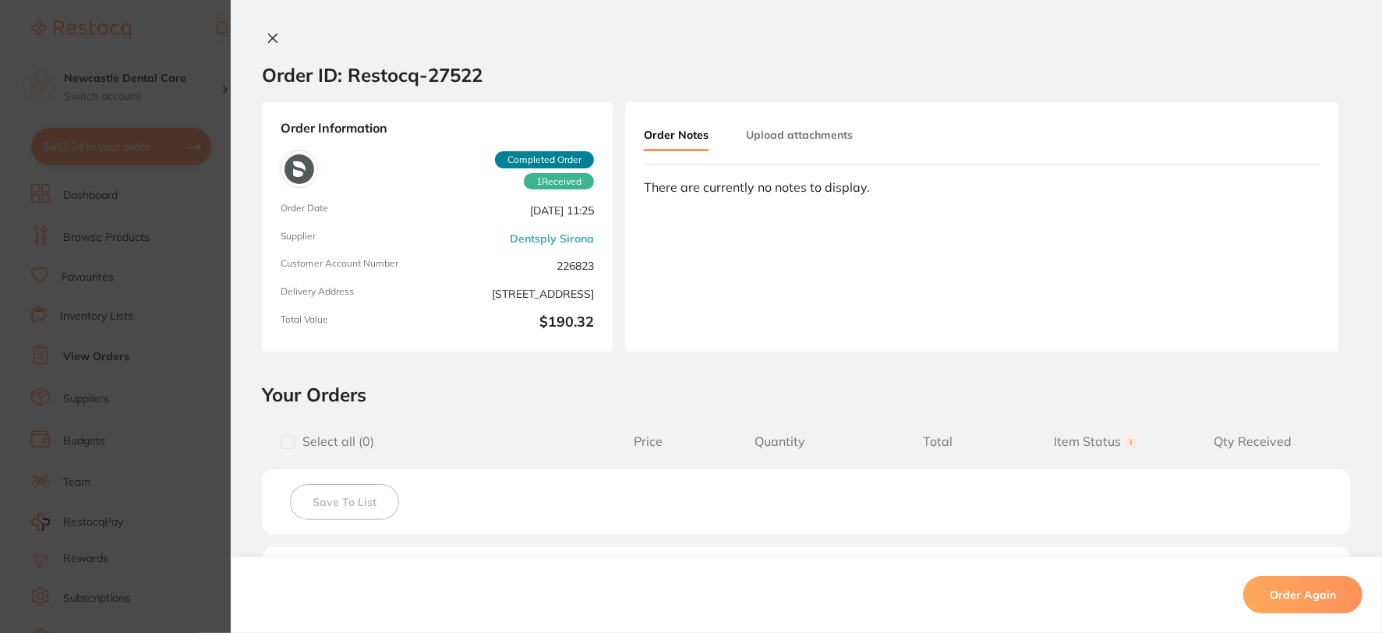
click at [268, 41] on icon at bounding box center [273, 38] width 12 height 12
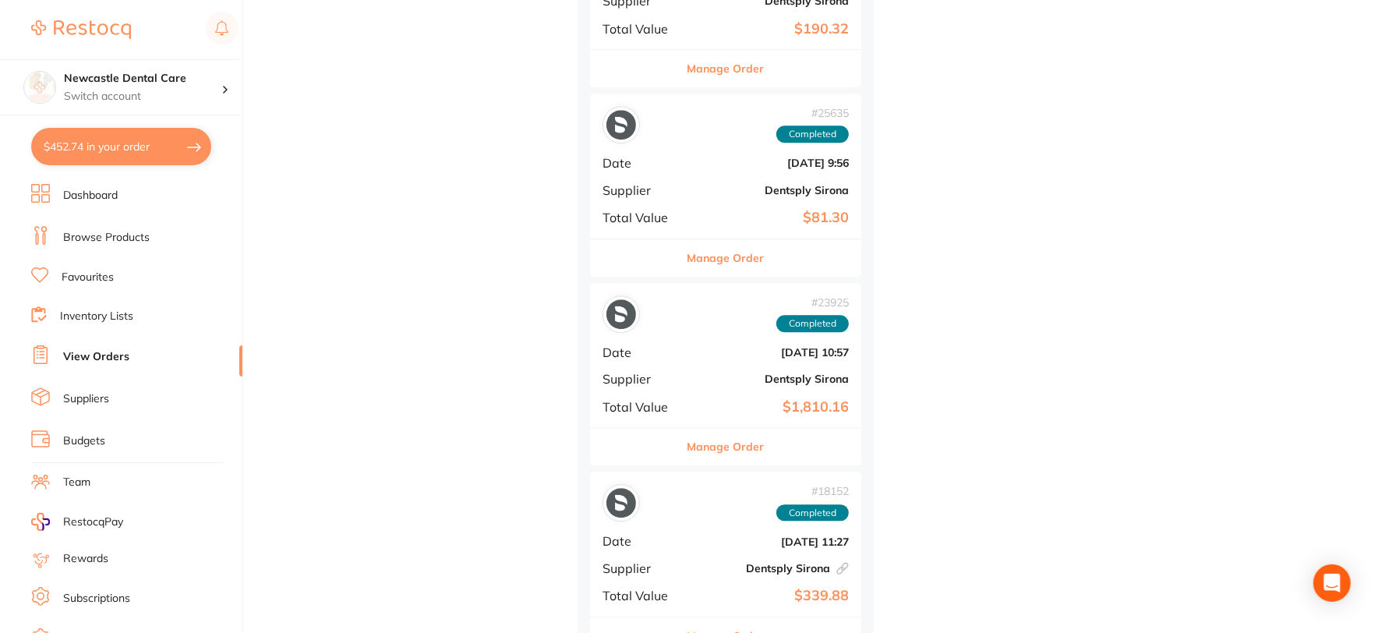
scroll to position [2684, 0]
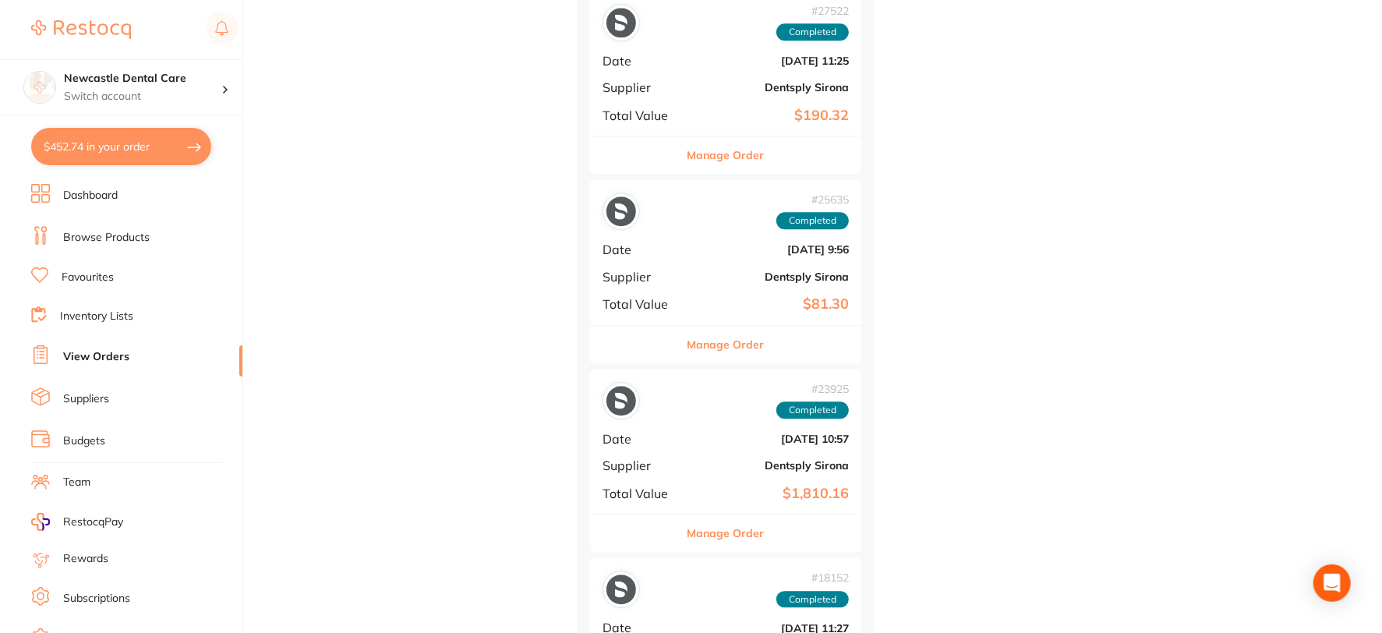
click at [719, 340] on button "Manage Order" at bounding box center [725, 344] width 77 height 37
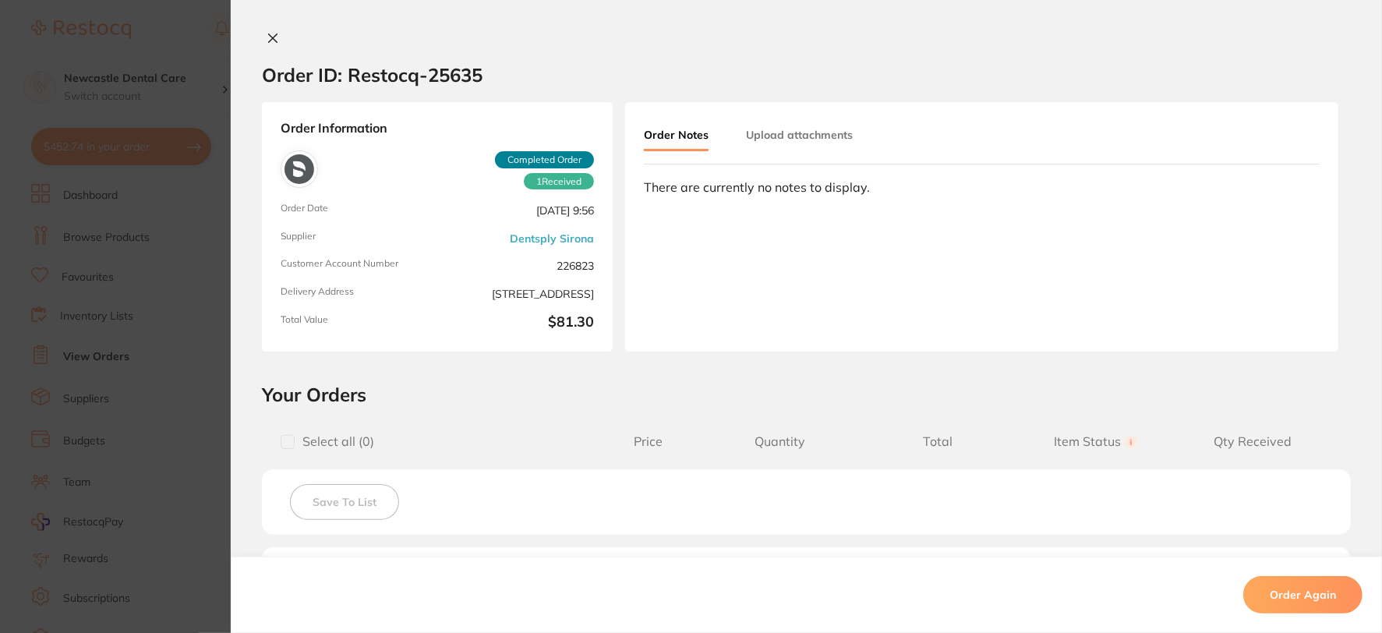
click at [274, 34] on icon at bounding box center [273, 38] width 9 height 9
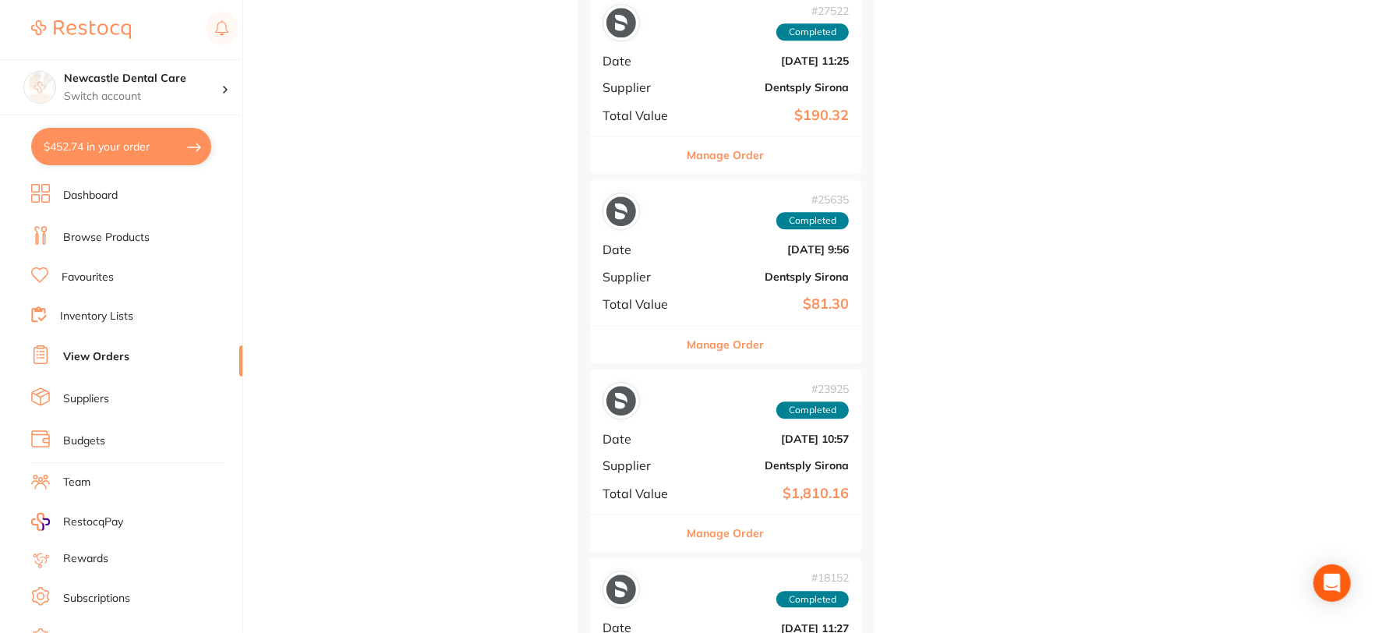
click at [738, 535] on button "Manage Order" at bounding box center [725, 532] width 77 height 37
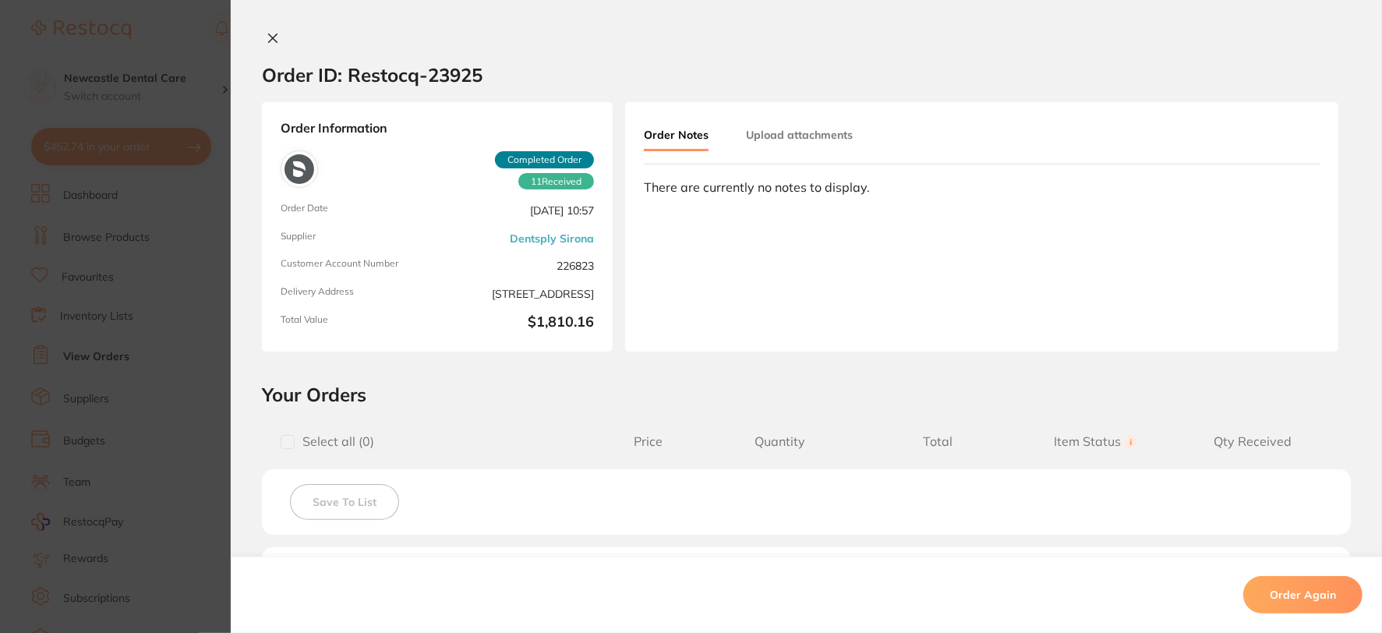
click at [274, 42] on icon at bounding box center [273, 38] width 9 height 9
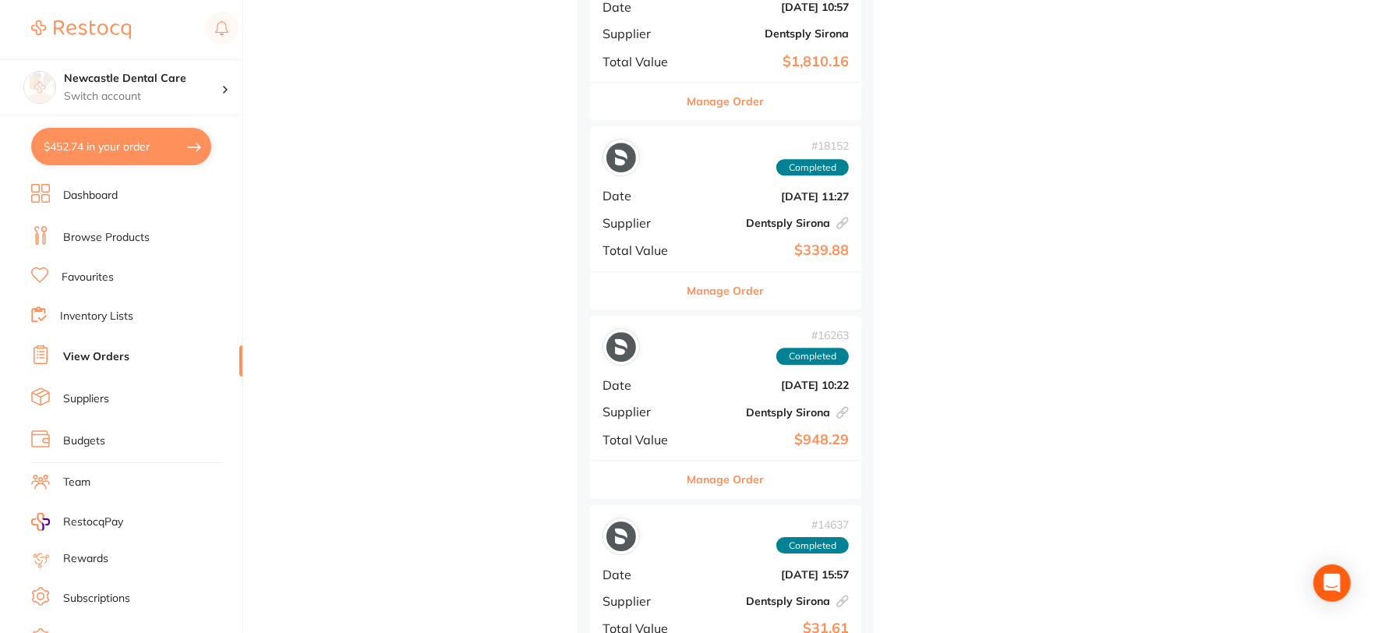
scroll to position [3117, 0]
click at [743, 288] on button "Manage Order" at bounding box center [725, 288] width 77 height 37
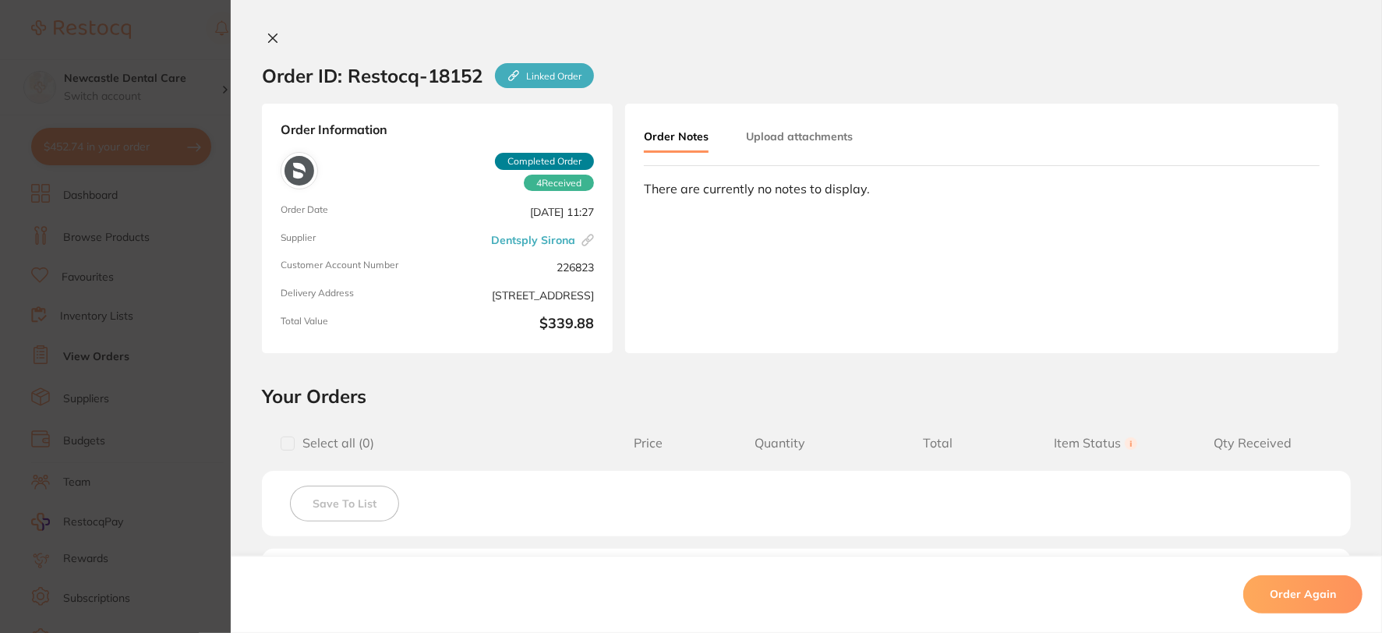
click at [267, 32] on icon at bounding box center [273, 38] width 12 height 12
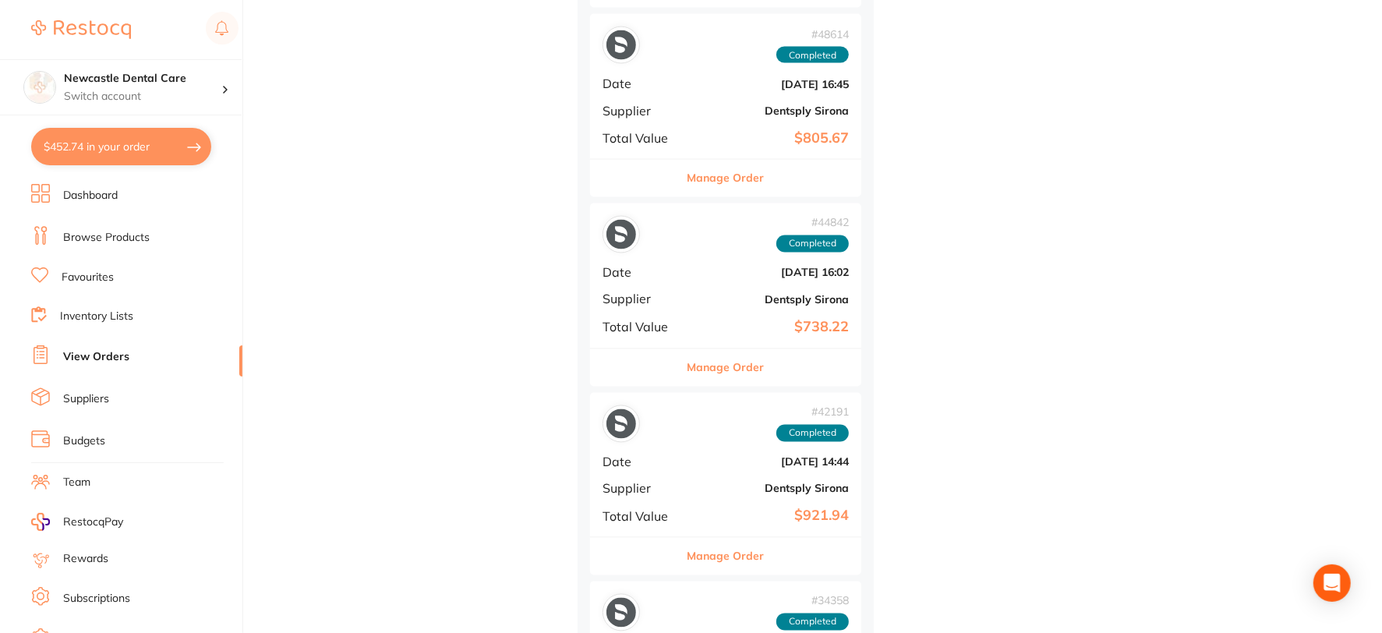
scroll to position [1464, 0]
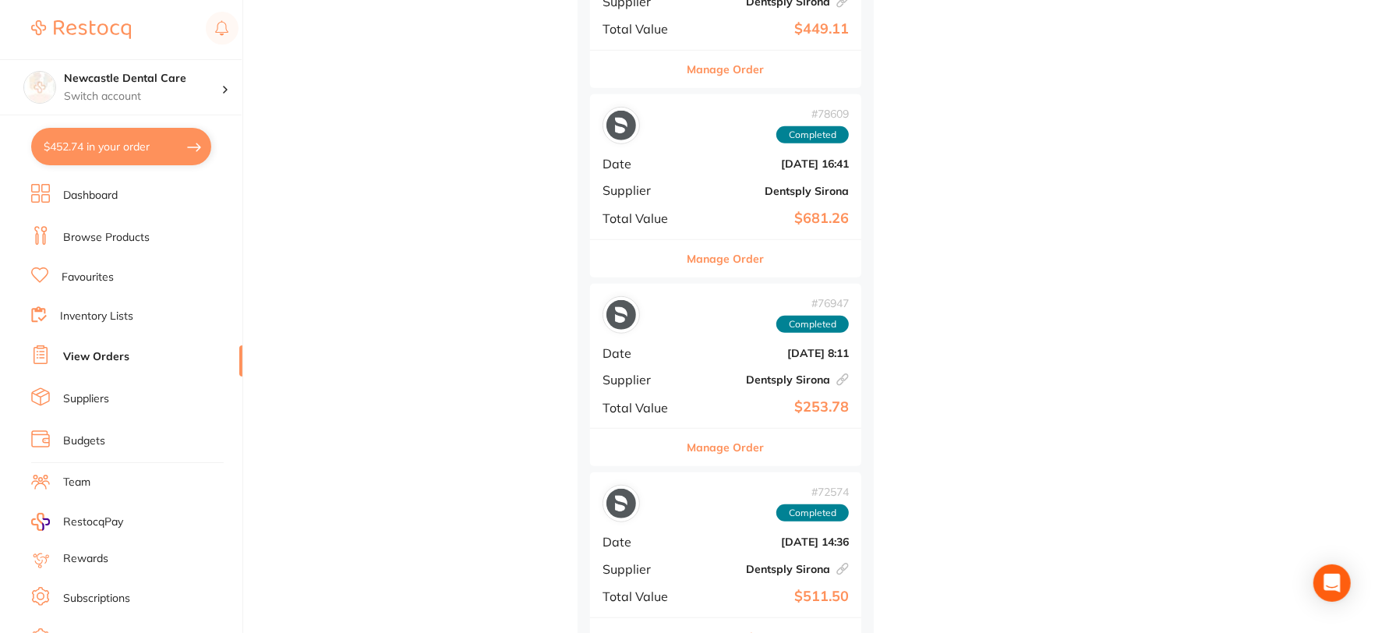
scroll to position [692, 0]
click at [714, 436] on button "Manage Order" at bounding box center [725, 445] width 77 height 37
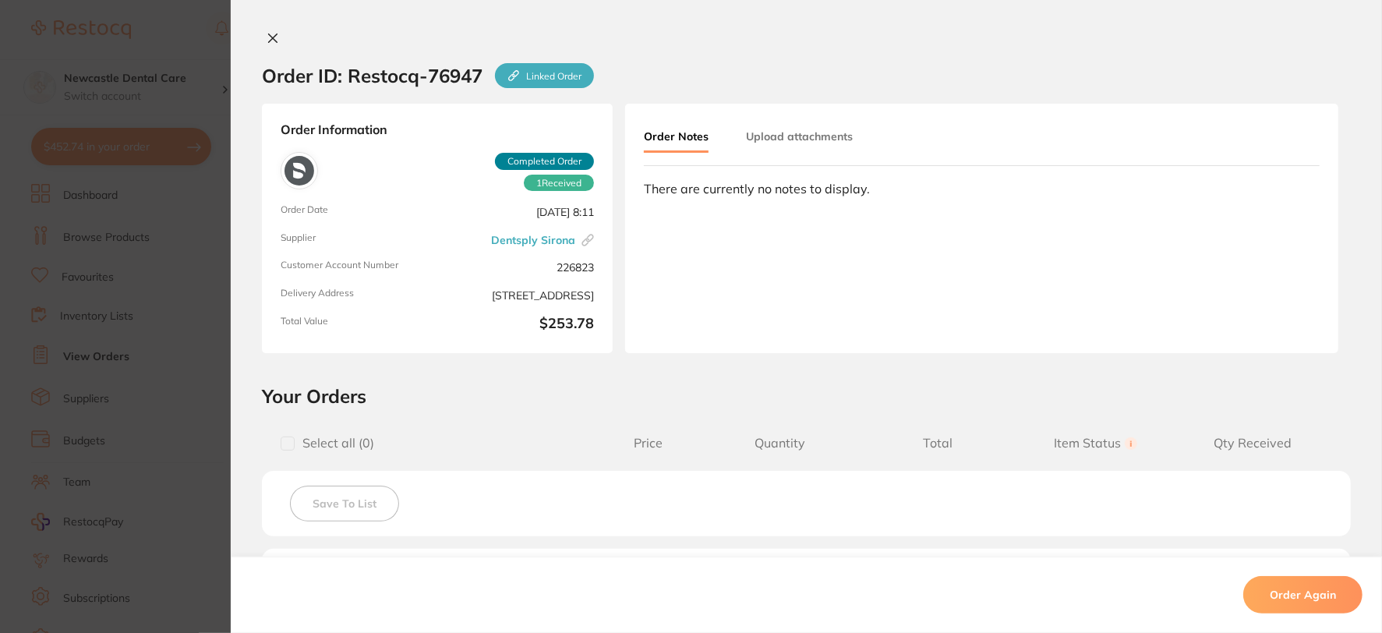
click at [270, 40] on icon at bounding box center [273, 38] width 9 height 9
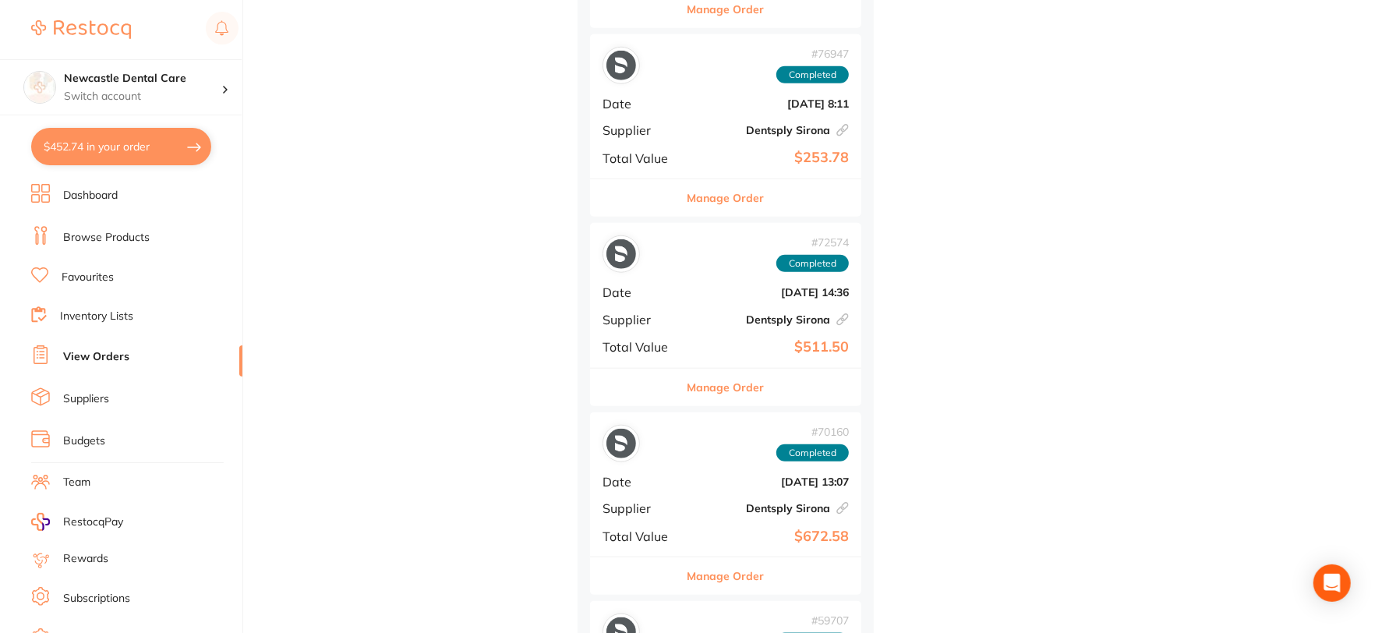
scroll to position [952, 0]
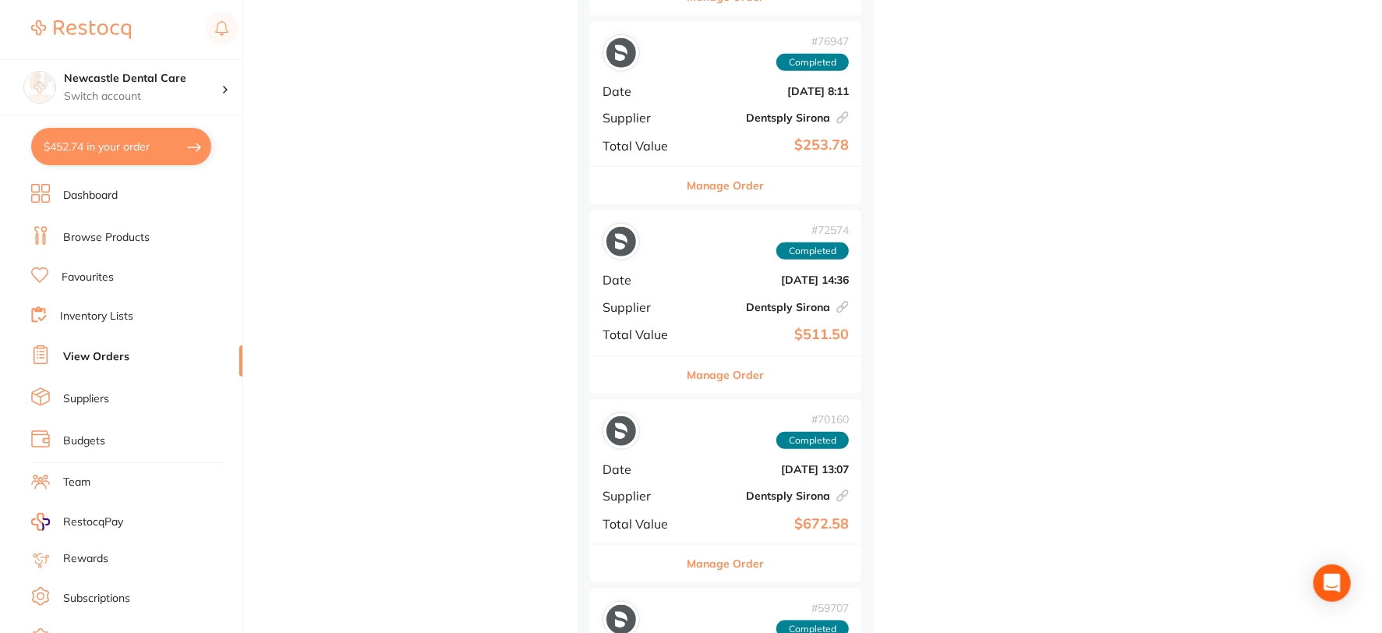
click at [730, 369] on button "Manage Order" at bounding box center [725, 374] width 77 height 37
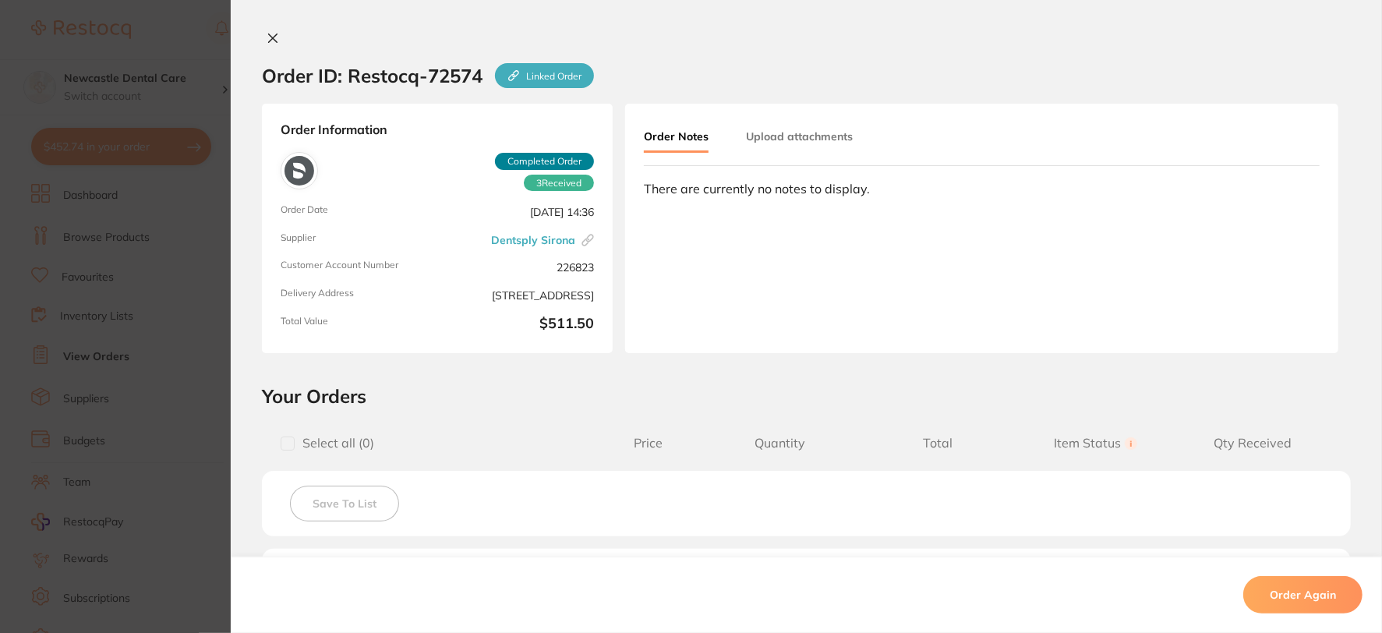
click at [269, 37] on icon at bounding box center [273, 38] width 9 height 9
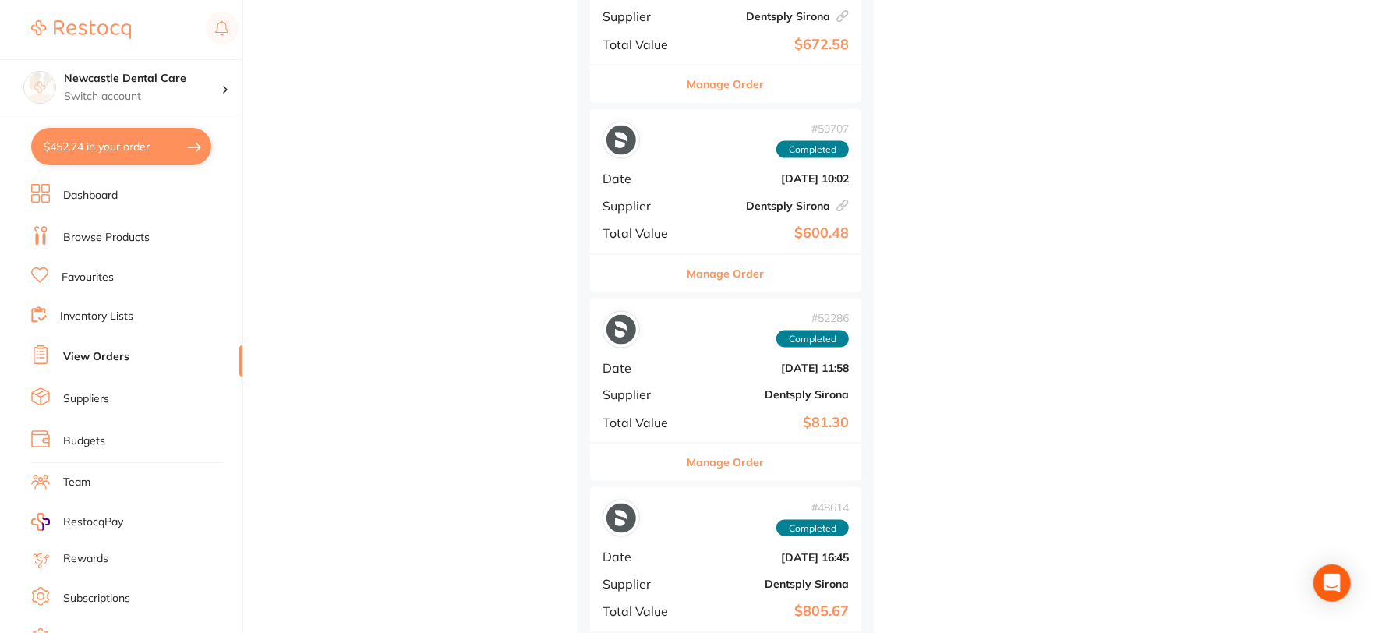
scroll to position [1471, 0]
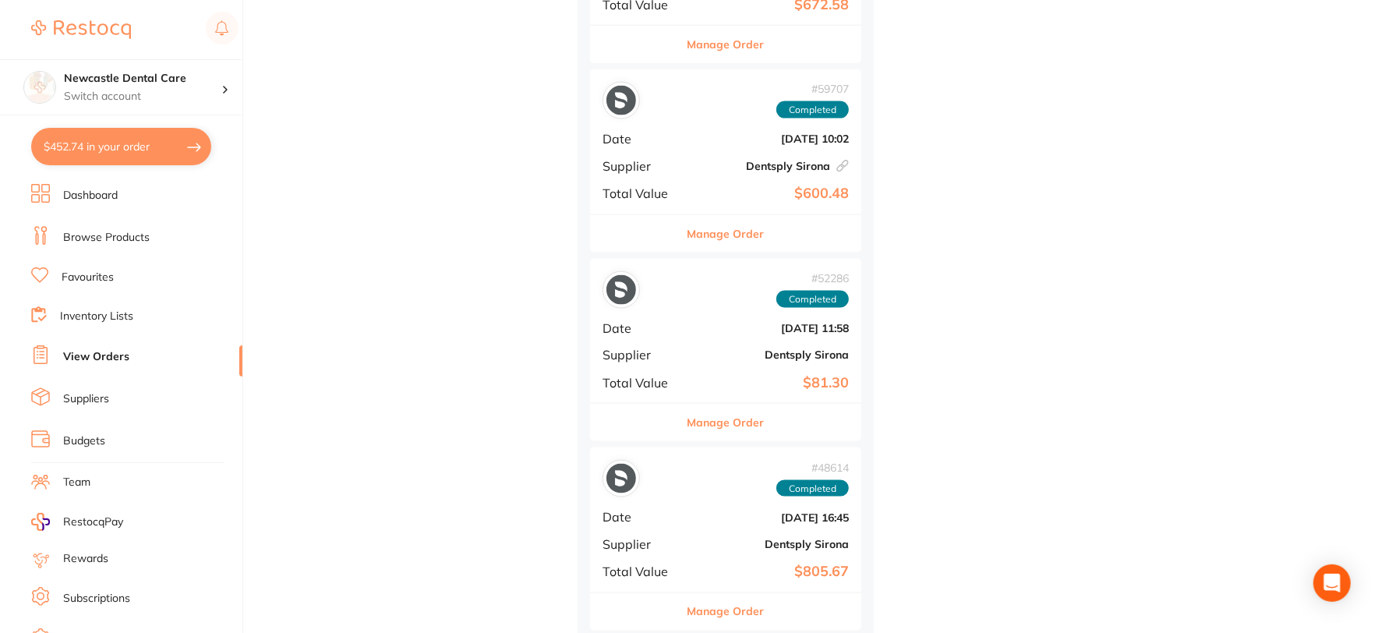
click at [704, 418] on button "Manage Order" at bounding box center [725, 422] width 77 height 37
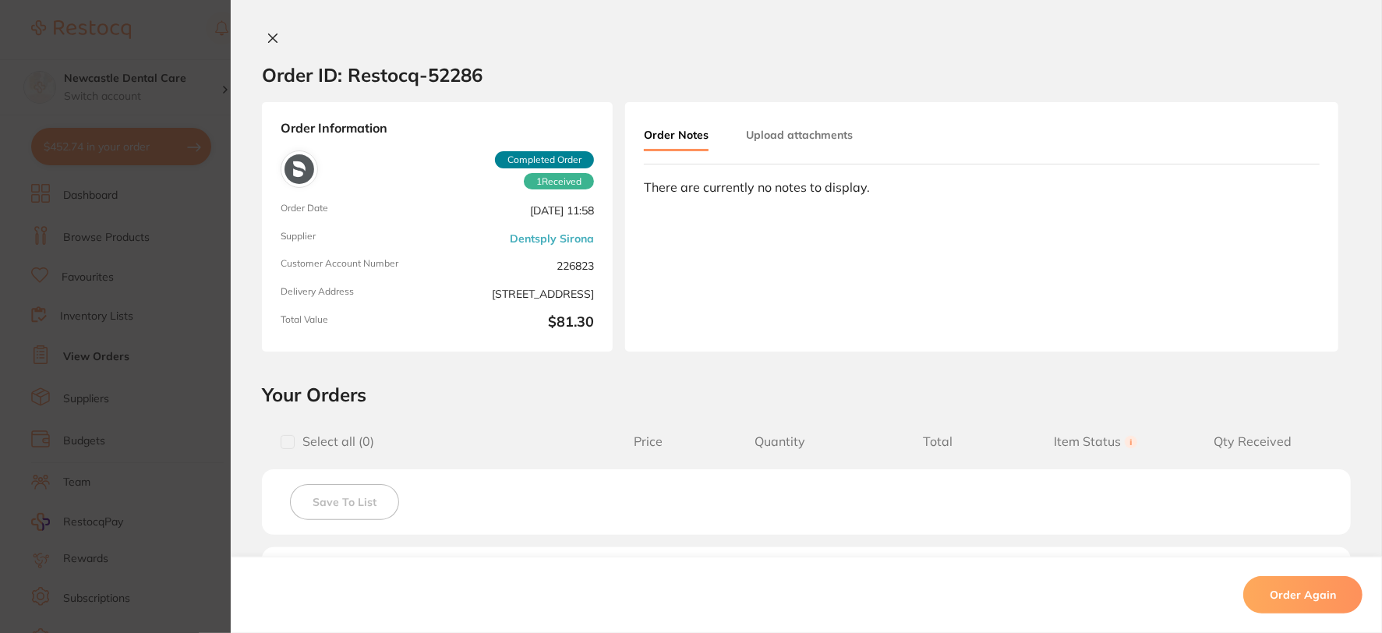
click at [278, 40] on button at bounding box center [273, 39] width 22 height 16
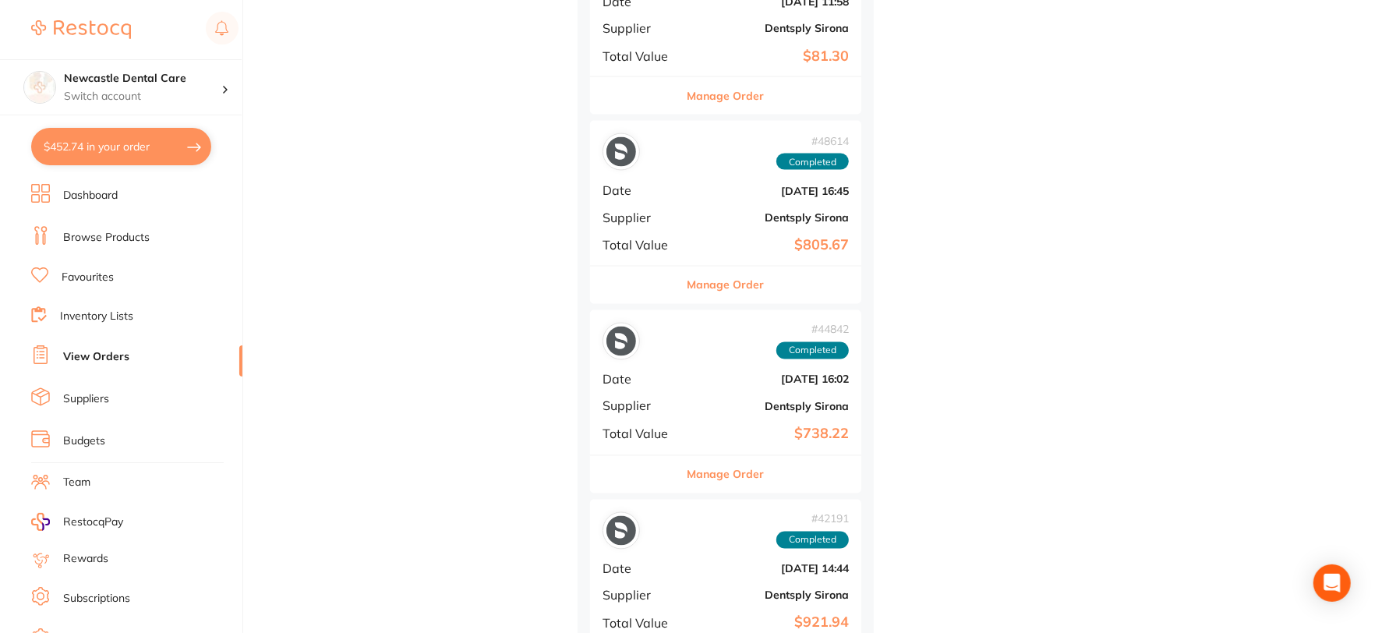
scroll to position [1905, 0]
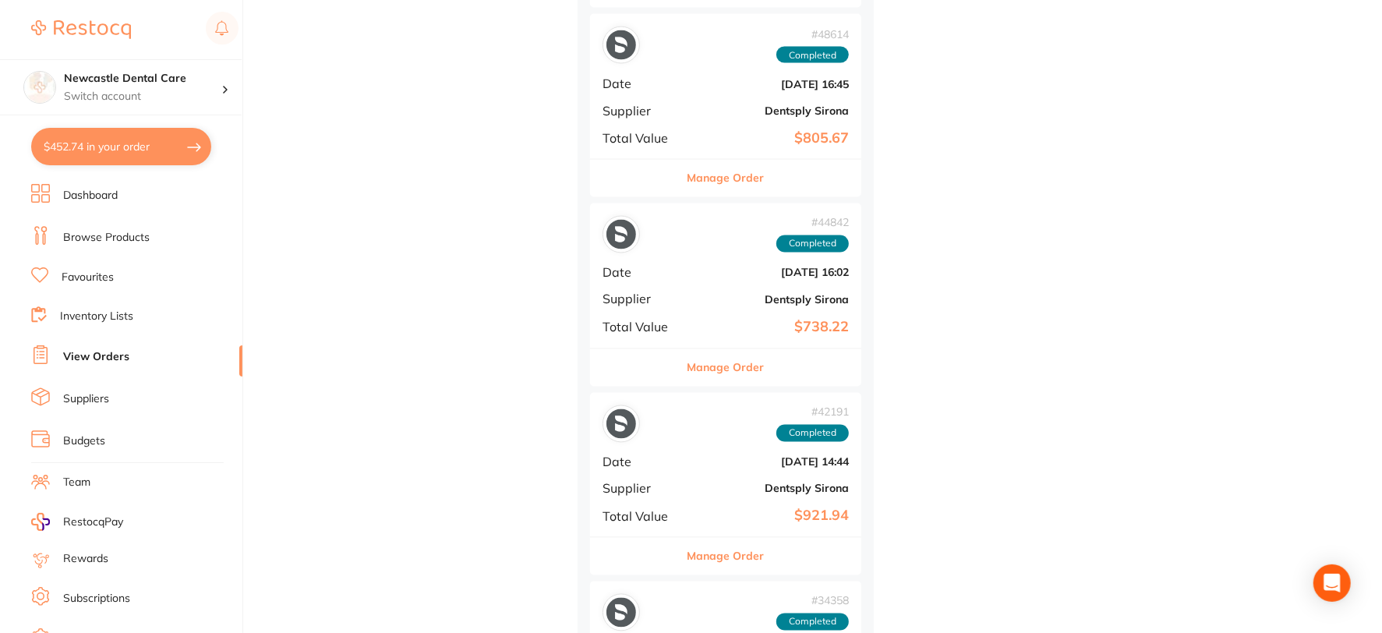
click at [733, 367] on button "Manage Order" at bounding box center [725, 367] width 77 height 37
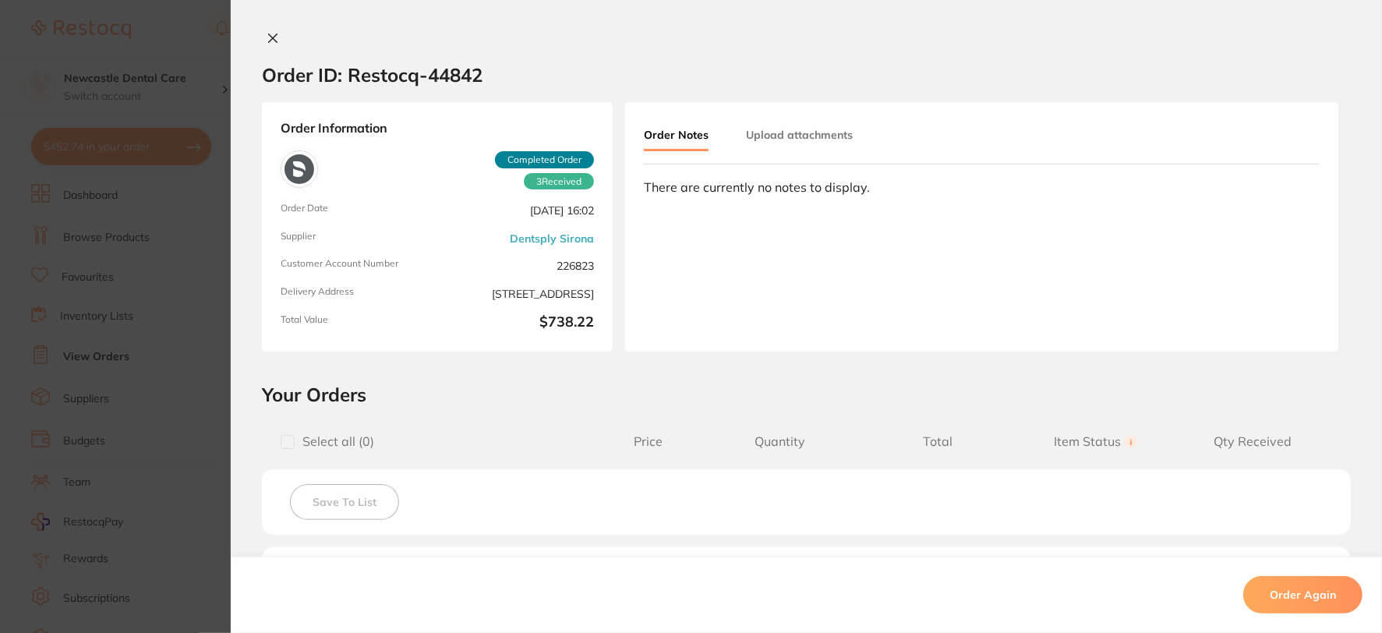
click at [270, 36] on icon at bounding box center [273, 38] width 9 height 9
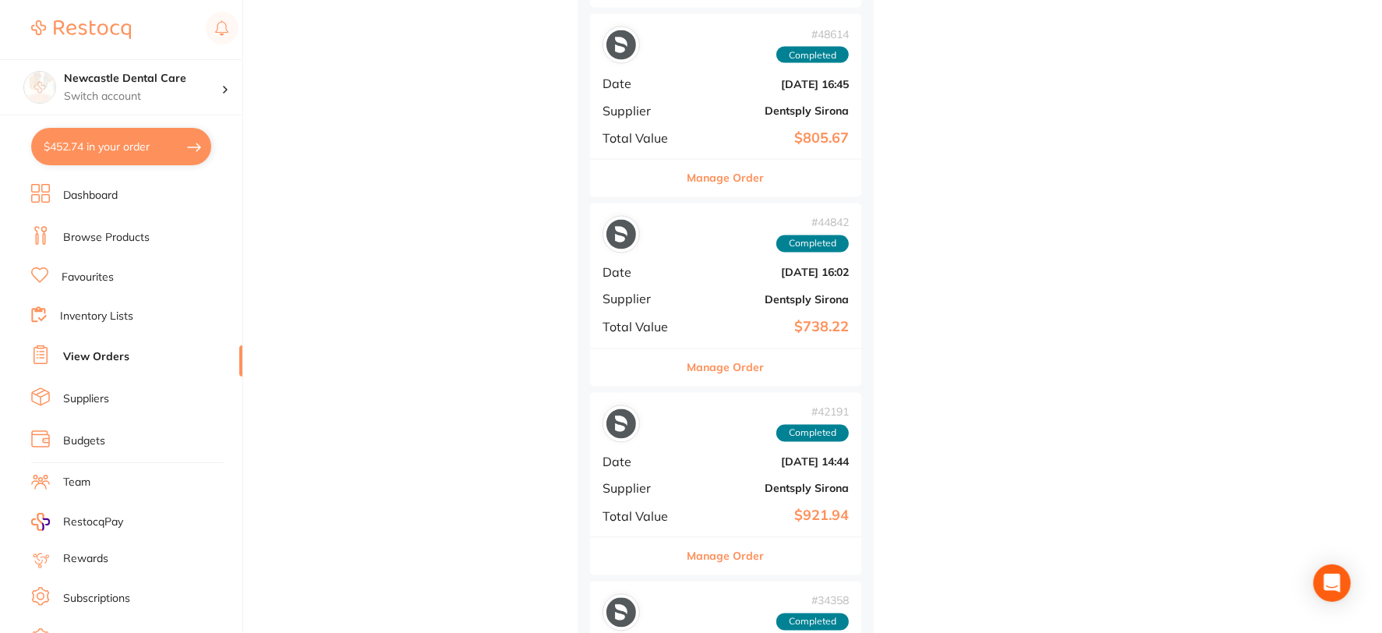
click at [105, 239] on link "Browse Products" at bounding box center [106, 238] width 87 height 16
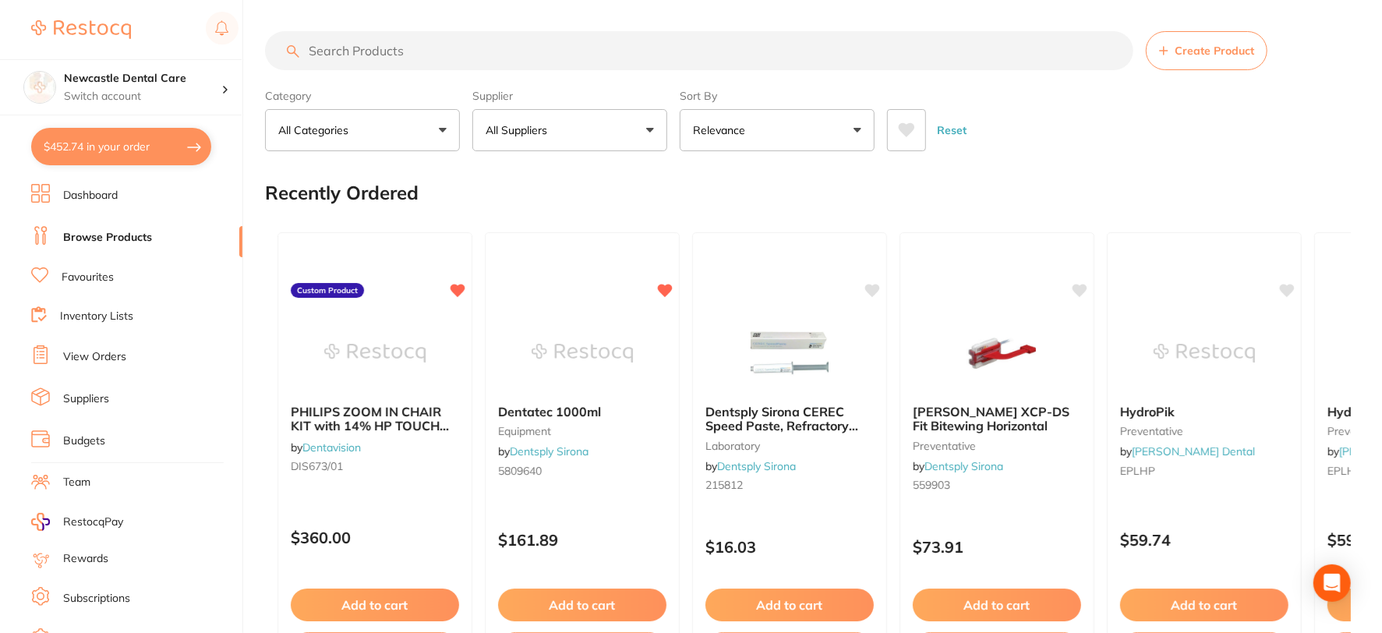
click at [355, 52] on input "search" at bounding box center [699, 50] width 868 height 39
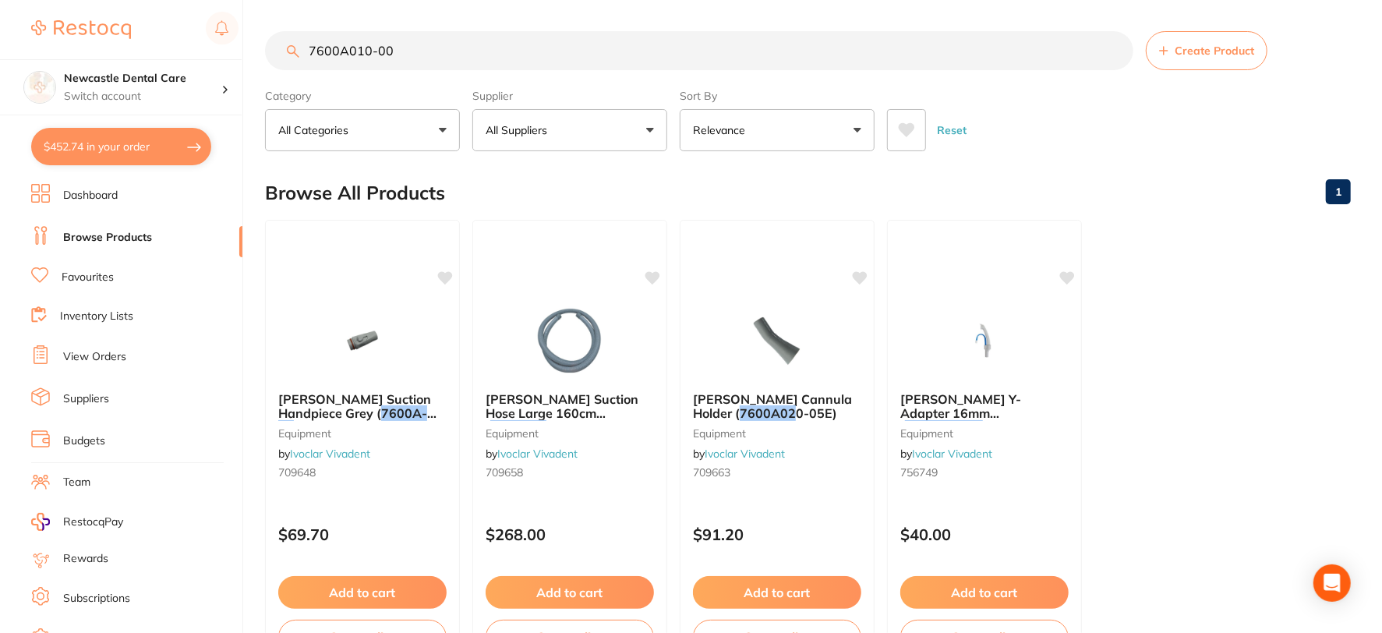
type input "7600A010-00"
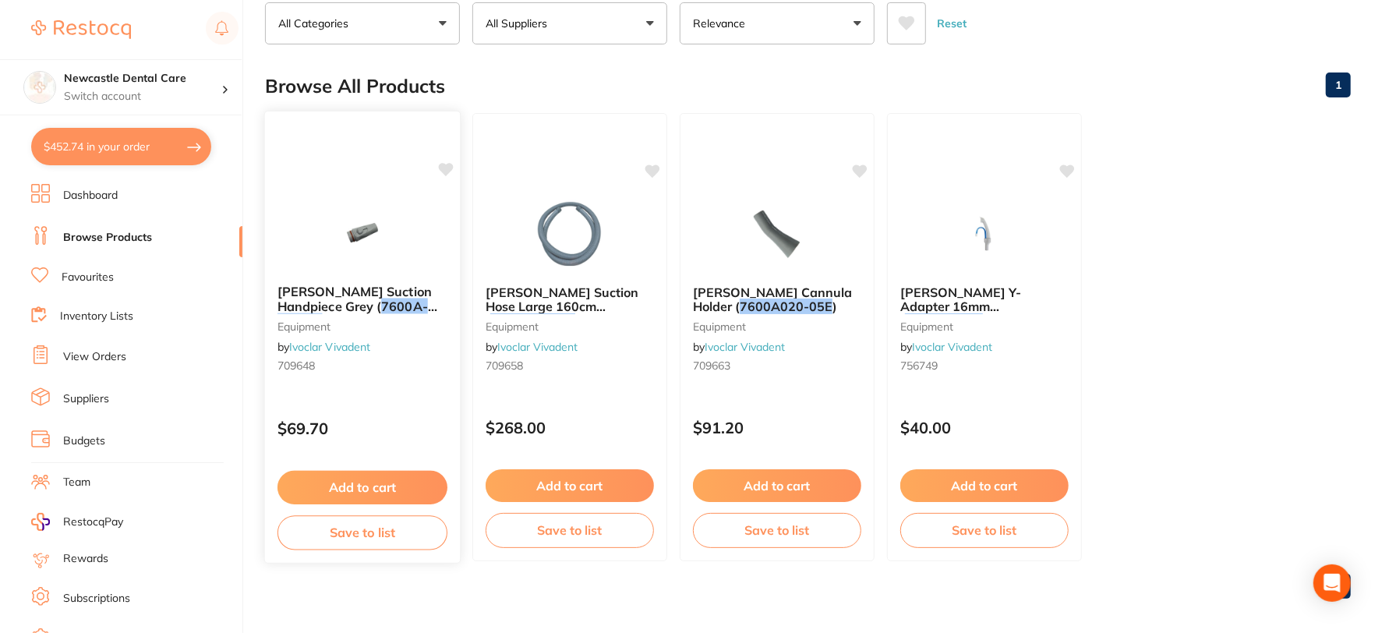
scroll to position [115, 0]
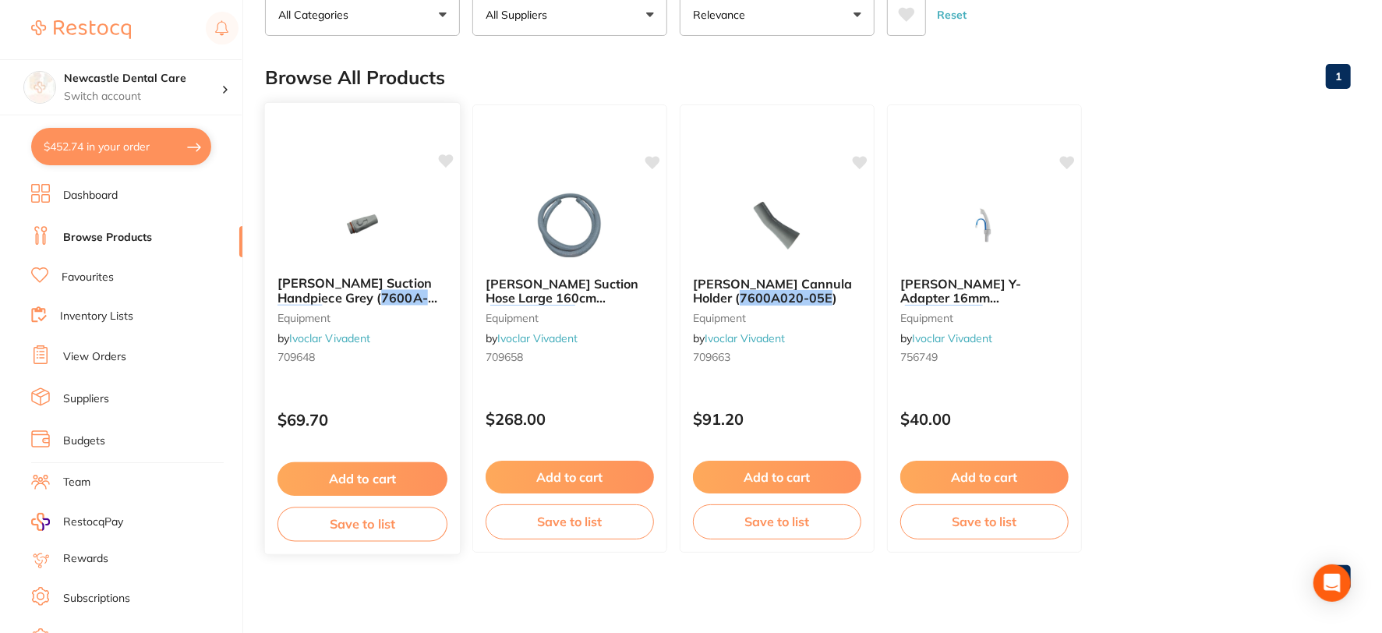
click at [399, 330] on div "Dürr Suction Handpiece Grey ( 7600A-010-00 ) equipment by Ivoclar Vivadent 7096…" at bounding box center [362, 322] width 195 height 119
